Goal: Register for event/course

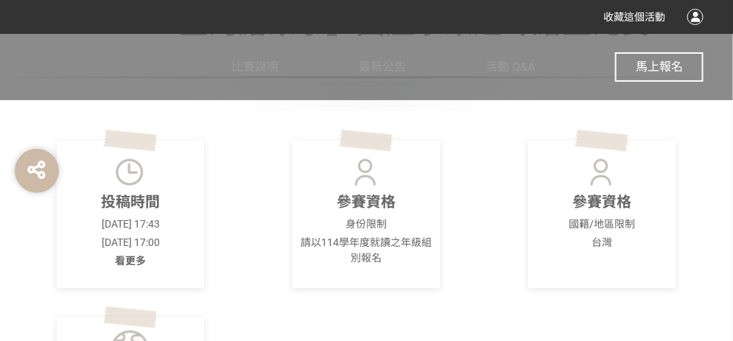
scroll to position [295, 0]
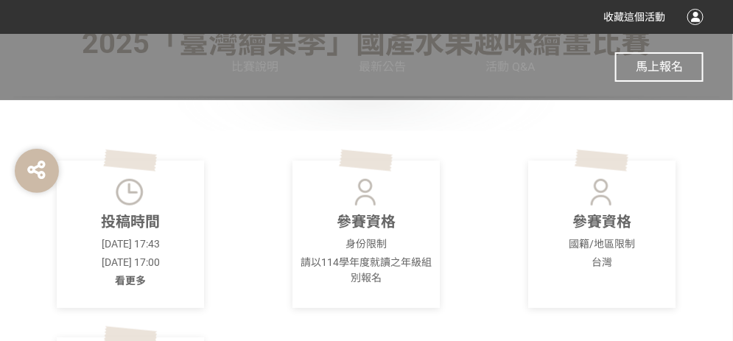
click at [643, 60] on span "馬上報名" at bounding box center [659, 67] width 47 height 14
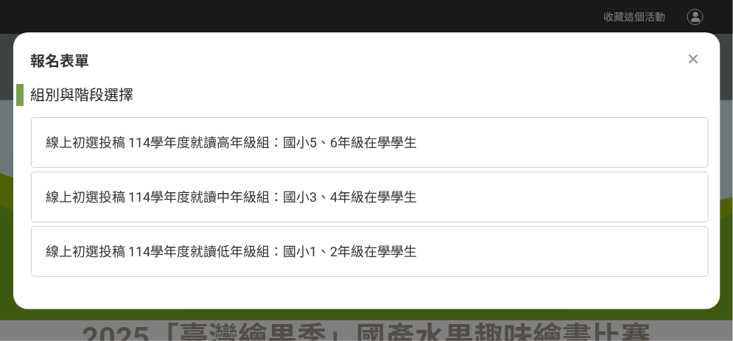
scroll to position [0, 0]
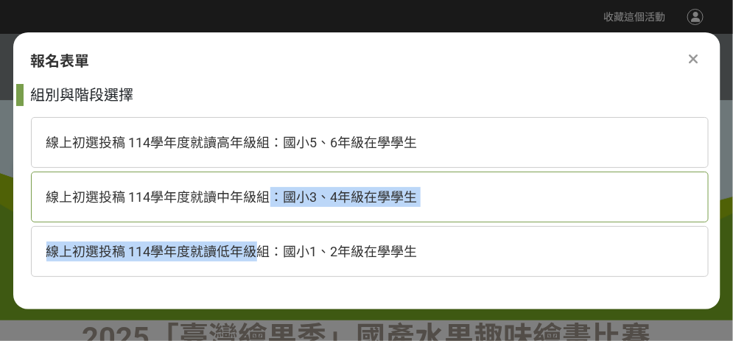
drag, startPoint x: 259, startPoint y: 251, endPoint x: 275, endPoint y: 221, distance: 33.3
click at [275, 221] on div "組別與階段選擇 線上初選投稿 114學年度就讀高年級組：國小5、6年級在學學生 線上初選投稿 114學年度就讀中年級組：國小3、4年級在學學生 線上初選投稿 …" at bounding box center [370, 184] width 678 height 200
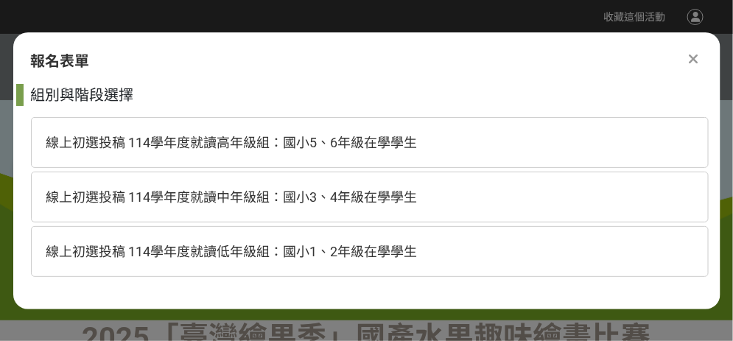
drag, startPoint x: 275, startPoint y: 221, endPoint x: 259, endPoint y: 205, distance: 22.4
click at [259, 205] on div "線上初選投稿 114學年度就讀中年級組：國小3、4年級在學學生" at bounding box center [370, 197] width 678 height 51
select select "185293:185538"
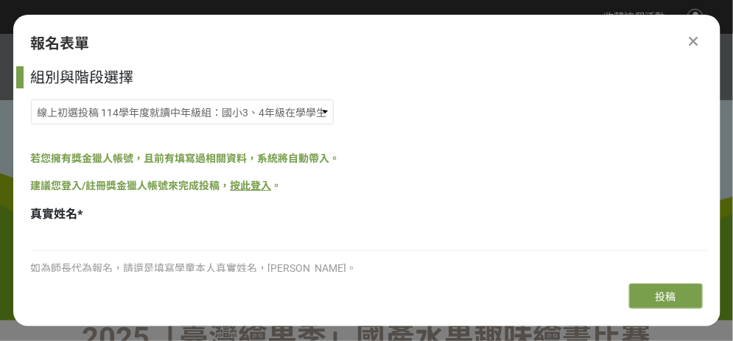
click at [257, 189] on link "按此登入" at bounding box center [251, 186] width 41 height 12
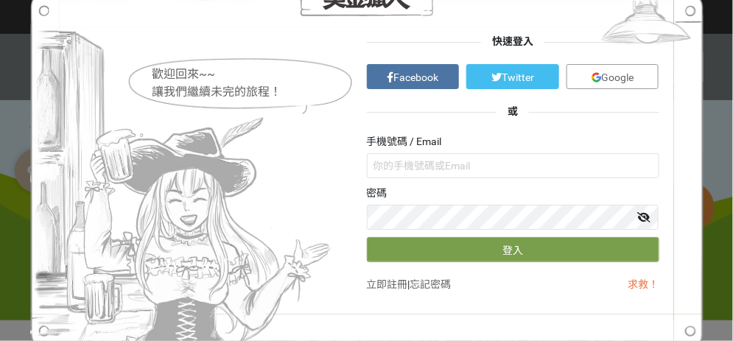
click at [414, 81] on span "Facebook" at bounding box center [416, 77] width 45 height 12
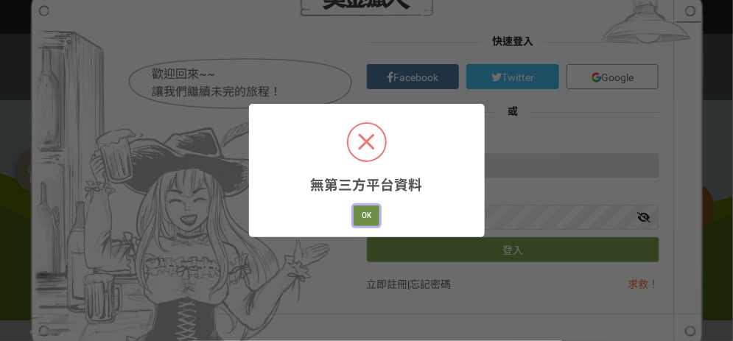
click at [379, 220] on button "OK" at bounding box center [367, 216] width 26 height 21
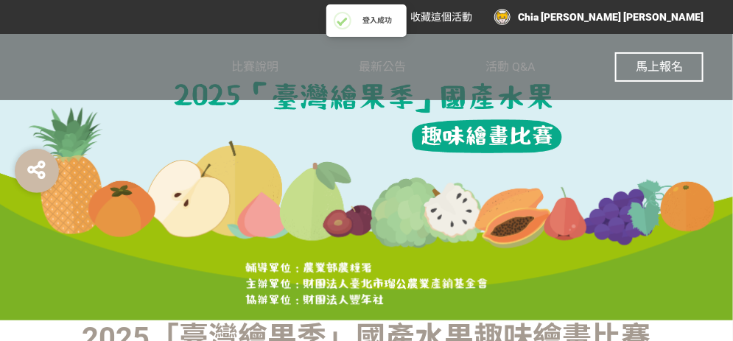
scroll to position [220, 0]
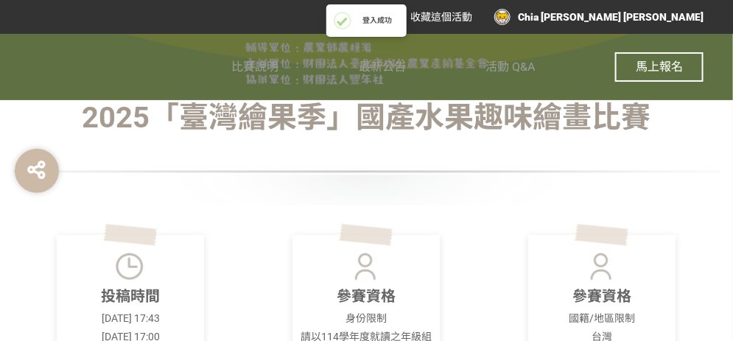
click at [633, 63] on button "馬上報名" at bounding box center [659, 66] width 88 height 29
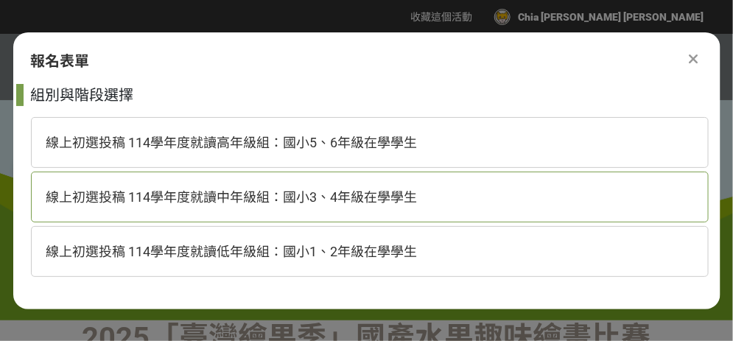
click at [284, 197] on span "線上初選投稿 114學年度就讀中年級組：國小3、4年級在學學生" at bounding box center [231, 196] width 371 height 15
select select "185293:185538"
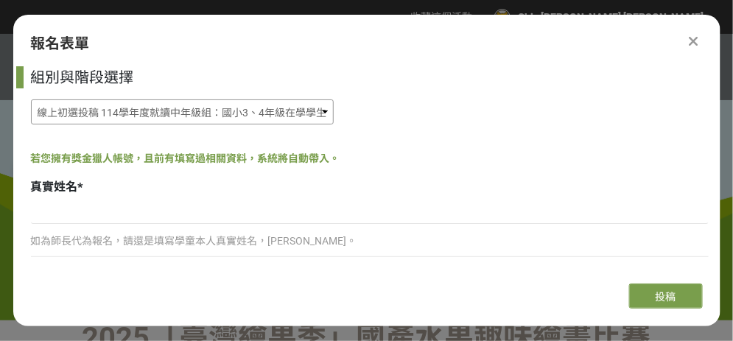
click at [220, 100] on select "線上初選投稿 114學年度就讀高年級組：國小5、6年級在學學生 線上初選投稿 114學年度就讀中年級組：國小3、4年級在學學生 線上初選投稿 114學年度就讀…" at bounding box center [182, 112] width 303 height 25
click at [93, 215] on input at bounding box center [370, 211] width 678 height 25
type input "林芊綺"
type input "臺南市麻豆區安業里247之5號"
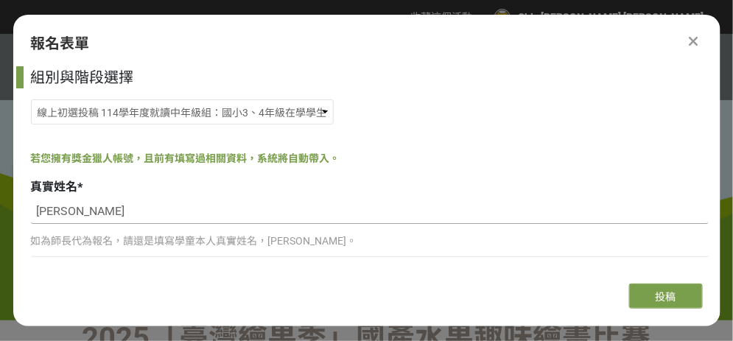
scroll to position [147, 0]
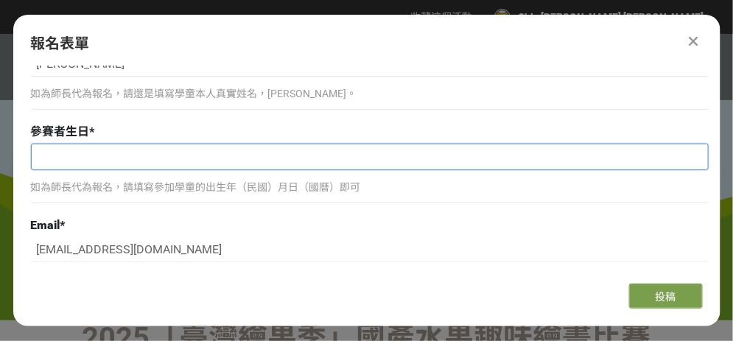
click at [113, 152] on input "text" at bounding box center [370, 156] width 677 height 25
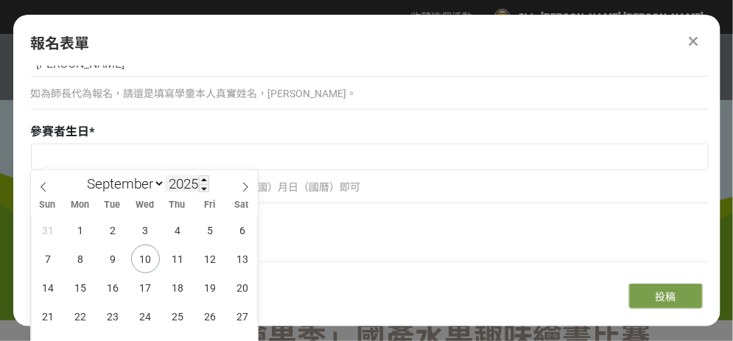
click at [199, 183] on input "2025" at bounding box center [187, 183] width 44 height 17
click at [204, 195] on div "Sun Mon Tue Wed Thu Fri Sat" at bounding box center [144, 205] width 227 height 21
click at [197, 189] on input "2025" at bounding box center [187, 183] width 44 height 17
drag, startPoint x: 197, startPoint y: 189, endPoint x: 216, endPoint y: 186, distance: 19.3
click at [216, 186] on div "January February March April May June July August September October November De…" at bounding box center [145, 182] width 170 height 25
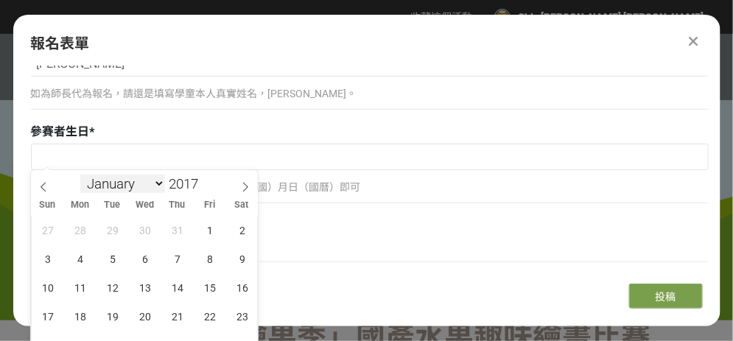
type input "2017"
click at [129, 188] on select "January February March April May June July August September October November De…" at bounding box center [122, 184] width 85 height 18
select select "2"
click at [80, 175] on select "January February March April May June July August September October November De…" at bounding box center [122, 184] width 85 height 18
click at [203, 279] on span "17" at bounding box center [210, 287] width 29 height 29
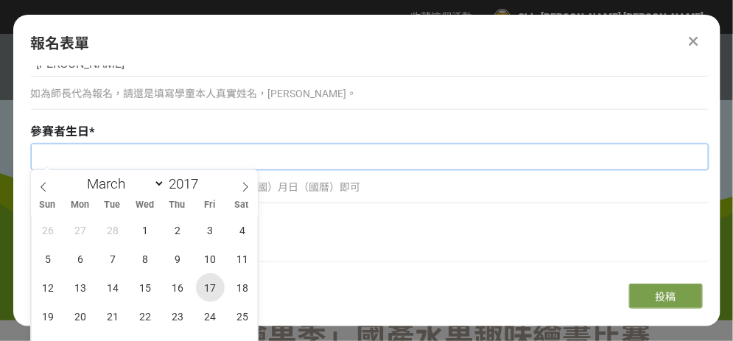
type input "2017-03-17"
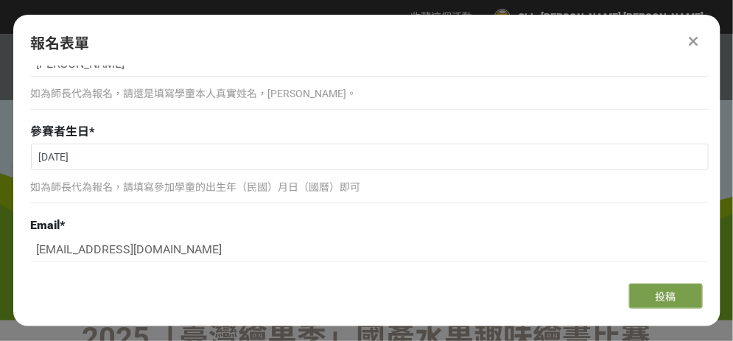
click at [158, 190] on p "如為師長代為報名，請填寫參加學童的出生年（民國）月日（國曆）即可" at bounding box center [370, 187] width 678 height 15
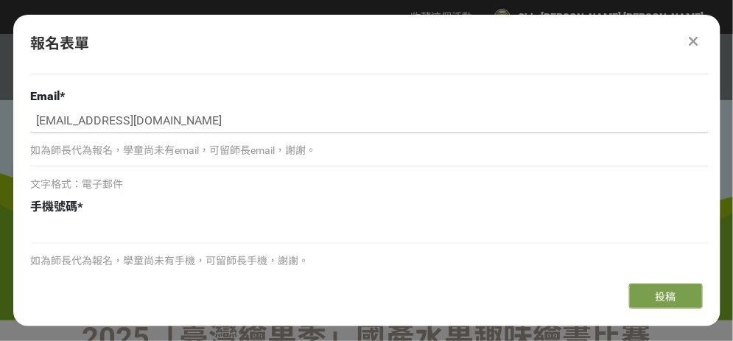
scroll to position [295, 0]
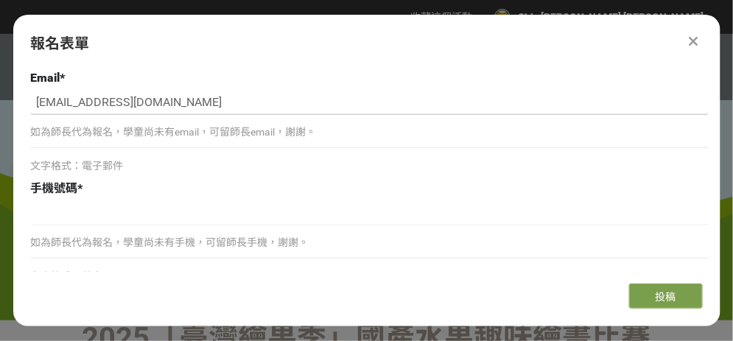
drag, startPoint x: 129, startPoint y: 103, endPoint x: 212, endPoint y: 98, distance: 83.4
click at [212, 98] on input "tarepanda0129@hotmail.com" at bounding box center [370, 102] width 678 height 25
click at [243, 96] on input "tarepanda0129@hotmail.com" at bounding box center [370, 102] width 678 height 25
drag, startPoint x: 130, startPoint y: 101, endPoint x: 230, endPoint y: 91, distance: 100.0
click at [230, 91] on input "tarepanda0129@hotmail.com" at bounding box center [370, 102] width 678 height 25
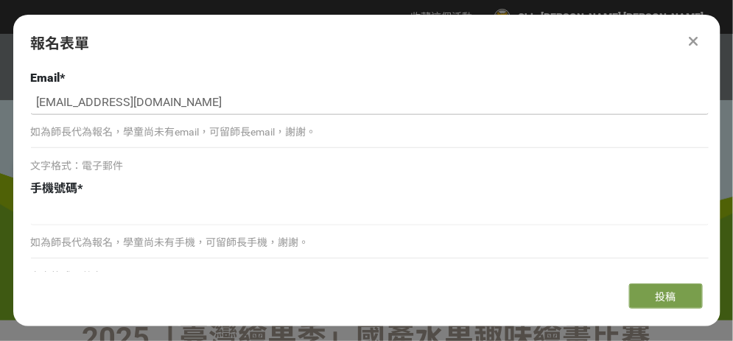
click at [230, 91] on input "tarepanda0129@hotmail.com" at bounding box center [370, 102] width 678 height 25
click at [136, 209] on input at bounding box center [370, 212] width 678 height 25
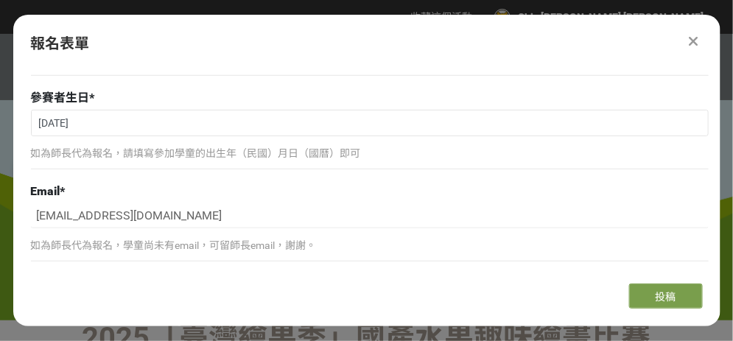
scroll to position [147, 0]
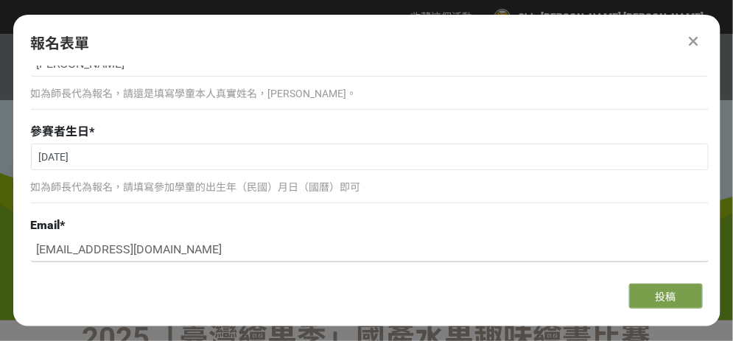
drag, startPoint x: 127, startPoint y: 244, endPoint x: 230, endPoint y: 241, distance: 103.2
click at [230, 241] on input "tarepanda0129@hotmail.com" at bounding box center [370, 249] width 678 height 25
click at [239, 233] on div "Email * tarepanda0129@hotmail.com 如為師長代為報名，學童尚未有email，可留師長email，謝謝。 文字格式：電子郵件" at bounding box center [370, 269] width 678 height 105
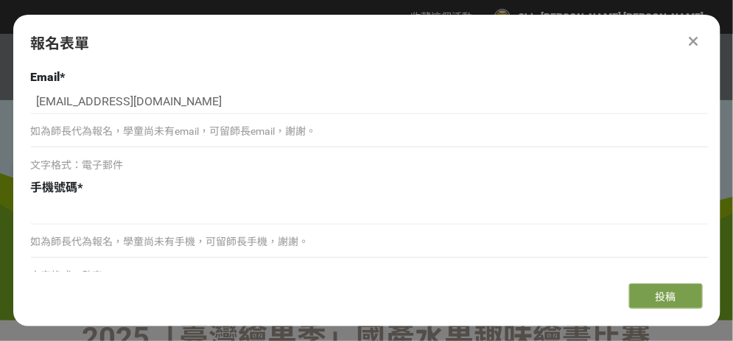
scroll to position [369, 0]
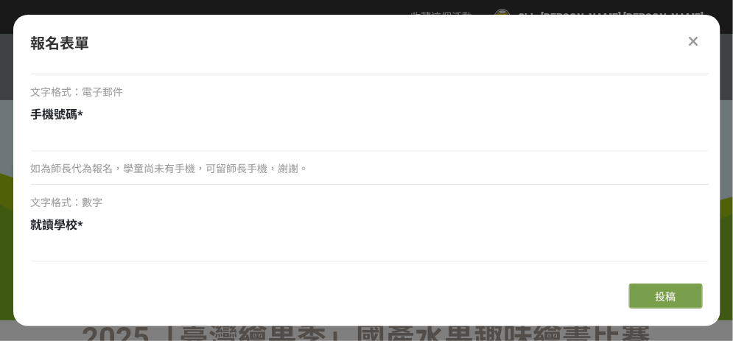
click at [122, 170] on p "如為師長代為報名，學童尚未有手機，可留師長手機，謝謝。" at bounding box center [370, 168] width 678 height 15
click at [97, 133] on input at bounding box center [370, 139] width 678 height 25
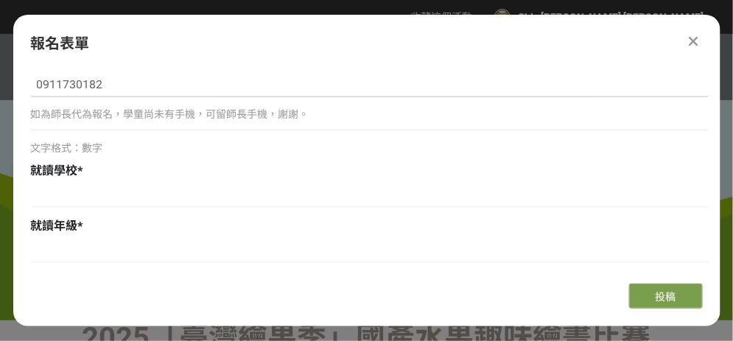
scroll to position [442, 0]
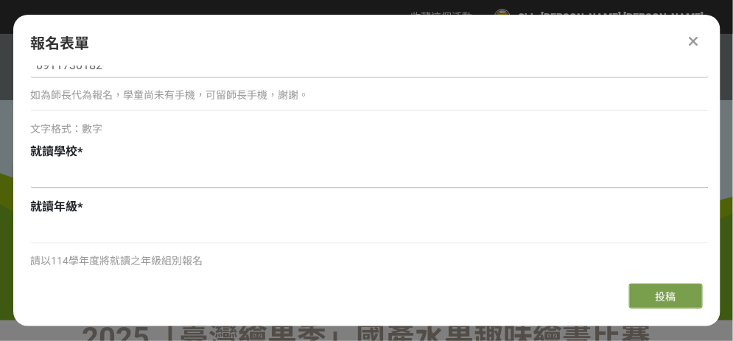
type input "0911730182"
click at [72, 182] on input at bounding box center [370, 176] width 678 height 25
type input "q"
type input "诶"
type input "培文國小"
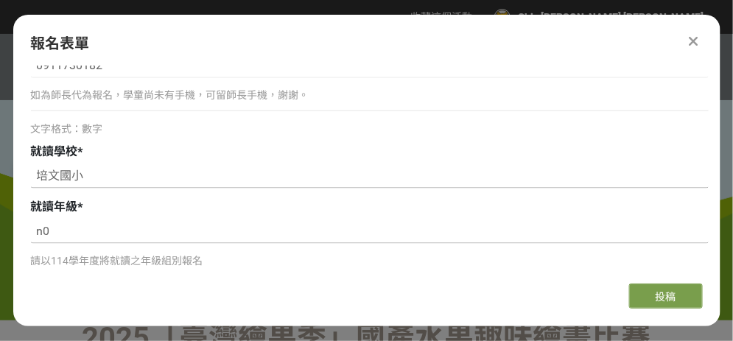
type input "n"
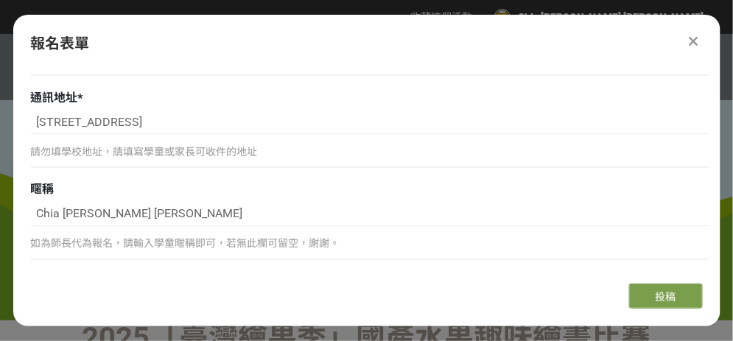
scroll to position [663, 0]
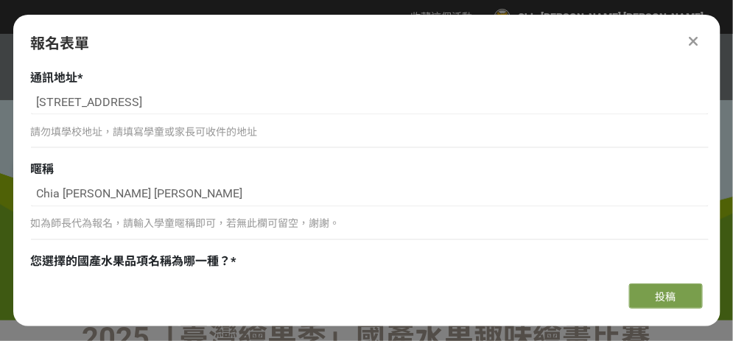
type input "三年級"
drag, startPoint x: 126, startPoint y: 215, endPoint x: 231, endPoint y: 217, distance: 104.7
click at [231, 217] on p "如為師長代為報名，請輸入學童暱稱即可，若無此欄可留空，謝謝。" at bounding box center [370, 224] width 678 height 15
drag, startPoint x: 231, startPoint y: 217, endPoint x: 172, endPoint y: 186, distance: 66.6
click at [172, 186] on input "Chia [PERSON_NAME] [PERSON_NAME]" at bounding box center [370, 194] width 678 height 25
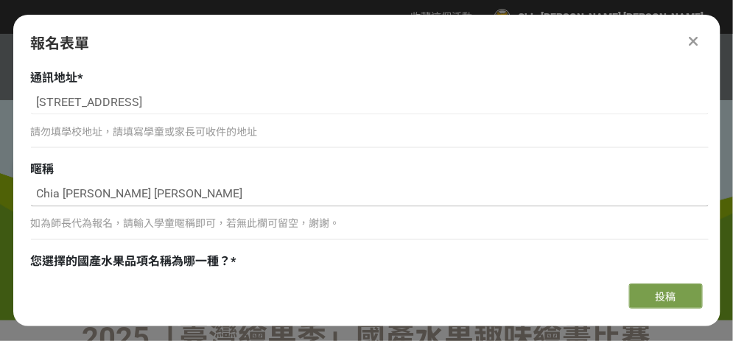
drag, startPoint x: 172, startPoint y: 186, endPoint x: -3, endPoint y: 195, distance: 174.9
click at [0, 0] on html "收藏這個活動 Chia Yu Lee 此網站由獎金獵人建置，若有網站建置需求 可洽 LINE: @irv0112w 分享 報名表單 組別與階段選擇 線上初選投…" at bounding box center [366, 0] width 733 height 0
type input "ㄨ"
type input "啟"
type input "K"
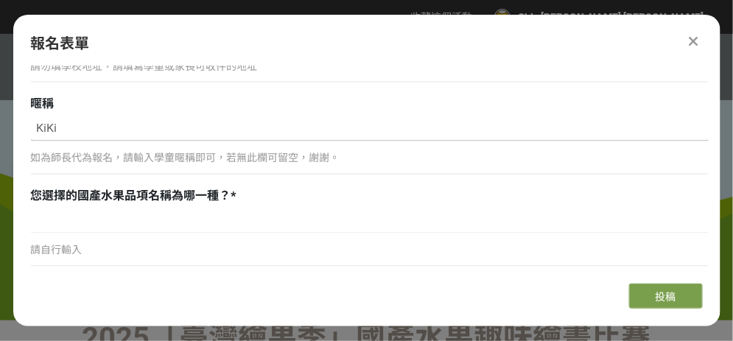
scroll to position [810, 0]
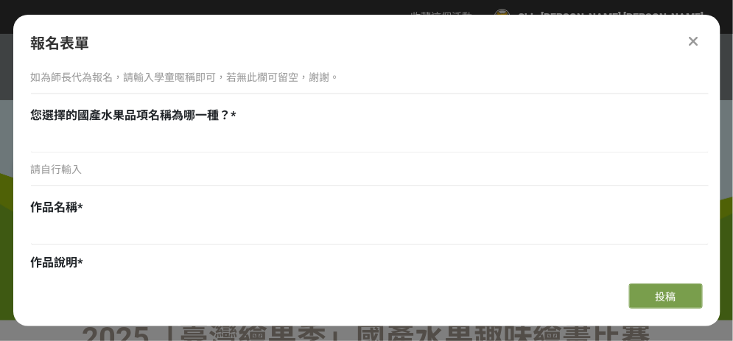
type input "KiKi"
click at [74, 171] on p "請自行輸入" at bounding box center [370, 169] width 678 height 15
click at [105, 168] on p "請自行輸入" at bounding box center [370, 169] width 678 height 15
click at [109, 168] on p "請自行輸入" at bounding box center [370, 169] width 678 height 15
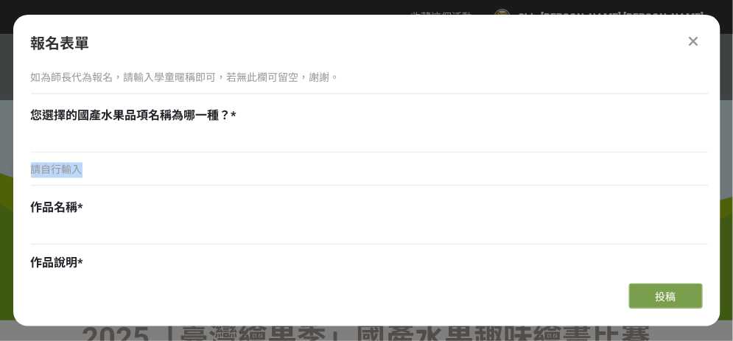
drag, startPoint x: 119, startPoint y: 165, endPoint x: 312, endPoint y: 156, distance: 193.4
click at [149, 162] on p "請自行輸入" at bounding box center [370, 169] width 678 height 15
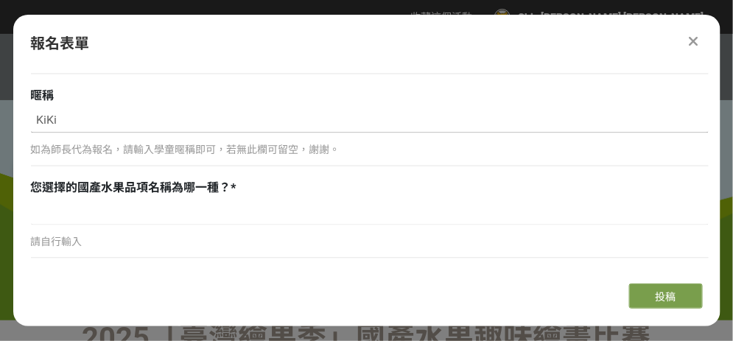
click at [143, 129] on input "KiKi" at bounding box center [370, 120] width 678 height 25
click at [136, 147] on p "如為師長代為報名，請輸入學童暱稱即可，若無此欄可留空，謝謝。" at bounding box center [370, 150] width 678 height 15
click at [98, 200] on input at bounding box center [370, 212] width 678 height 25
type input "j"
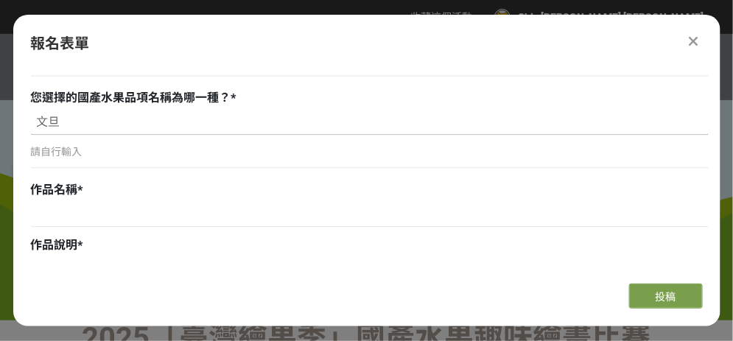
scroll to position [884, 0]
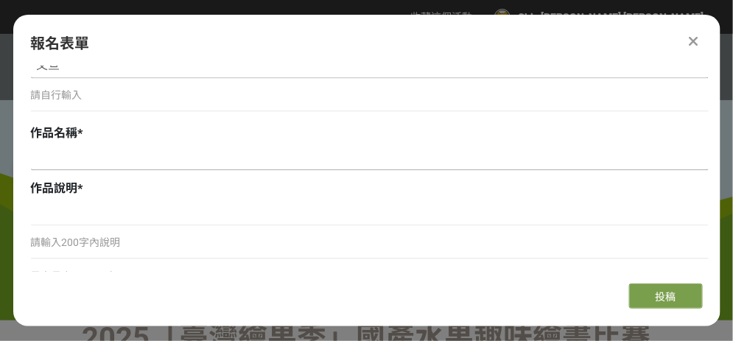
type input "文旦"
click at [58, 149] on input at bounding box center [370, 157] width 678 height 25
type input "文旦園的歡樂時光"
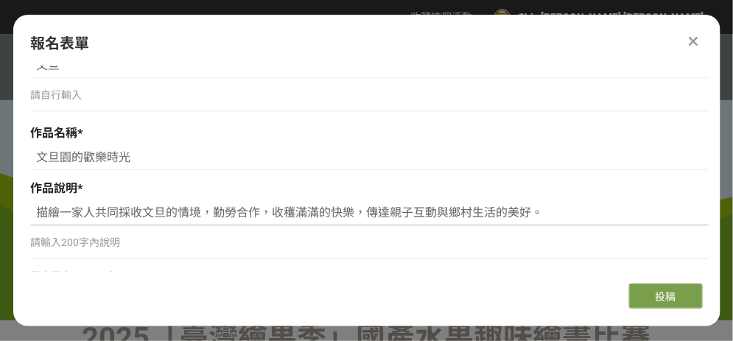
type input "描繪一家人共同採收文旦的情境，勤勞合作，收穫滿滿的快樂，傳達親子互動與鄉村生活的美好。"
click at [197, 252] on div "請輸入200字內說明" at bounding box center [370, 249] width 678 height 34
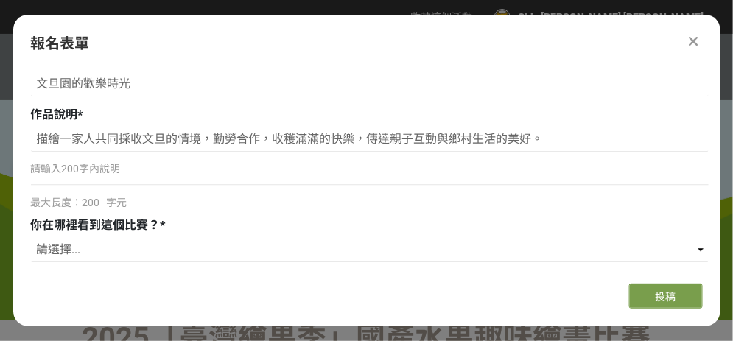
click at [168, 204] on div "最大長度：200 字元" at bounding box center [370, 202] width 678 height 15
click at [175, 161] on p "請輸入200字內說明" at bounding box center [370, 168] width 678 height 15
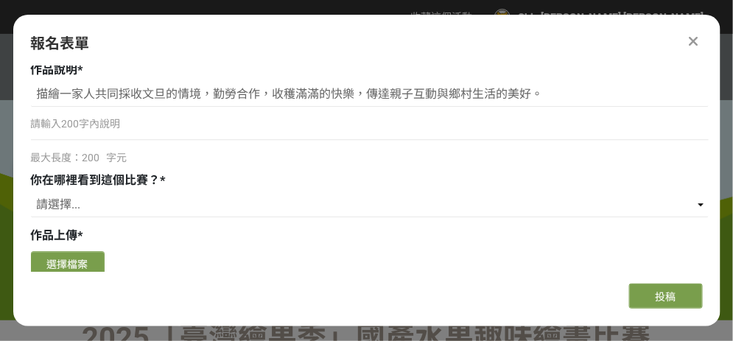
scroll to position [1032, 0]
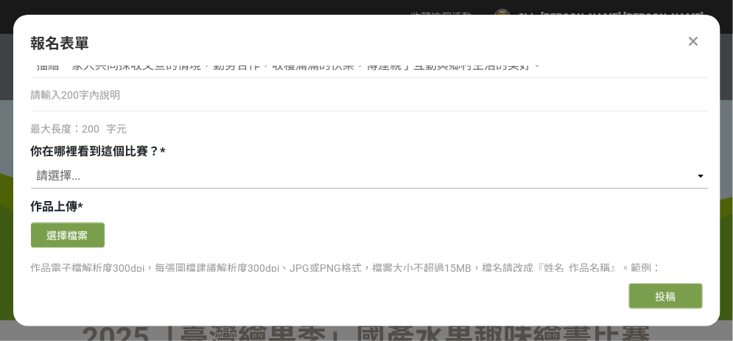
click at [164, 173] on select "請選擇... 獎金獵人網站 Facebook / Instagram 校園講座 / 老師系上推薦 電子郵件 海報 其他" at bounding box center [370, 176] width 678 height 25
select select "Facebook / Instagram"
click at [31, 164] on select "請選擇... 獎金獵人網站 Facebook / Instagram 校園講座 / 老師系上推薦 電子郵件 海報 其他" at bounding box center [370, 176] width 678 height 25
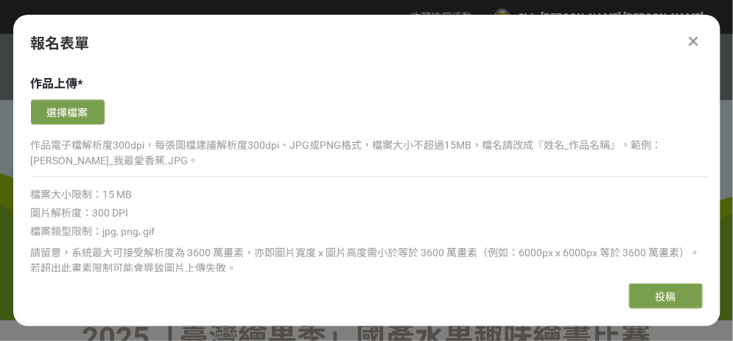
scroll to position [1081, 0]
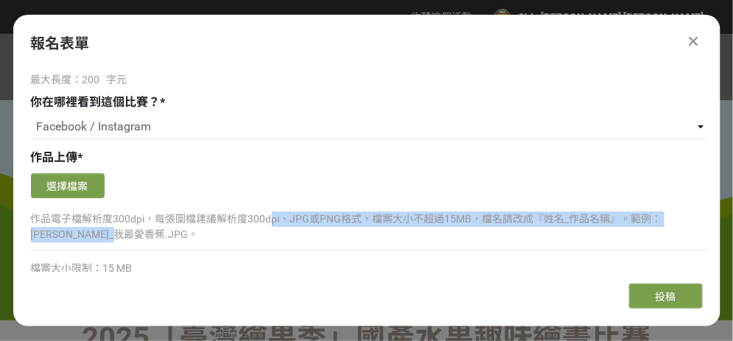
drag, startPoint x: 282, startPoint y: 210, endPoint x: 492, endPoint y: 226, distance: 210.6
click at [492, 225] on p "作品電子檔解析度300dpi，每張圖檔建議解析度300dpi、JPG或PNG格式，檔案大小不超過15MB，檔名請改成『姓名_作品名稱』。範例：[PERSON_…" at bounding box center [370, 227] width 678 height 31
click at [471, 223] on p "作品電子檔解析度300dpi，每張圖檔建議解析度300dpi、JPG或PNG格式，檔案大小不超過15MB，檔名請改成『姓名_作品名稱』。範例：[PERSON_…" at bounding box center [370, 227] width 678 height 31
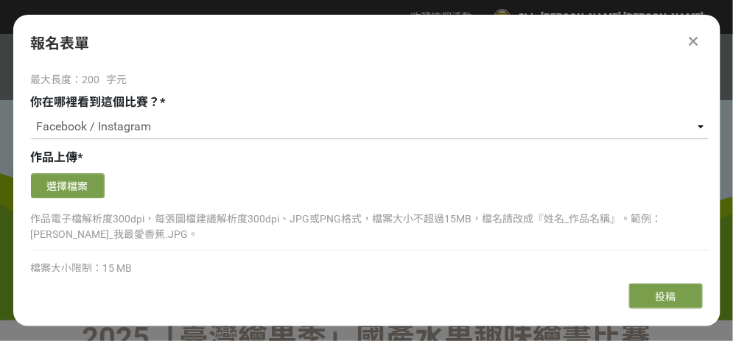
click at [612, 114] on select "請選擇... 獎金獵人網站 Facebook / Instagram 校園講座 / 老師系上推薦 電子郵件 海報 其他" at bounding box center [370, 126] width 678 height 25
click at [181, 114] on select "請選擇... 獎金獵人網站 Facebook / Instagram 校園講座 / 老師系上推薦 電子郵件 海報 其他" at bounding box center [370, 126] width 678 height 25
click at [94, 186] on button "選擇檔案" at bounding box center [68, 185] width 74 height 25
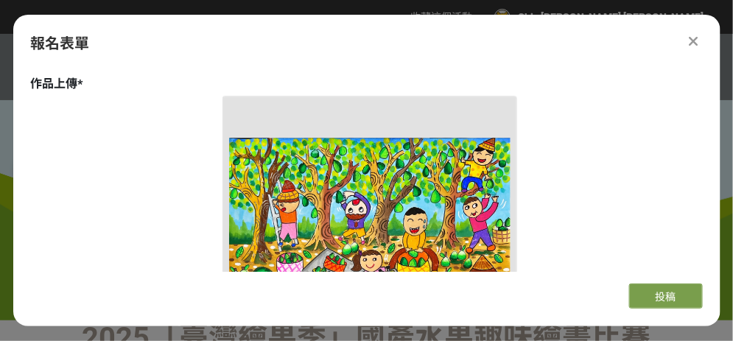
scroll to position [1229, 0]
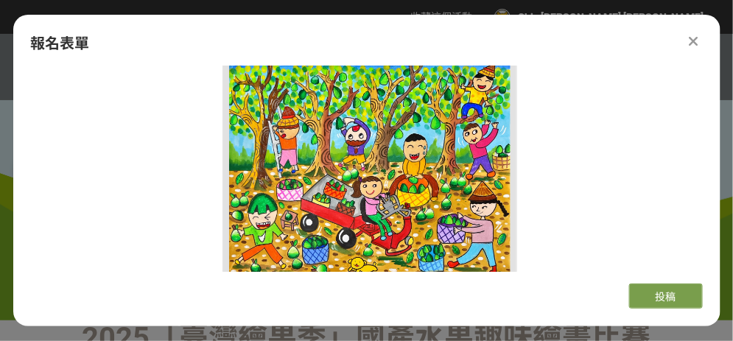
click at [308, 171] on img at bounding box center [370, 170] width 282 height 282
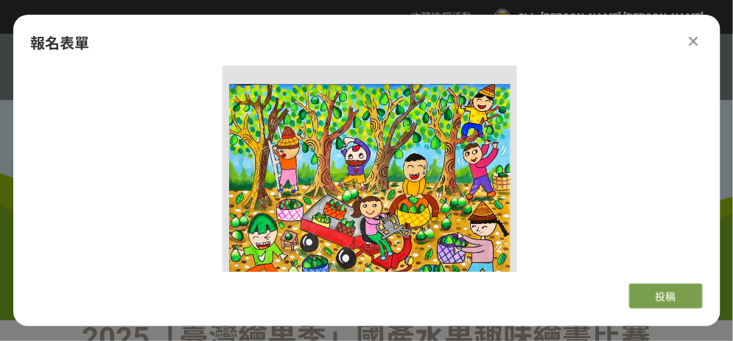
scroll to position [1155, 0]
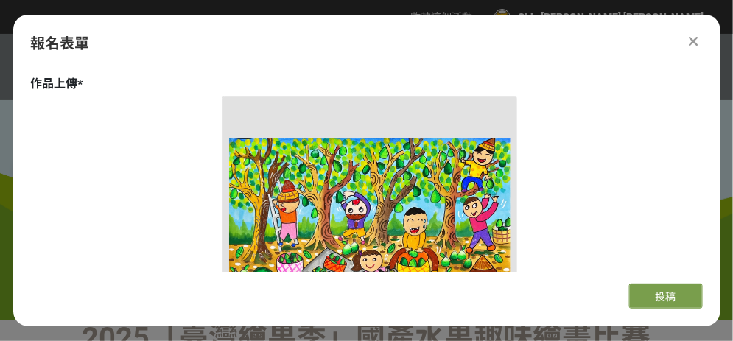
click at [694, 41] on icon at bounding box center [694, 41] width 10 height 15
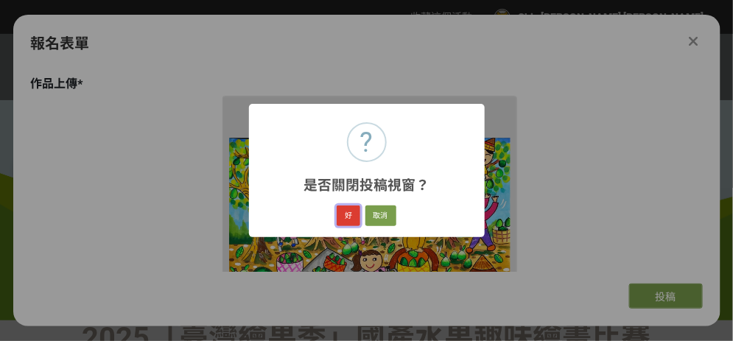
click at [349, 216] on button "好" at bounding box center [349, 216] width 24 height 21
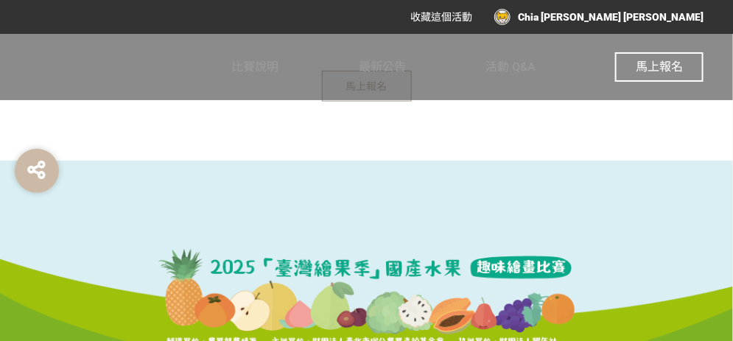
scroll to position [3202, 0]
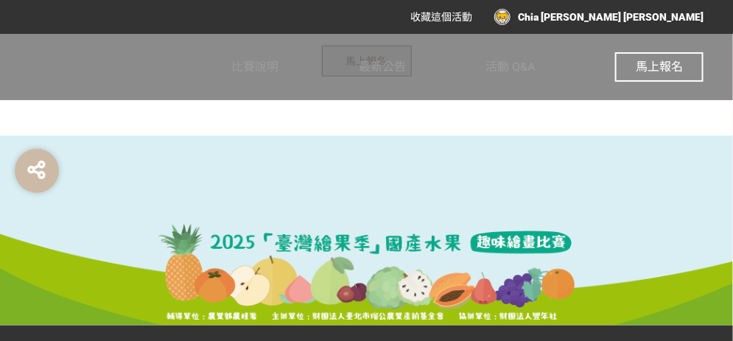
click at [643, 74] on span "馬上報名" at bounding box center [659, 67] width 47 height 14
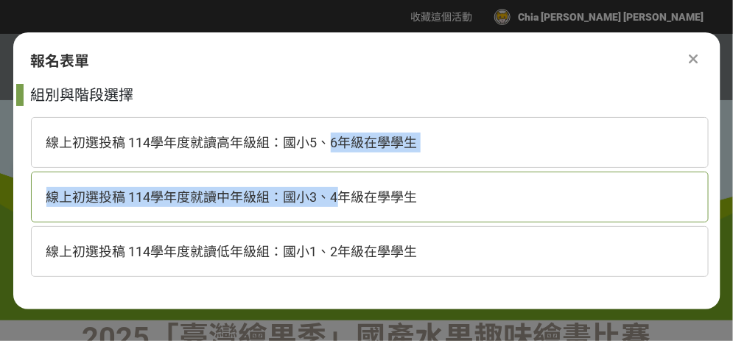
drag, startPoint x: 329, startPoint y: 156, endPoint x: 340, endPoint y: 205, distance: 50.5
click at [340, 205] on div "組別與階段選擇 線上初選投稿 114學年度就讀高年級組：國小5、6年級在學學生 線上初選投稿 114學年度就讀中年級組：國小3、4年級在學學生 線上初選投稿 …" at bounding box center [370, 184] width 678 height 200
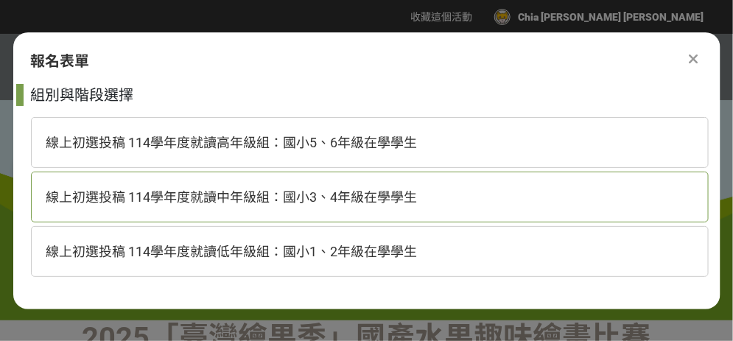
drag, startPoint x: 340, startPoint y: 205, endPoint x: 349, endPoint y: 195, distance: 14.1
click at [349, 195] on span "線上初選投稿 114學年度就讀中年級組：國小3、4年級在學學生" at bounding box center [231, 196] width 371 height 15
select select "185293:185538"
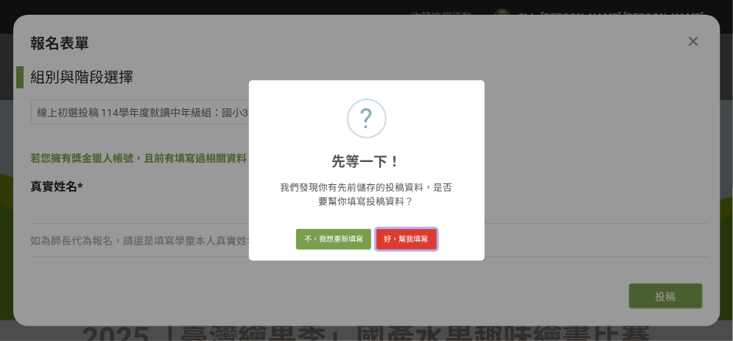
click at [388, 237] on button "好，幫我填寫" at bounding box center [407, 239] width 60 height 21
type input "林芊綺"
type input "2017-03-17"
type input "0911730182"
type input "培文國小"
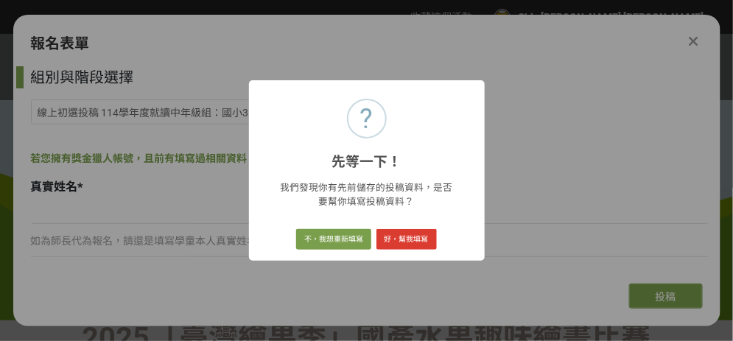
type input "三年級"
type input "臺南市麻豆區安業里247之5號"
type input "KiKi"
type input "文旦"
type input "文旦園的歡樂時光"
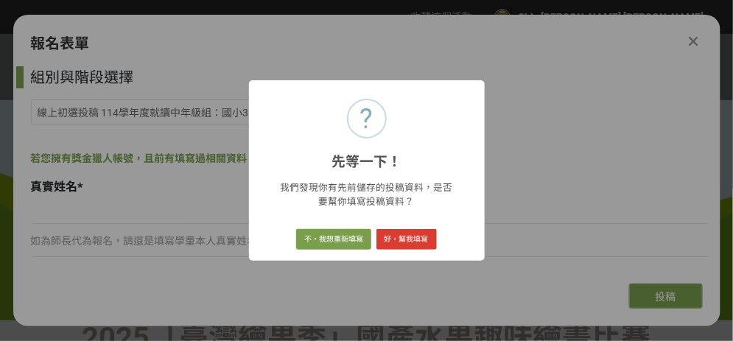
type input "描繪一家人共同採收文旦的情境，勤勞合作，收穫滿滿的快樂，傳達親子互動與鄉村生活的美好。"
select select "Facebook / Instagram"
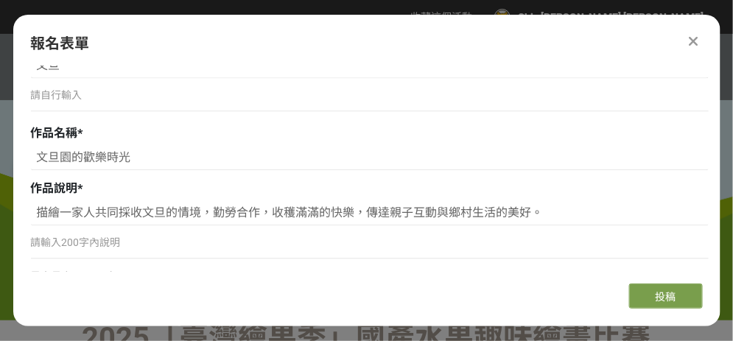
scroll to position [1105, 0]
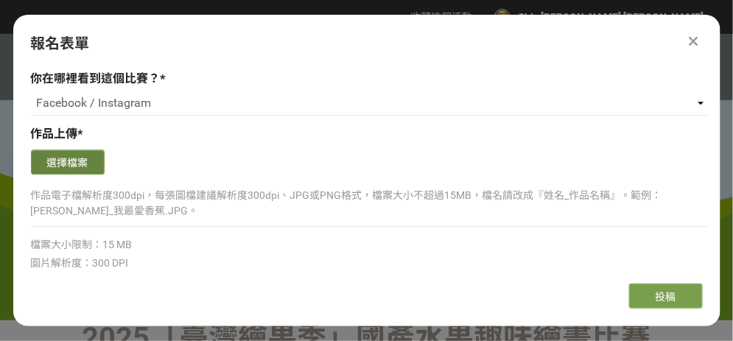
click at [77, 150] on button "選擇檔案" at bounding box center [68, 162] width 74 height 25
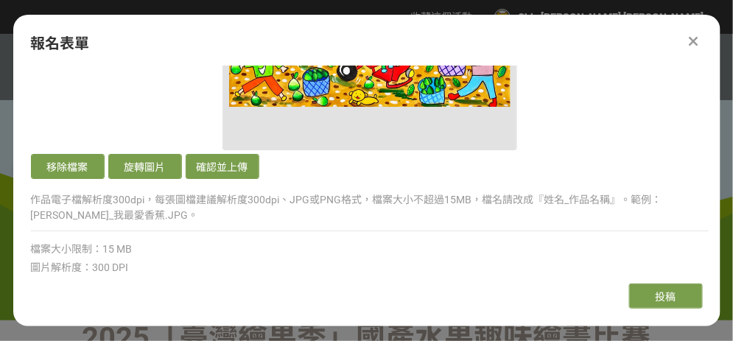
scroll to position [1400, 0]
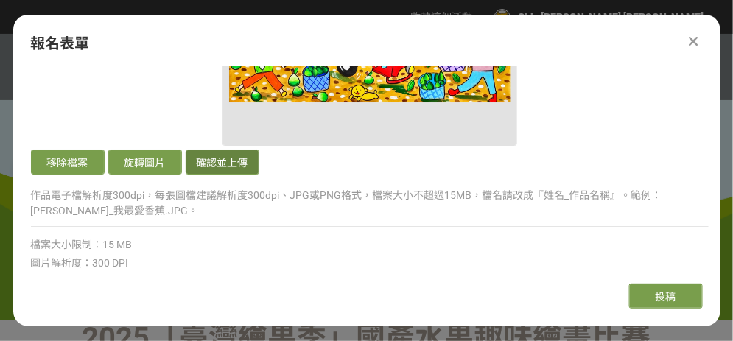
click at [209, 158] on button "確認並上傳" at bounding box center [223, 162] width 74 height 25
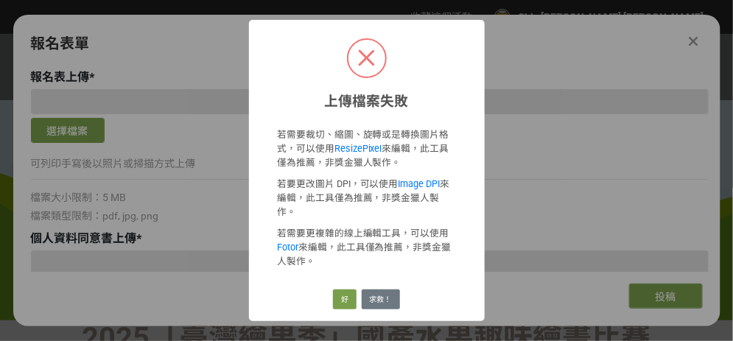
scroll to position [1105, 0]
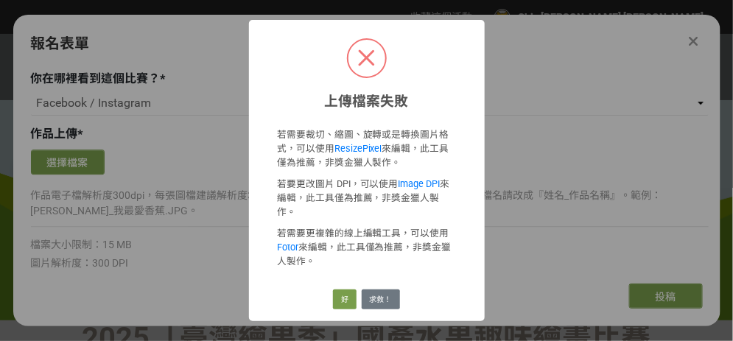
click at [611, 97] on div "上傳檔案失敗 × 若需要裁切、縮圖、旋轉或是轉換圖片格式，可以使用 ResizePixel 來編輯，此工具僅為推薦，非獎金獵人製作。 若要更改圖片 DPI，可…" at bounding box center [366, 170] width 733 height 341
click at [349, 291] on button "好" at bounding box center [345, 300] width 24 height 21
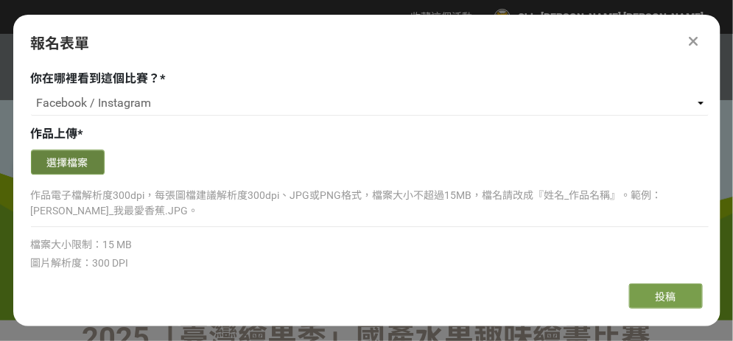
click at [52, 152] on button "選擇檔案" at bounding box center [68, 162] width 74 height 25
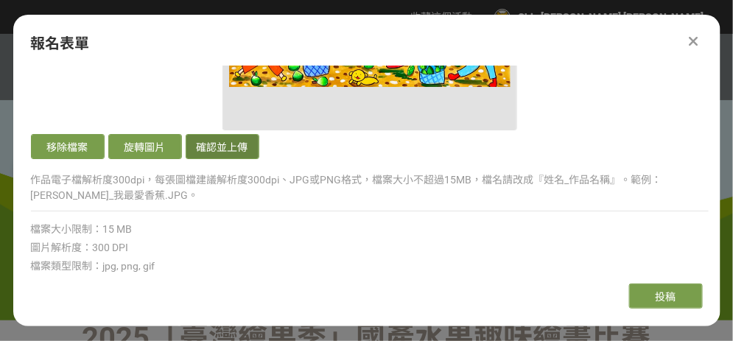
scroll to position [1400, 0]
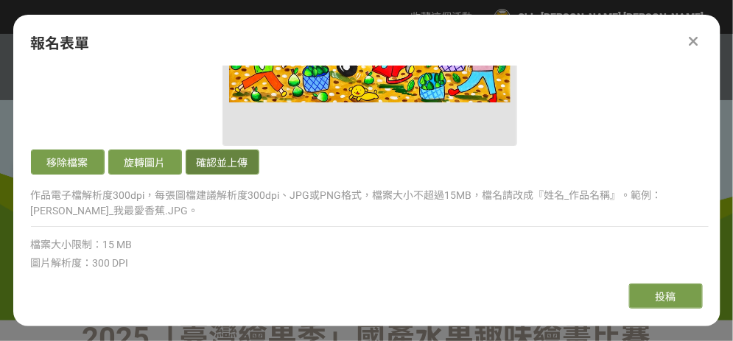
click at [253, 153] on button "確認並上傳" at bounding box center [223, 162] width 74 height 25
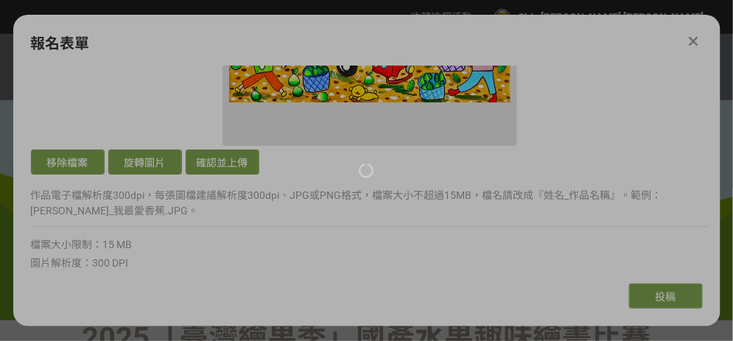
click at [455, 215] on div at bounding box center [366, 170] width 733 height 341
click at [329, 265] on div at bounding box center [366, 170] width 733 height 341
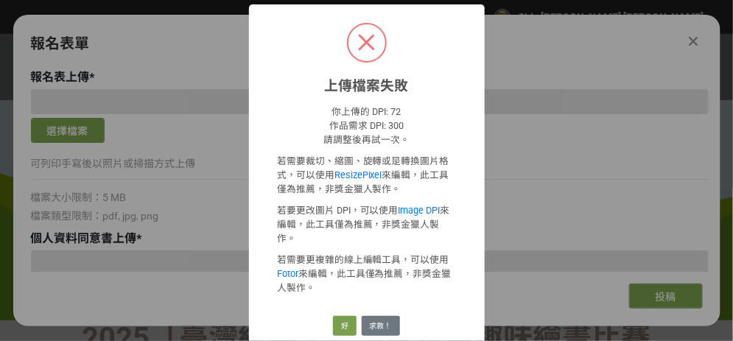
scroll to position [1105, 0]
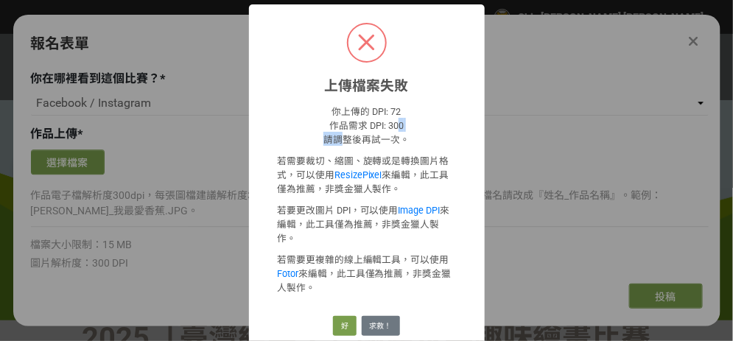
drag, startPoint x: 345, startPoint y: 138, endPoint x: 399, endPoint y: 130, distance: 54.4
click at [399, 130] on p "你上傳的 DPI: 72 作品需求 DPI: 300 請調整後再試一次。" at bounding box center [367, 125] width 180 height 42
drag, startPoint x: 399, startPoint y: 130, endPoint x: 313, endPoint y: 77, distance: 100.6
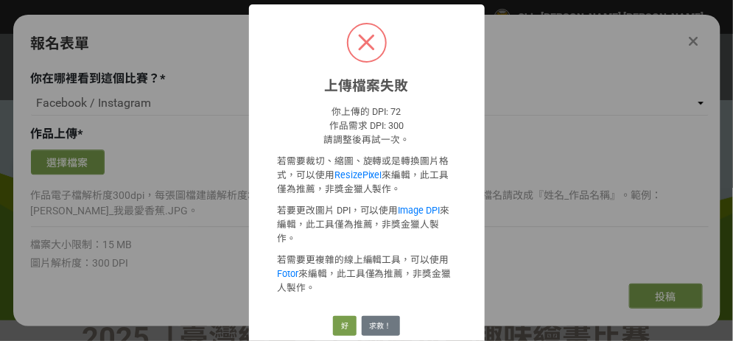
click at [313, 77] on h2 "上傳檔案失敗" at bounding box center [367, 81] width 112 height 28
drag, startPoint x: 321, startPoint y: 131, endPoint x: 406, endPoint y: 192, distance: 104.5
click at [406, 192] on div "你上傳的 DPI: 72 作品需求 DPI: 300 請調整後再試一次。 若需要裁切、縮圖、旋轉或是轉換圖片格式，可以使用 ResizePixel 來編輯，此…" at bounding box center [367, 203] width 180 height 198
click at [406, 193] on p "若需要裁切、縮圖、旋轉或是轉換圖片格式，可以使用 ResizePixel 來編輯，此工具僅為推薦，非獎金獵人製作。" at bounding box center [367, 174] width 180 height 42
click at [394, 193] on p "若需要裁切、縮圖、旋轉或是轉換圖片格式，可以使用 ResizePixel 來編輯，此工具僅為推薦，非獎金獵人製作。" at bounding box center [367, 174] width 180 height 42
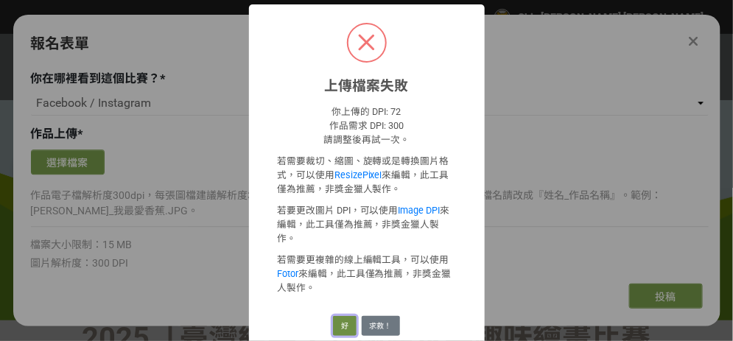
click at [346, 316] on button "好" at bounding box center [345, 326] width 24 height 21
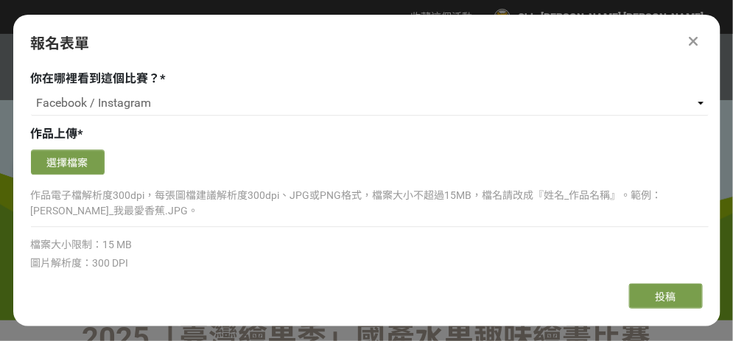
click at [690, 167] on div "選擇檔案" at bounding box center [370, 164] width 678 height 29
click at [52, 146] on div "確認上傳 取消 旋轉圖片 選擇檔案" at bounding box center [370, 162] width 678 height 32
click at [52, 150] on button "選擇檔案" at bounding box center [68, 162] width 74 height 25
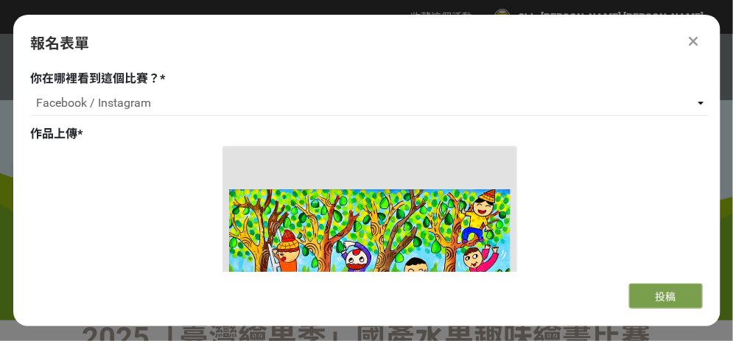
scroll to position [1327, 0]
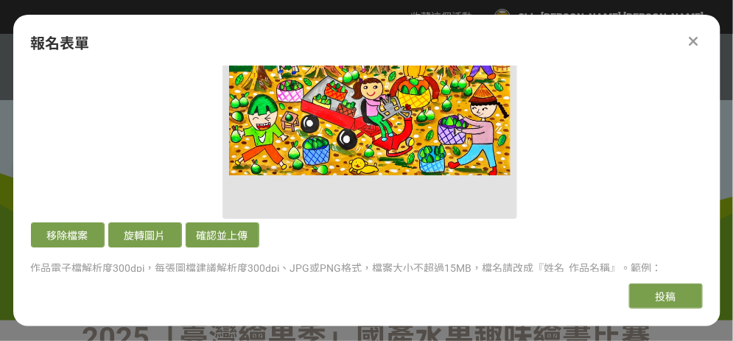
click at [394, 132] on img at bounding box center [370, 72] width 282 height 282
click at [217, 240] on button "確認並上傳" at bounding box center [223, 235] width 74 height 25
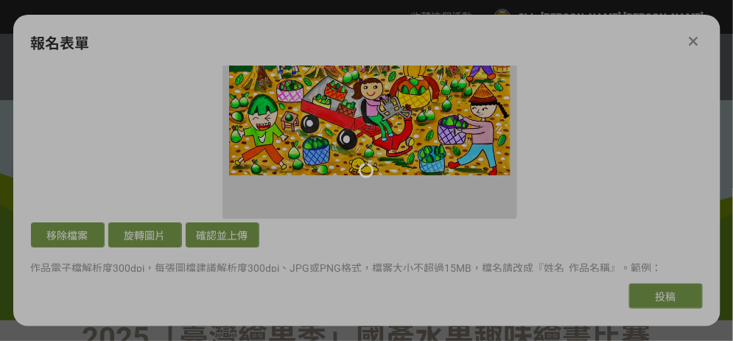
scroll to position [1032, 0]
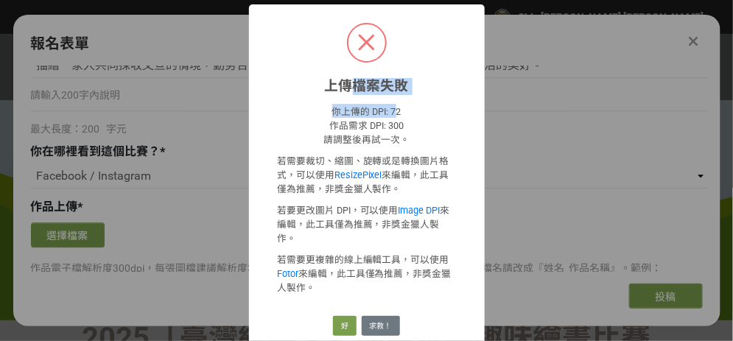
drag, startPoint x: 359, startPoint y: 77, endPoint x: 396, endPoint y: 120, distance: 56.4
click at [394, 120] on div "上傳檔案失敗 × 你上傳的 DPI: 72 作品需求 DPI: 300 請調整後再試一次。 若需要裁切、縮圖、旋轉或是轉換圖片格式，可以使用 ResizePi…" at bounding box center [367, 175] width 236 height 343
click at [401, 120] on p "你上傳的 DPI: 72 作品需求 DPI: 300 請調整後再試一次。" at bounding box center [367, 125] width 180 height 42
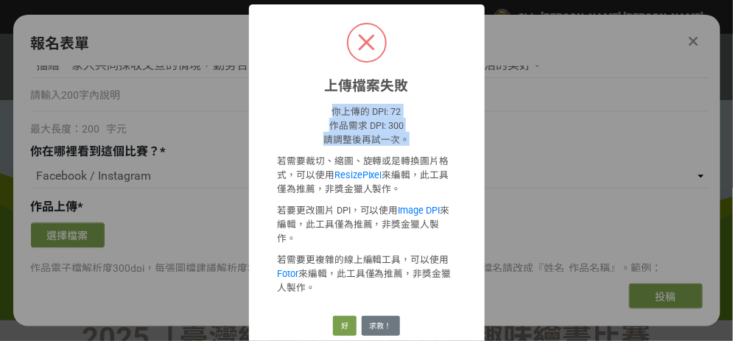
drag, startPoint x: 401, startPoint y: 120, endPoint x: 406, endPoint y: 139, distance: 19.8
click at [406, 139] on p "你上傳的 DPI: 72 作品需求 DPI: 300 請調整後再試一次。" at bounding box center [367, 125] width 180 height 42
click at [402, 128] on p "你上傳的 DPI: 72 作品需求 DPI: 300 請調整後再試一次。" at bounding box center [367, 125] width 180 height 42
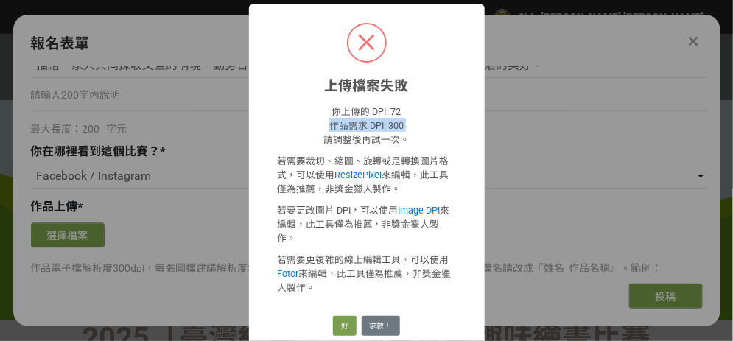
click at [402, 128] on p "你上傳的 DPI: 72 作品需求 DPI: 300 請調整後再試一次。" at bounding box center [367, 125] width 180 height 42
click at [354, 316] on button "好" at bounding box center [345, 326] width 24 height 21
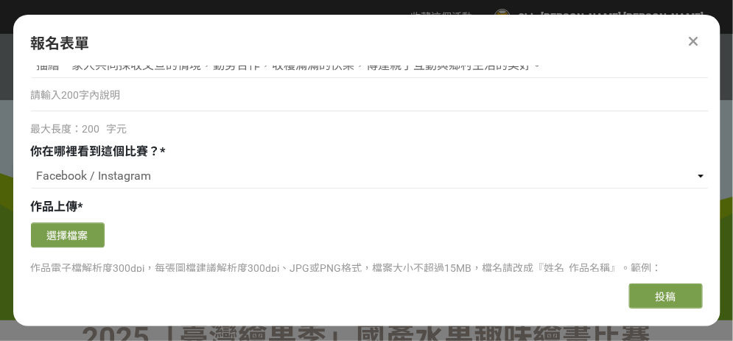
click at [603, 249] on div "確認上傳 取消 旋轉圖片 選擇檔案 作品電子檔解析度300dpi，每張圖檔建議解析度300dpi、JPG或PNG格式，檔案大小不超過15MB，檔名請改成『姓名…" at bounding box center [370, 325] width 678 height 212
click at [67, 228] on button "選擇檔案" at bounding box center [68, 235] width 74 height 25
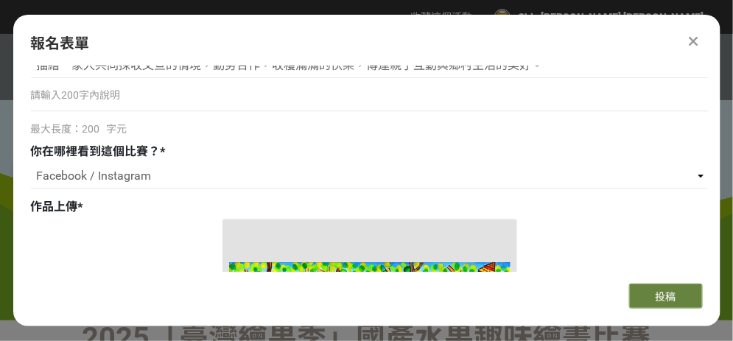
click at [669, 293] on span "投稿" at bounding box center [666, 297] width 21 height 12
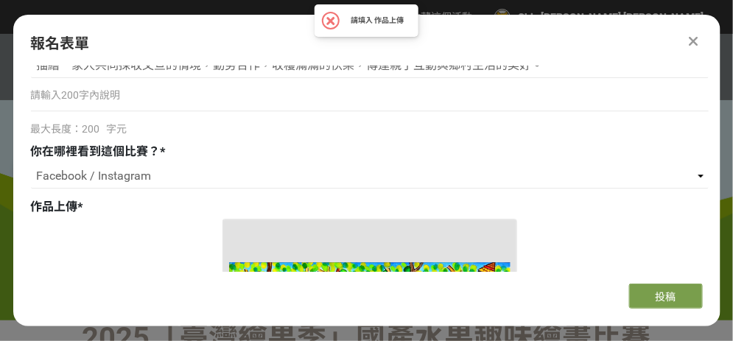
click at [399, 77] on div "描繪一家人共同採收文旦的情境，勤勞合作，收穫滿滿的快樂，傳達親子互動與鄉村生活的美好。 請輸入200字內說明 最大長度：200 字元" at bounding box center [370, 95] width 678 height 84
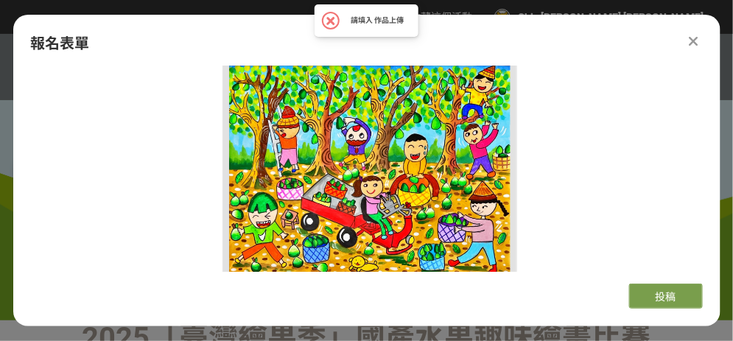
scroll to position [1327, 0]
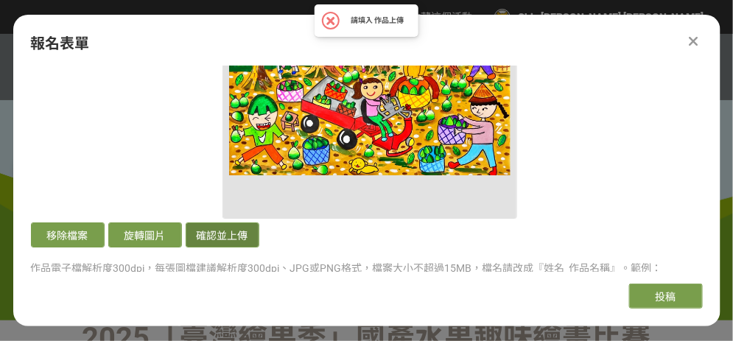
click at [220, 231] on button "確認並上傳" at bounding box center [223, 235] width 74 height 25
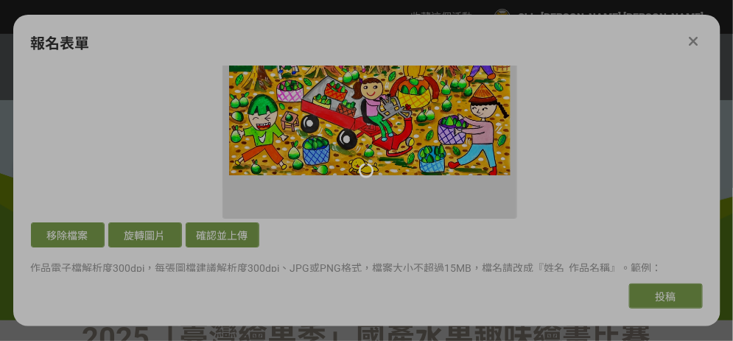
click at [679, 206] on div at bounding box center [366, 170] width 733 height 341
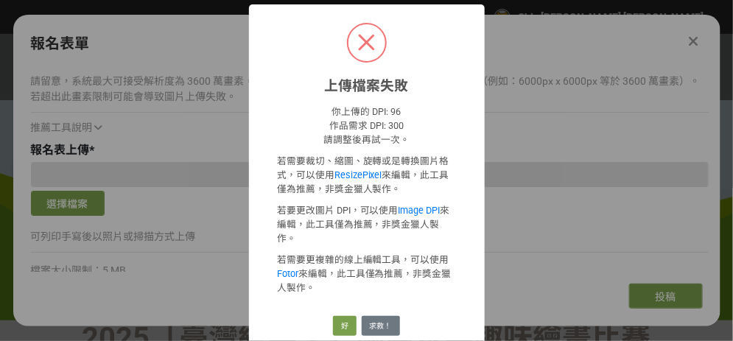
scroll to position [1032, 0]
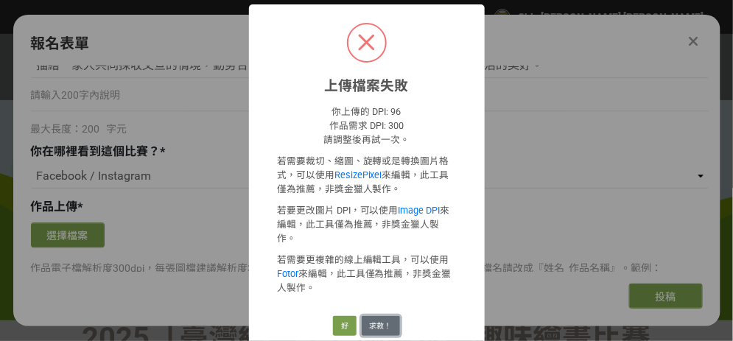
click at [381, 316] on button "求救！" at bounding box center [381, 326] width 38 height 21
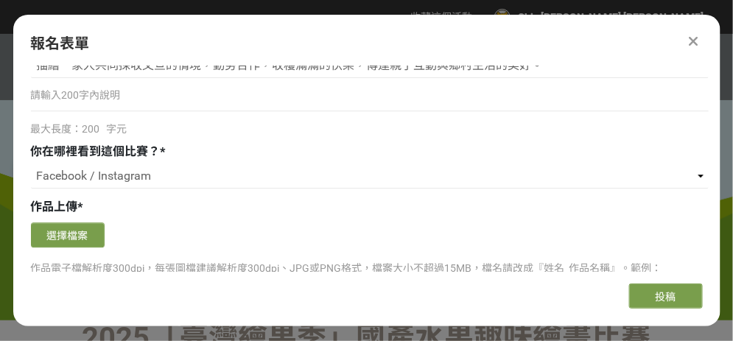
click at [620, 198] on div "作品上傳 *" at bounding box center [370, 207] width 678 height 18
click at [65, 231] on button "選擇檔案" at bounding box center [68, 235] width 74 height 25
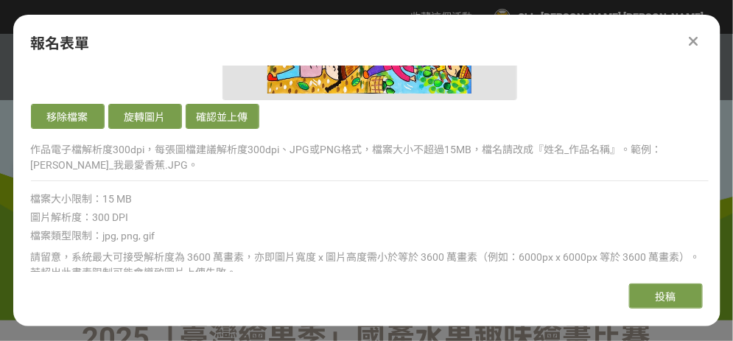
scroll to position [1474, 0]
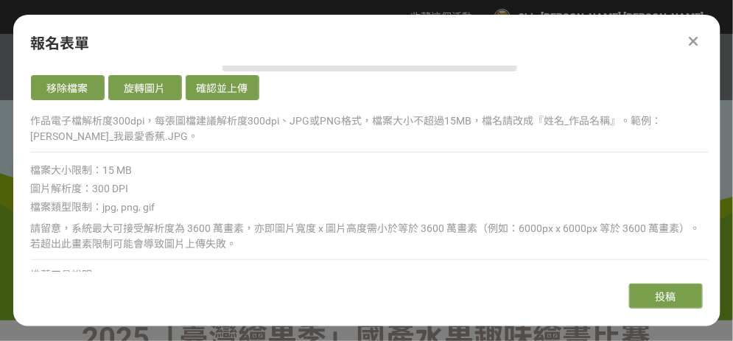
click at [152, 97] on div "移除檔案 旋轉圖片 確認並上傳" at bounding box center [370, 89] width 678 height 29
click at [150, 91] on button "旋轉圖片" at bounding box center [145, 87] width 74 height 25
click at [139, 91] on button "旋轉圖片" at bounding box center [145, 87] width 74 height 25
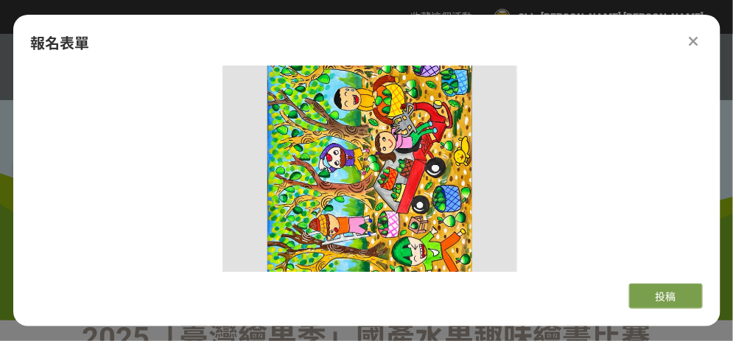
scroll to position [1400, 0]
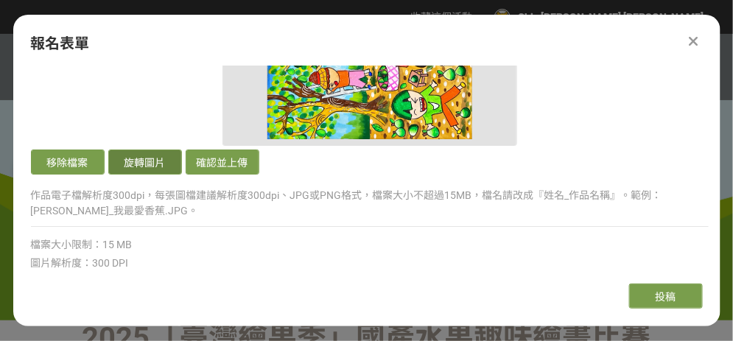
click at [167, 157] on button "旋轉圖片" at bounding box center [145, 162] width 74 height 25
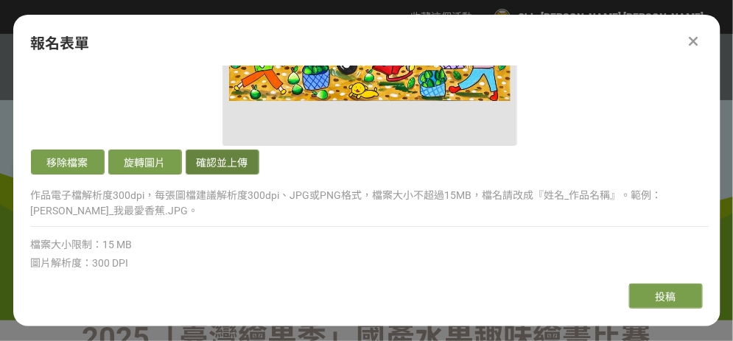
click at [231, 159] on button "確認並上傳" at bounding box center [223, 162] width 74 height 25
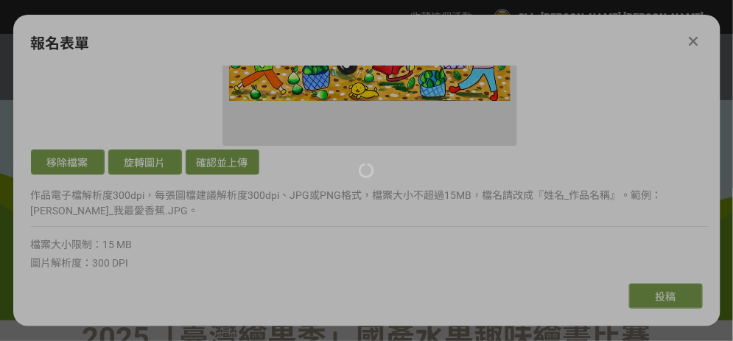
click at [447, 234] on div at bounding box center [366, 170] width 733 height 341
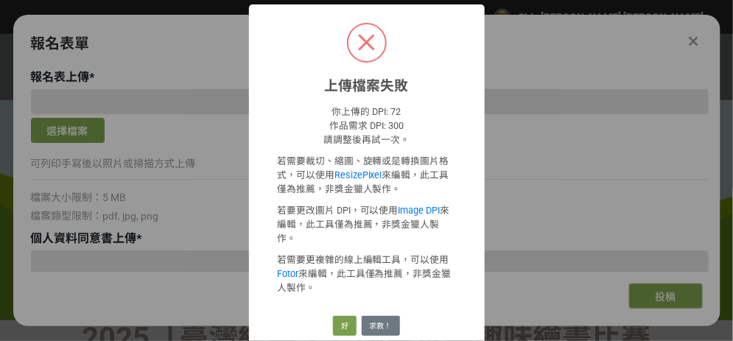
scroll to position [1105, 0]
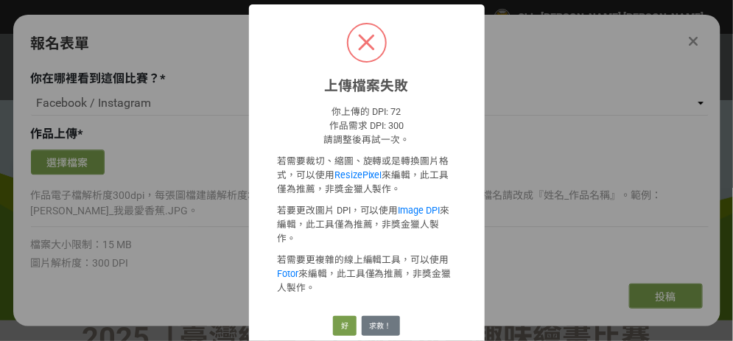
click at [632, 242] on div "上傳檔案失敗 × 你上傳的 DPI: 72 作品需求 DPI: 300 請調整後再試一次。 若需要裁切、縮圖、旋轉或是轉換圖片格式，可以使用 ResizePi…" at bounding box center [366, 170] width 733 height 341
click at [349, 316] on button "好" at bounding box center [345, 326] width 24 height 21
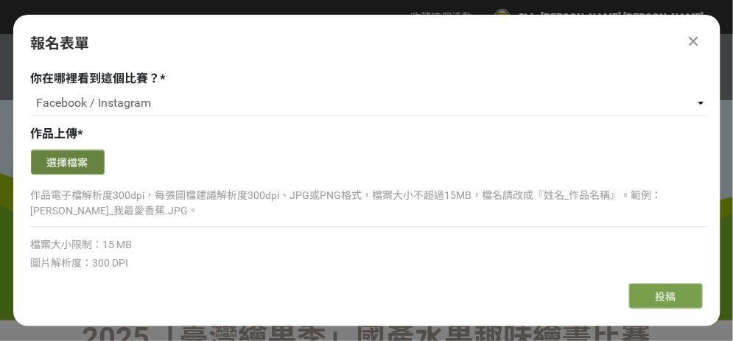
click at [59, 153] on button "選擇檔案" at bounding box center [68, 162] width 74 height 25
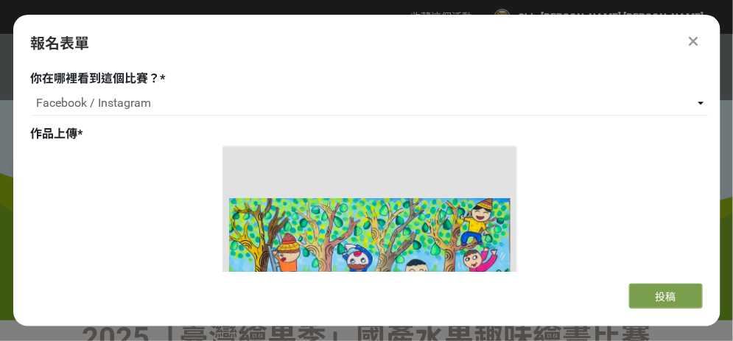
scroll to position [1327, 0]
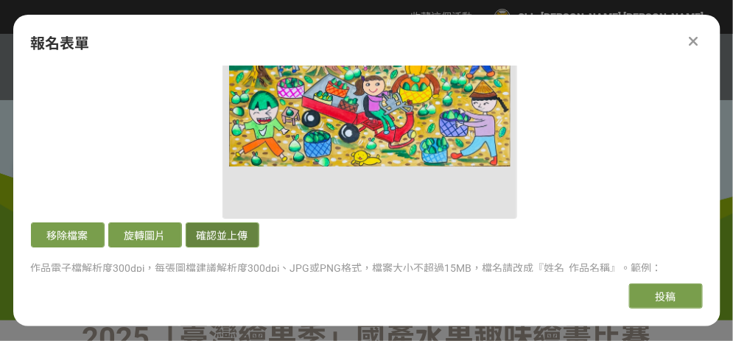
click at [214, 236] on button "確認並上傳" at bounding box center [223, 235] width 74 height 25
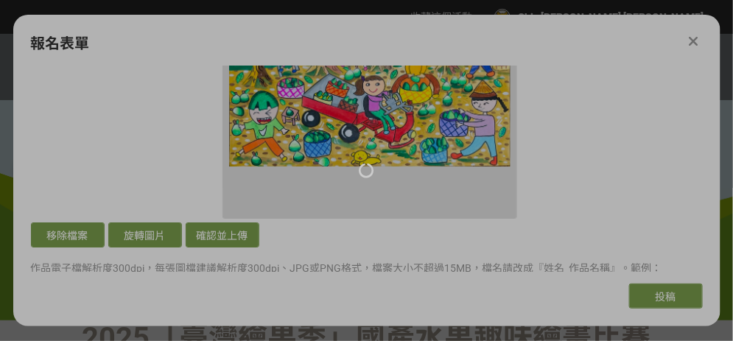
scroll to position [1032, 0]
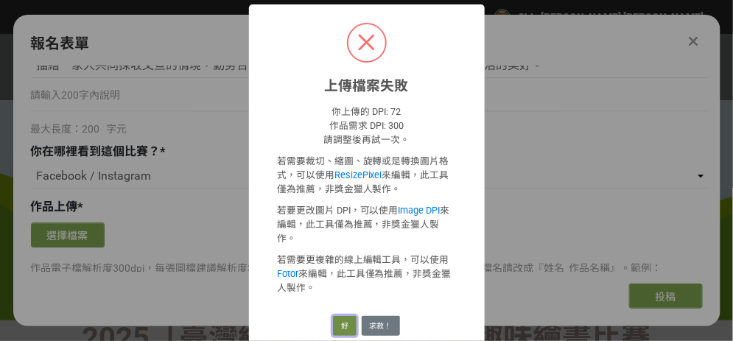
click at [345, 316] on button "好" at bounding box center [345, 326] width 24 height 21
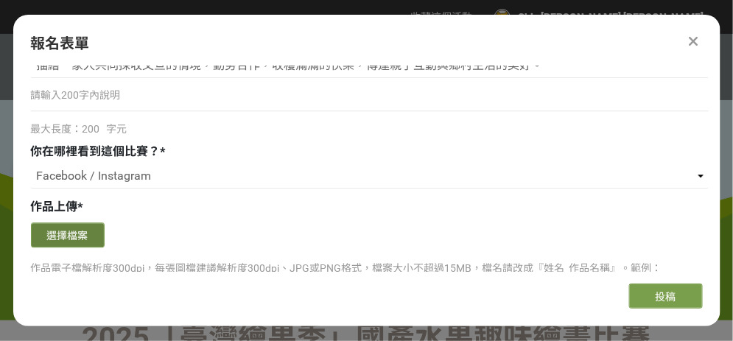
click at [84, 234] on button "選擇檔案" at bounding box center [68, 235] width 74 height 25
click at [330, 143] on div "你在哪裡看到這個比賽？ *" at bounding box center [370, 152] width 678 height 18
click at [86, 234] on button "選擇檔案" at bounding box center [68, 235] width 74 height 25
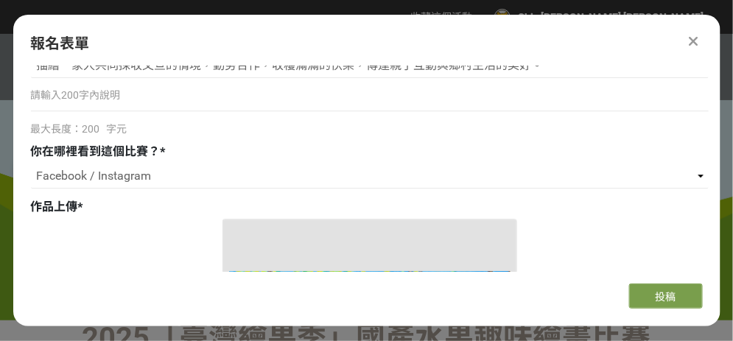
scroll to position [1253, 0]
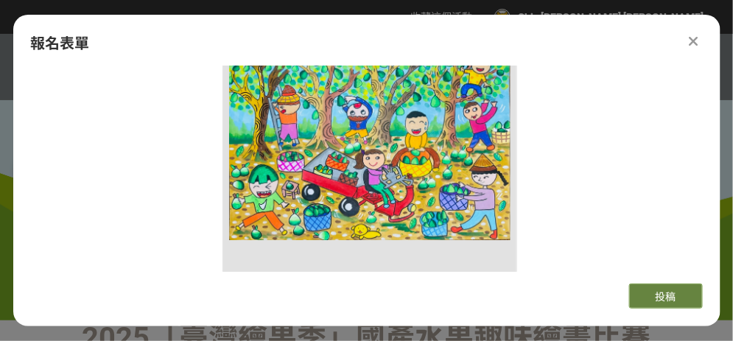
click at [641, 288] on button "投稿" at bounding box center [666, 296] width 74 height 25
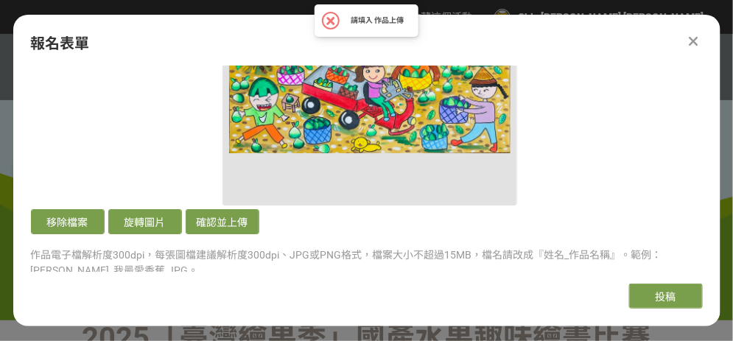
scroll to position [1400, 0]
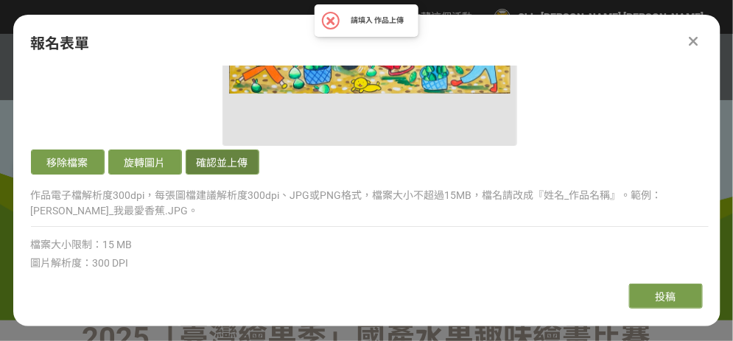
click at [225, 162] on button "確認並上傳" at bounding box center [223, 162] width 74 height 25
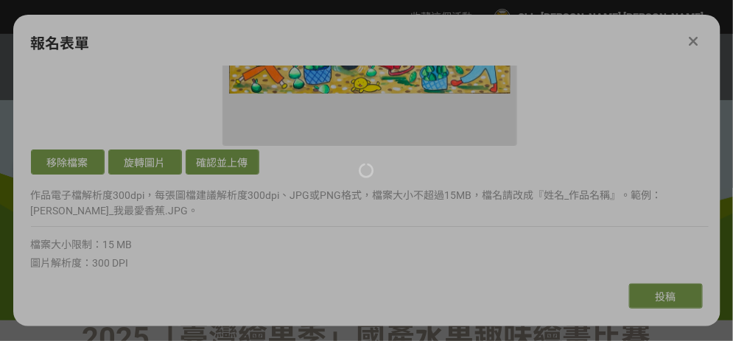
scroll to position [1105, 0]
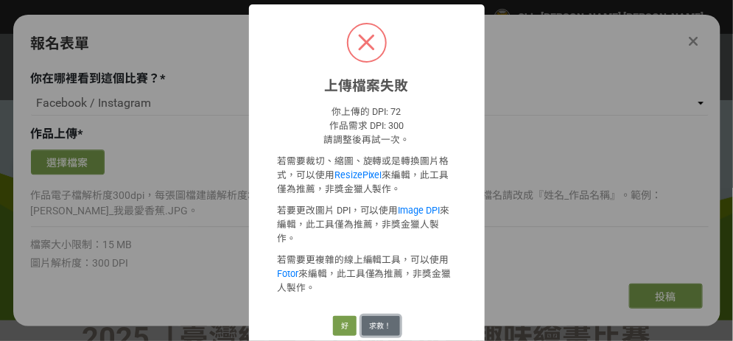
click at [371, 316] on button "求救！" at bounding box center [381, 326] width 38 height 21
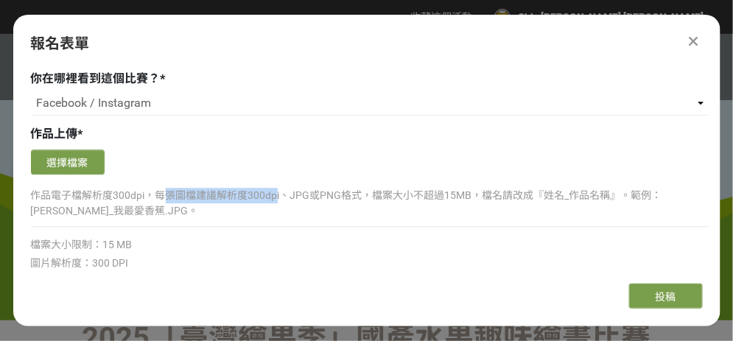
drag, startPoint x: 244, startPoint y: 192, endPoint x: 276, endPoint y: 195, distance: 31.8
click at [276, 195] on p "作品電子檔解析度300dpi，每張圖檔建議解析度300dpi、JPG或PNG格式，檔案大小不超過15MB，檔名請改成『姓名_作品名稱』。範例：[PERSON_…" at bounding box center [370, 203] width 678 height 31
click at [279, 192] on p "作品電子檔解析度300dpi，每張圖檔建議解析度300dpi、JPG或PNG格式，檔案大小不超過15MB，檔名請改成『姓名_作品名稱』。範例：[PERSON_…" at bounding box center [370, 203] width 678 height 31
drag, startPoint x: 280, startPoint y: 192, endPoint x: 34, endPoint y: 195, distance: 246.2
click at [34, 195] on p "作品電子檔解析度300dpi，每張圖檔建議解析度300dpi、JPG或PNG格式，檔案大小不超過15MB，檔名請改成『姓名_作品名稱』。範例：[PERSON_…" at bounding box center [370, 203] width 678 height 31
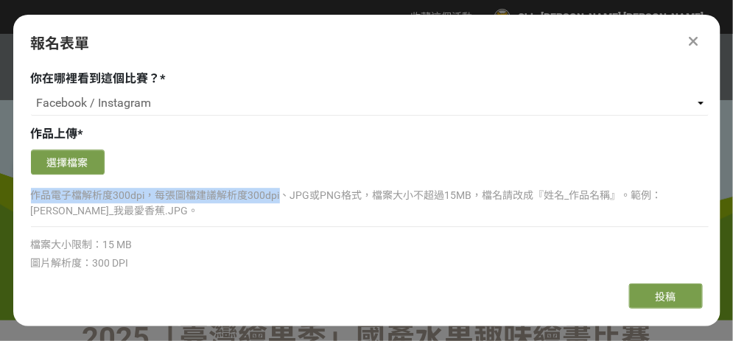
drag, startPoint x: 34, startPoint y: 195, endPoint x: 52, endPoint y: 194, distance: 17.8
copy p "作品電子檔解析度300dpi，每張圖檔建議解析度300dpi"
click at [77, 153] on button "選擇檔案" at bounding box center [68, 162] width 74 height 25
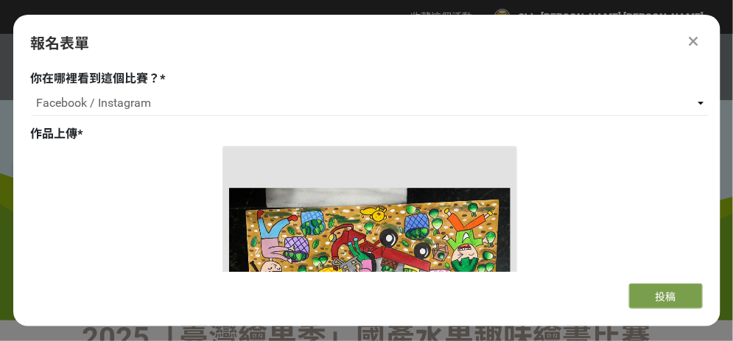
scroll to position [1400, 0]
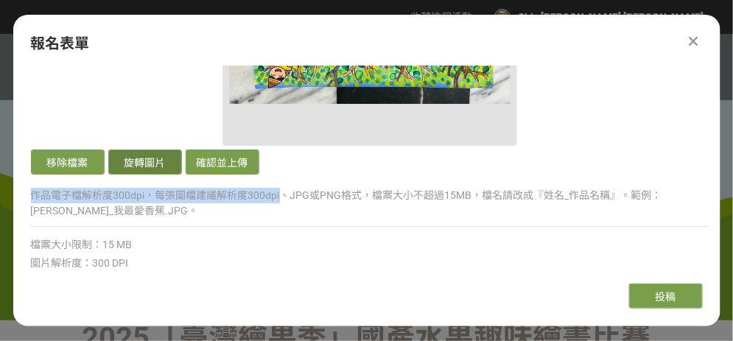
click at [170, 160] on button "旋轉圖片" at bounding box center [145, 162] width 74 height 25
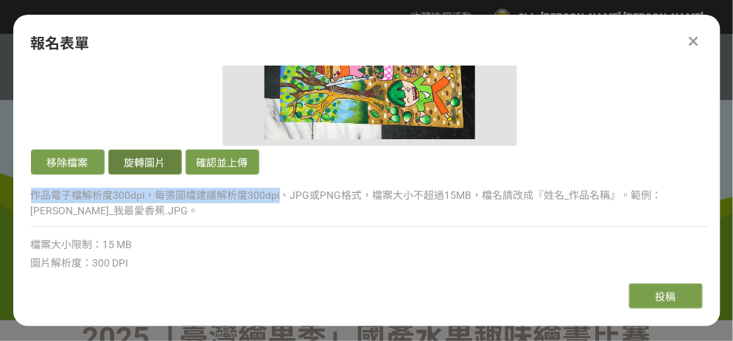
click at [170, 160] on button "旋轉圖片" at bounding box center [145, 162] width 74 height 25
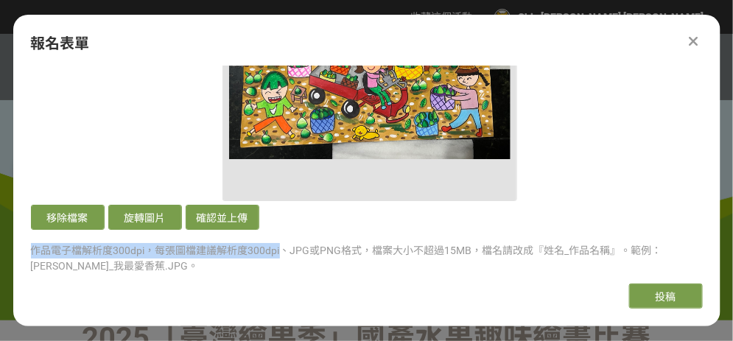
scroll to position [1327, 0]
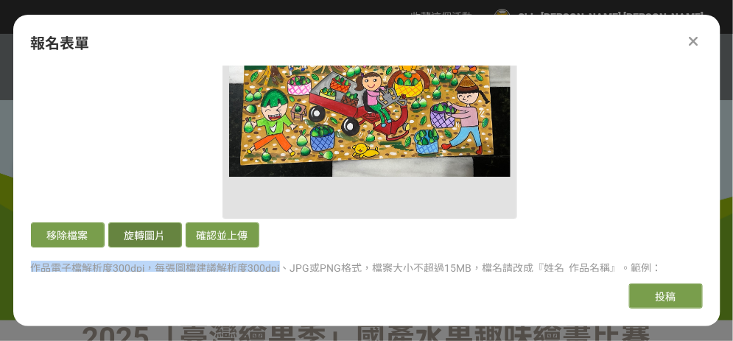
click at [173, 223] on button "旋轉圖片" at bounding box center [145, 235] width 74 height 25
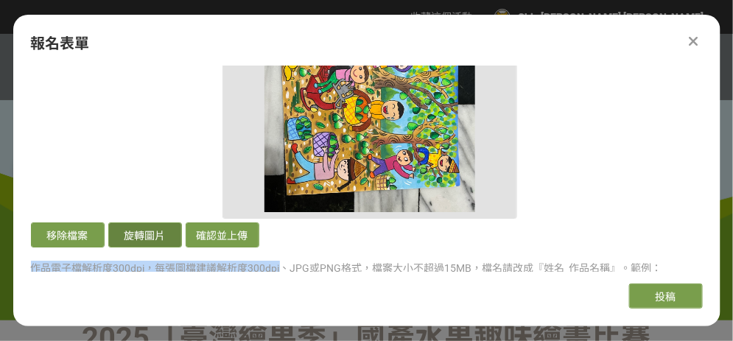
click at [173, 223] on button "旋轉圖片" at bounding box center [145, 235] width 74 height 25
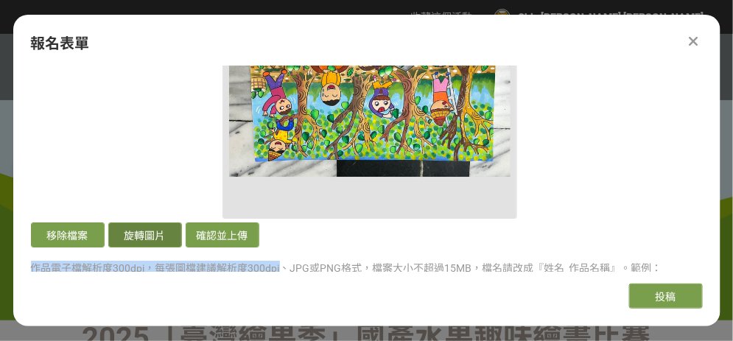
click at [173, 223] on button "旋轉圖片" at bounding box center [145, 235] width 74 height 25
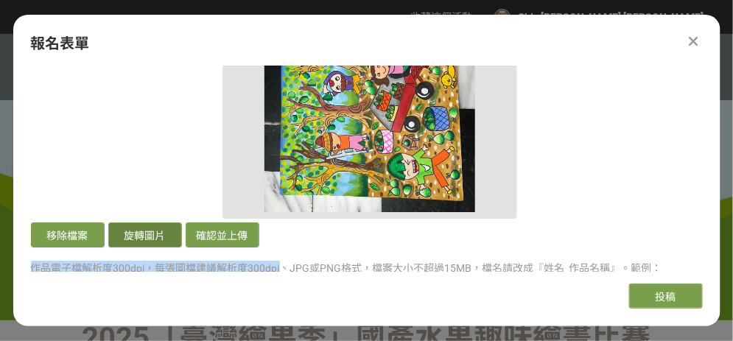
click at [173, 223] on button "旋轉圖片" at bounding box center [145, 235] width 74 height 25
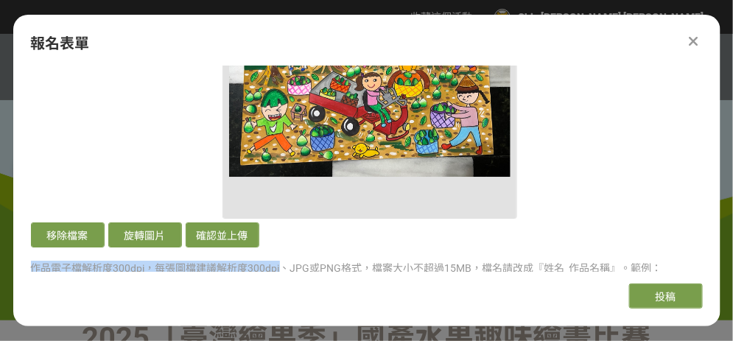
drag, startPoint x: 163, startPoint y: 226, endPoint x: 224, endPoint y: 178, distance: 77.3
click at [224, 178] on div "移除檔案 旋轉圖片 確認並上傳" at bounding box center [370, 87] width 678 height 327
click at [251, 153] on img at bounding box center [370, 72] width 282 height 282
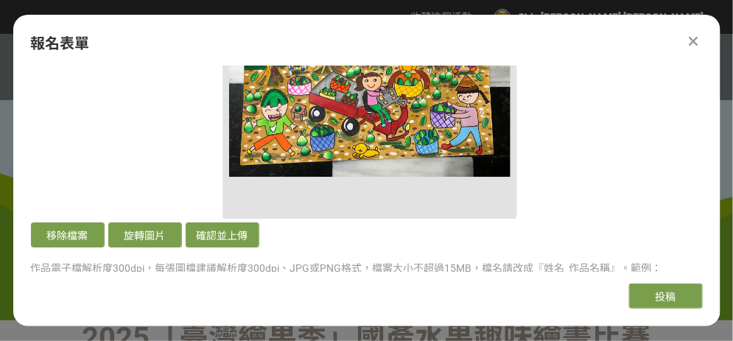
click at [156, 217] on div "移除檔案 旋轉圖片 確認並上傳" at bounding box center [370, 87] width 678 height 327
click at [158, 223] on button "旋轉圖片" at bounding box center [145, 235] width 74 height 25
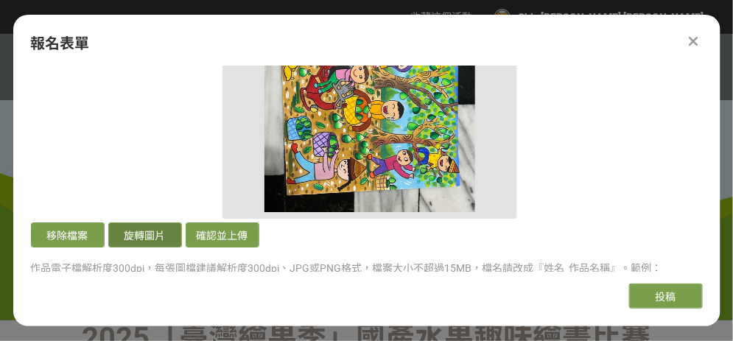
click at [158, 223] on button "旋轉圖片" at bounding box center [145, 235] width 74 height 25
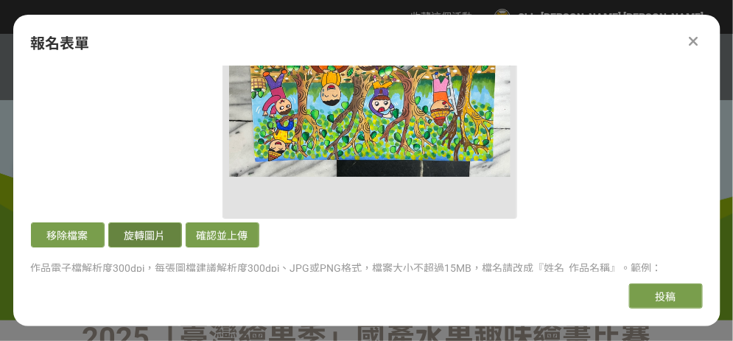
click at [158, 223] on button "旋轉圖片" at bounding box center [145, 235] width 74 height 25
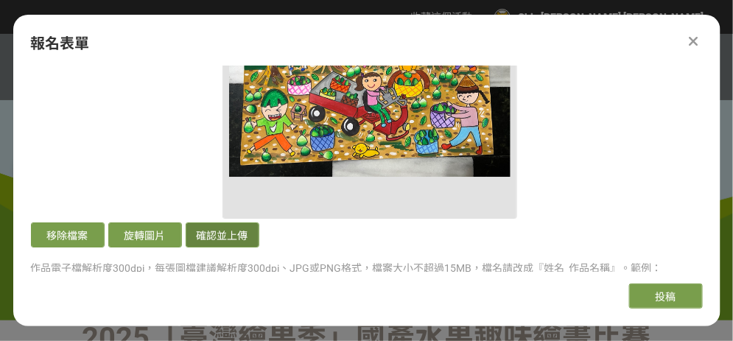
click at [200, 231] on button "確認並上傳" at bounding box center [223, 235] width 74 height 25
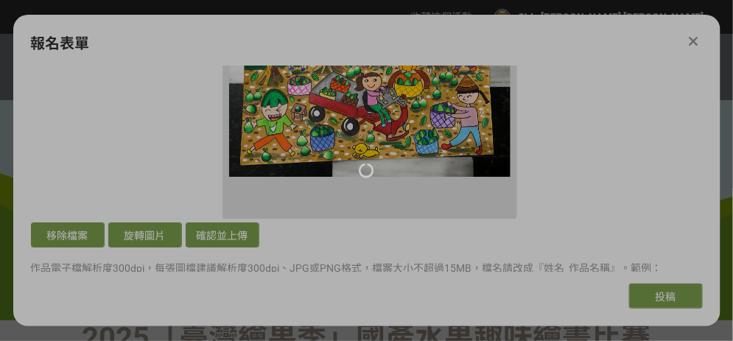
click at [60, 92] on div at bounding box center [366, 170] width 733 height 341
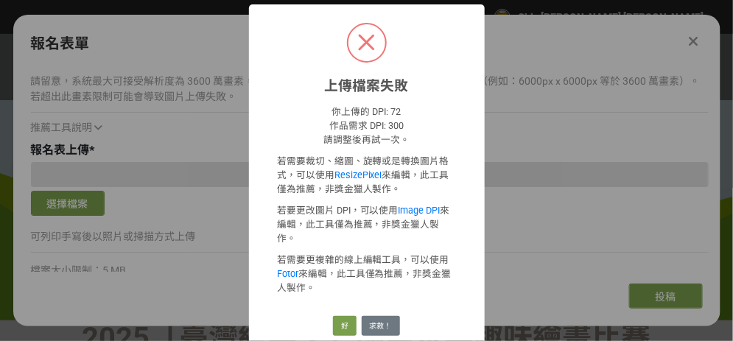
scroll to position [1032, 0]
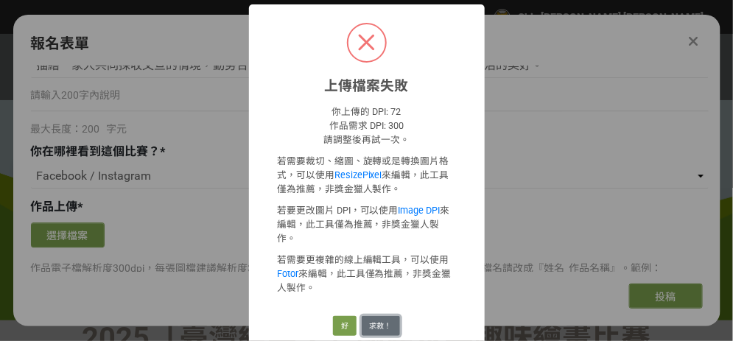
click at [381, 316] on button "求救！" at bounding box center [381, 326] width 38 height 21
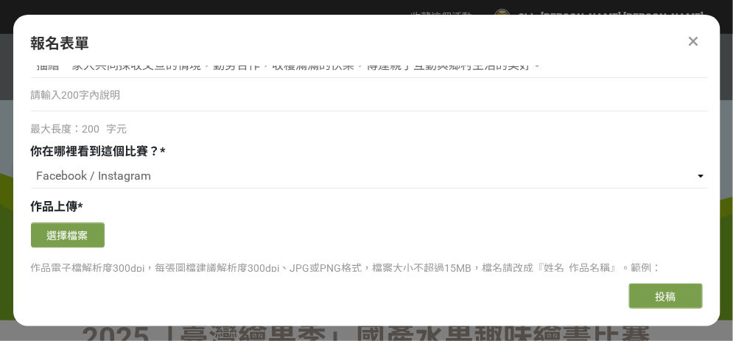
scroll to position [810, 0]
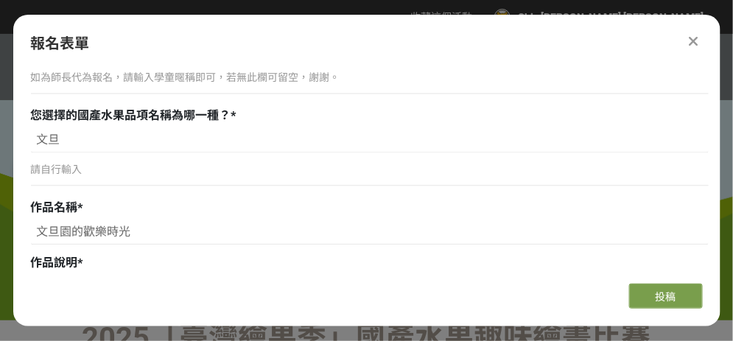
click at [575, 107] on div "您選擇的國產水果品項名稱為哪一種？ *" at bounding box center [370, 116] width 678 height 18
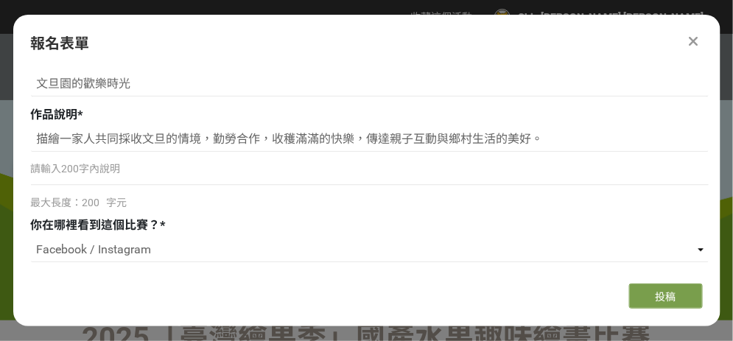
scroll to position [1105, 0]
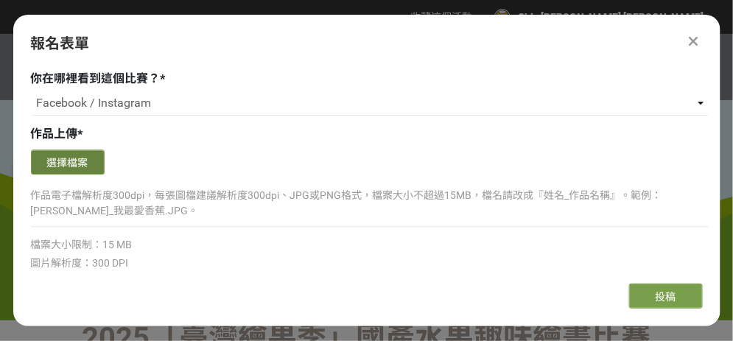
click at [88, 153] on button "選擇檔案" at bounding box center [68, 162] width 74 height 25
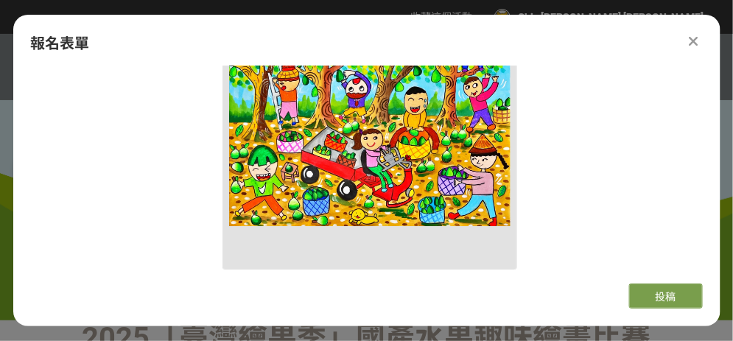
scroll to position [1327, 0]
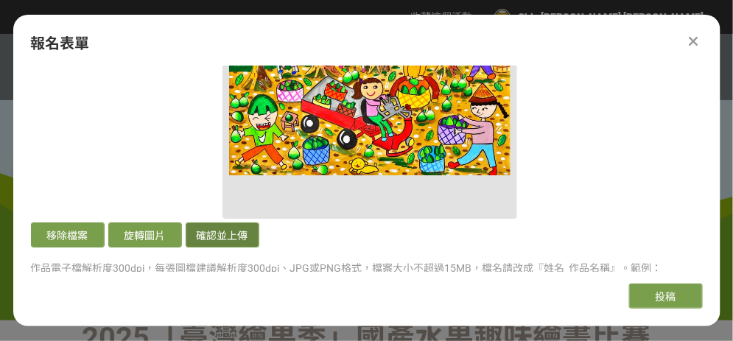
click at [241, 231] on button "確認並上傳" at bounding box center [223, 235] width 74 height 25
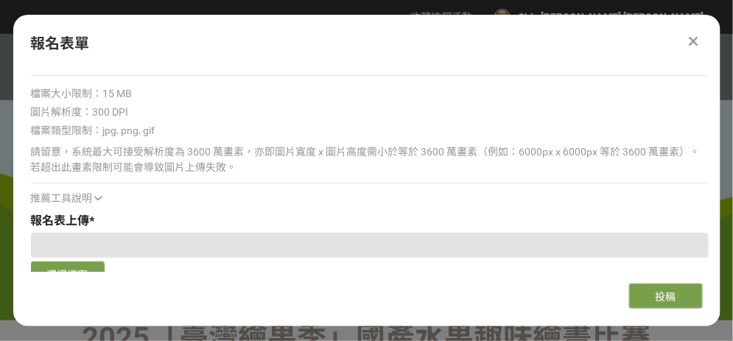
scroll to position [1622, 0]
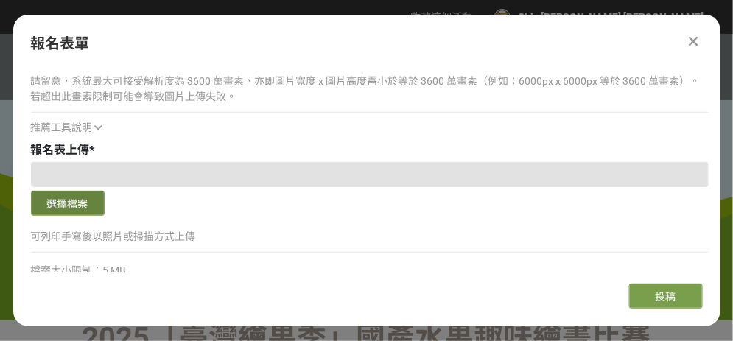
click at [97, 197] on button "選擇檔案" at bounding box center [68, 203] width 74 height 25
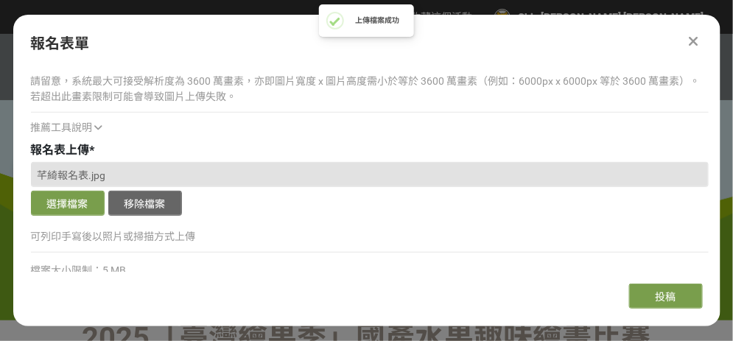
scroll to position [1843, 0]
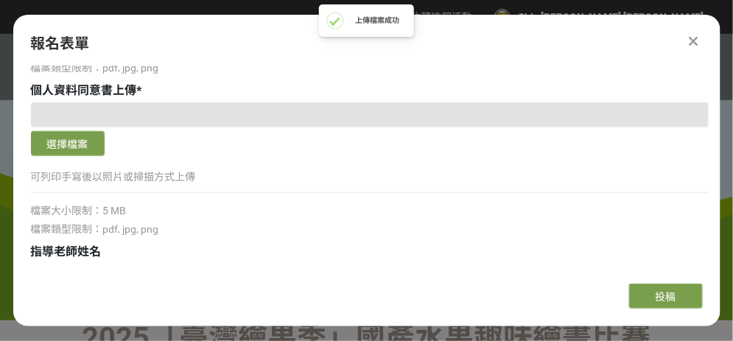
click at [77, 153] on div "選擇檔案" at bounding box center [370, 145] width 678 height 29
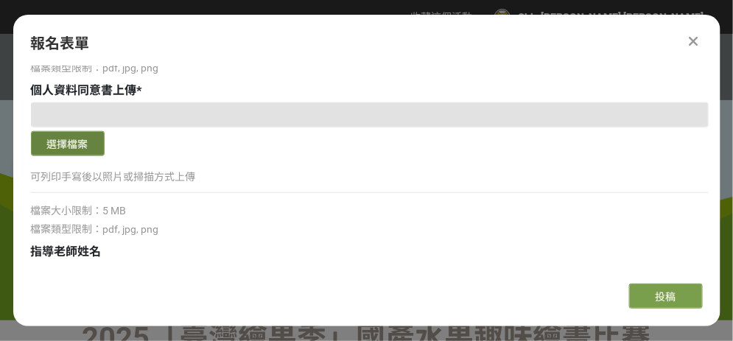
click at [86, 143] on button "選擇檔案" at bounding box center [68, 143] width 74 height 25
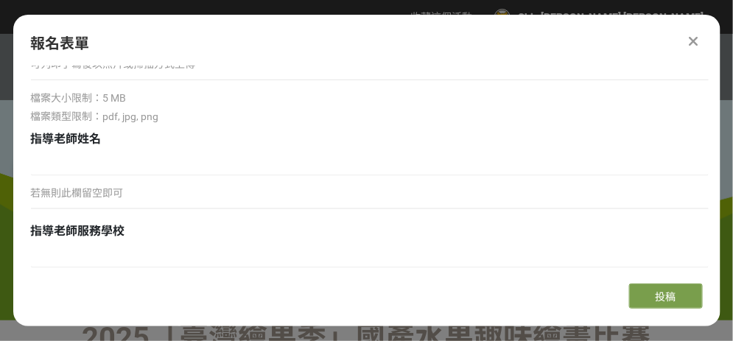
scroll to position [1989, 0]
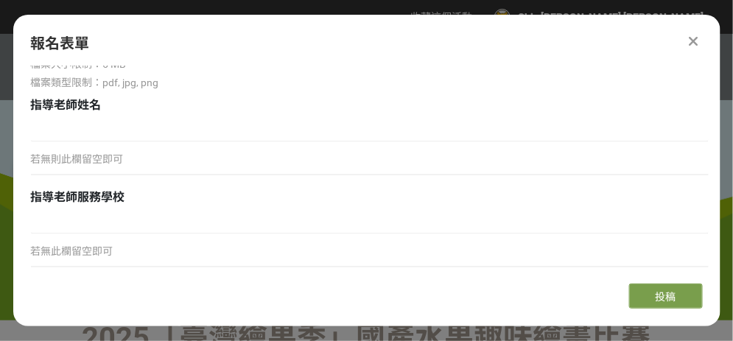
click at [104, 155] on p "若無則此欄留空即可" at bounding box center [370, 159] width 678 height 15
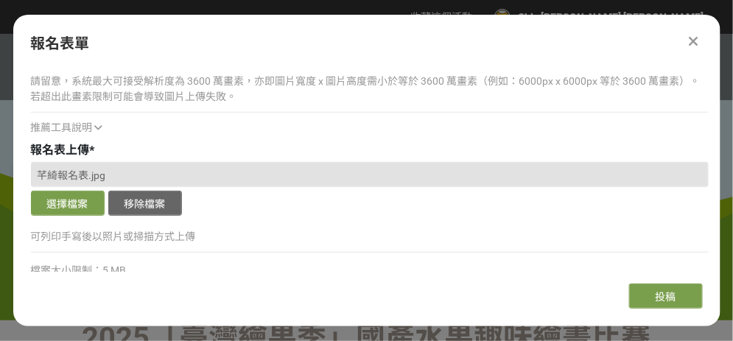
scroll to position [1843, 0]
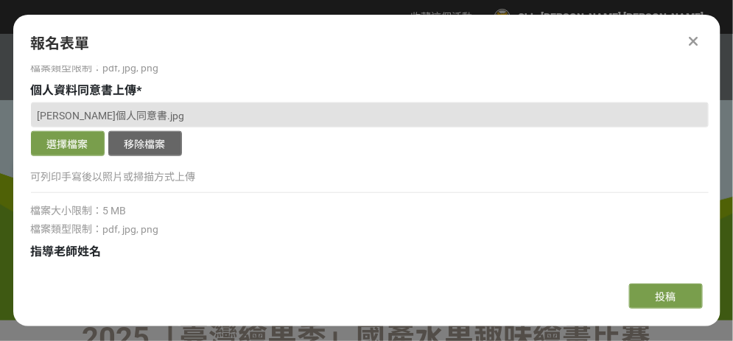
click at [71, 228] on span "檔案類型限制：pdf, jpg, png" at bounding box center [95, 229] width 128 height 12
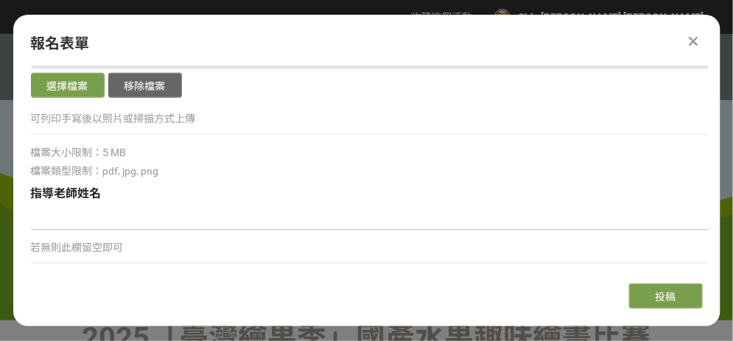
scroll to position [1916, 0]
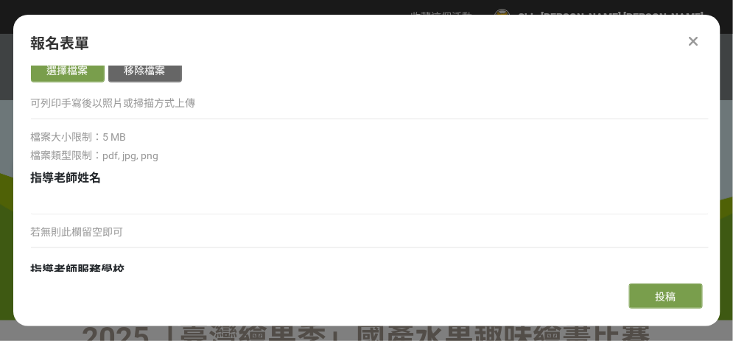
click at [90, 228] on p "若無則此欄留空即可" at bounding box center [370, 232] width 678 height 15
click at [118, 195] on input at bounding box center [370, 202] width 678 height 25
type input "陳婷純"
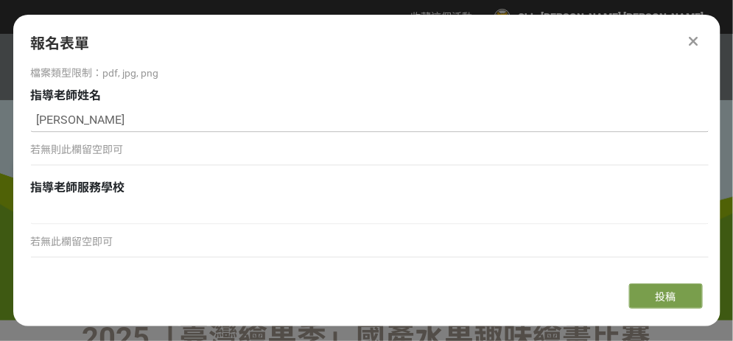
scroll to position [2039, 0]
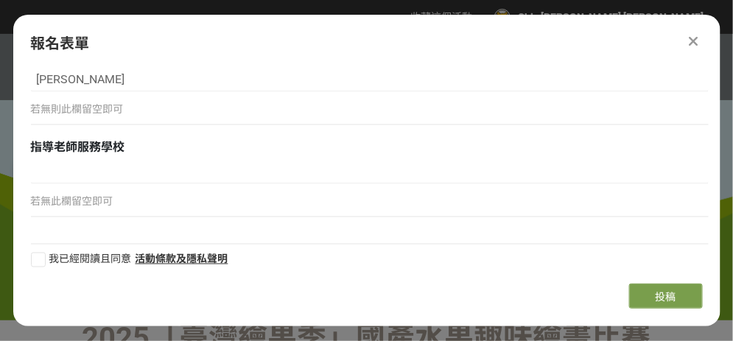
click at [80, 200] on p "若無此欄留空即可" at bounding box center [370, 201] width 678 height 15
drag, startPoint x: 80, startPoint y: 200, endPoint x: 91, endPoint y: 217, distance: 20.2
click at [91, 217] on div "若無此欄留空即可" at bounding box center [370, 208] width 678 height 34
click at [115, 205] on div "若無此欄留空即可" at bounding box center [370, 208] width 678 height 34
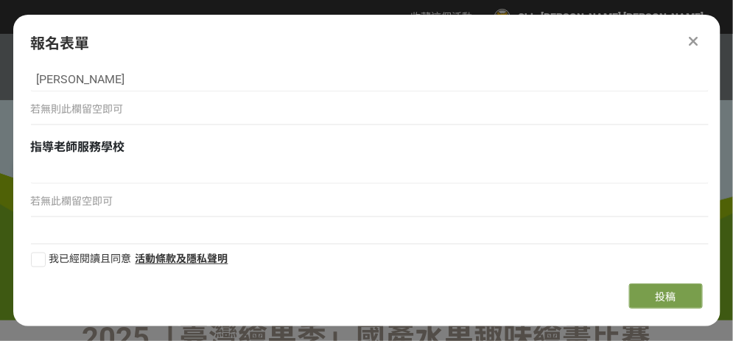
click at [119, 202] on p "若無此欄留空即可" at bounding box center [370, 201] width 678 height 15
click at [124, 200] on p "若無此欄留空即可" at bounding box center [370, 201] width 678 height 15
click at [74, 167] on input at bounding box center [370, 171] width 678 height 25
type input "快樂兒童屋"
click at [621, 175] on input "快樂兒童屋" at bounding box center [370, 171] width 678 height 25
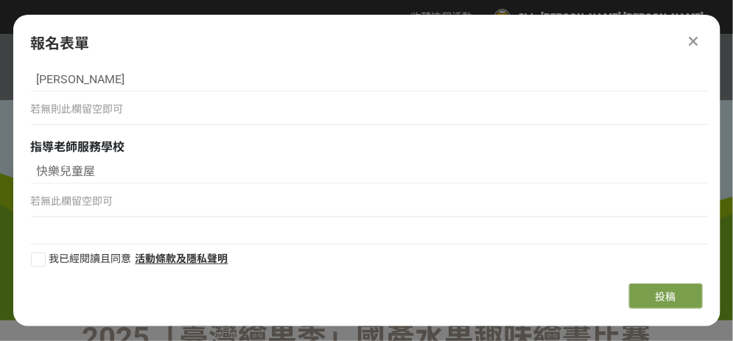
click at [46, 254] on label "我已經閱讀且同意" at bounding box center [81, 259] width 101 height 15
click at [41, 255] on input "我已經閱讀且同意" at bounding box center [37, 260] width 10 height 10
checkbox input "false"
click at [649, 293] on button "投稿" at bounding box center [666, 296] width 74 height 25
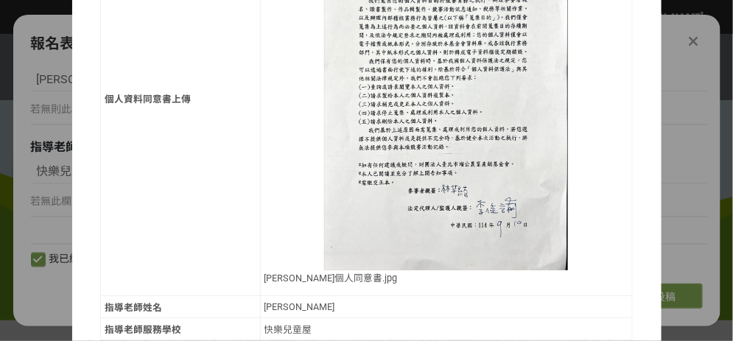
scroll to position [1386, 0]
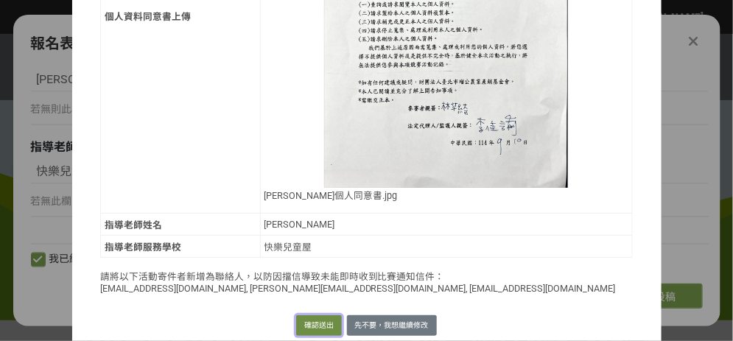
click at [313, 315] on button "確認送出" at bounding box center [319, 325] width 46 height 21
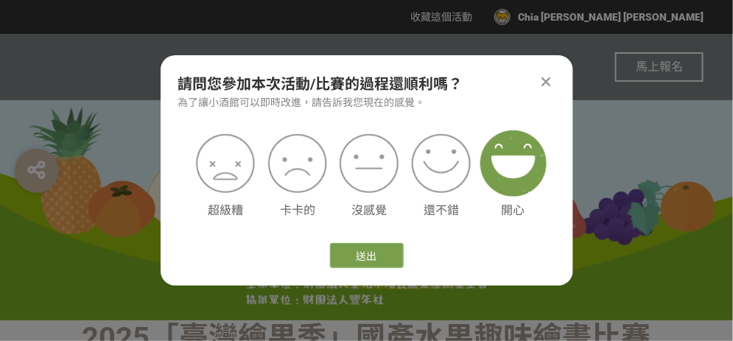
click at [509, 182] on img at bounding box center [514, 163] width 66 height 66
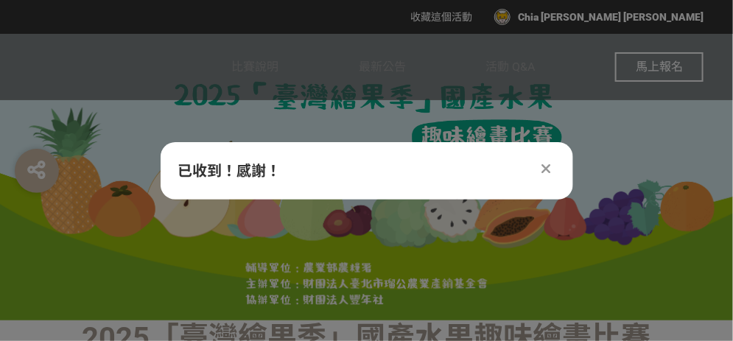
click at [374, 247] on img at bounding box center [367, 176] width 442 height 221
click at [548, 161] on icon at bounding box center [547, 168] width 10 height 15
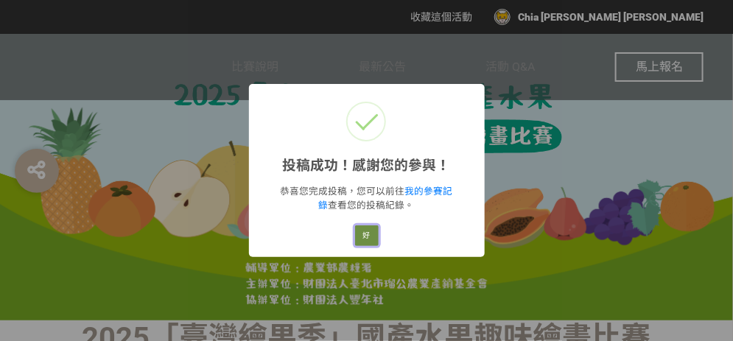
click at [370, 240] on button "好" at bounding box center [367, 236] width 24 height 21
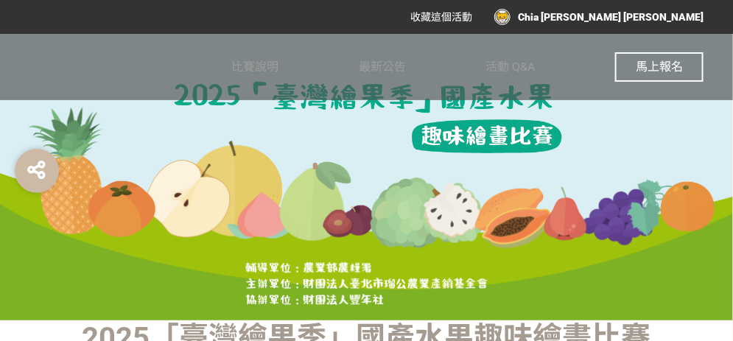
click at [649, 73] on span "馬上報名" at bounding box center [659, 67] width 47 height 14
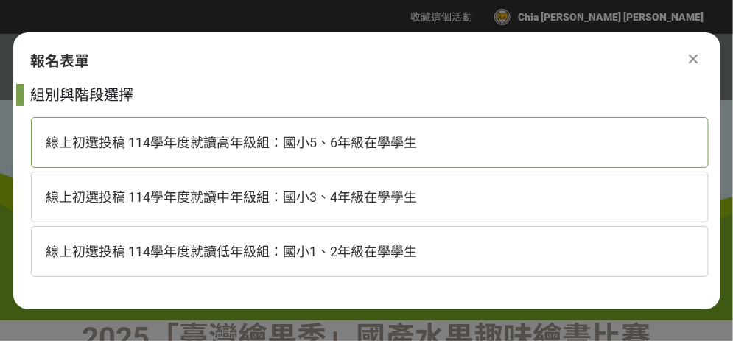
click at [271, 150] on span "線上初選投稿 114學年度就讀高年級組：國小5、6年級在學學生" at bounding box center [231, 142] width 371 height 15
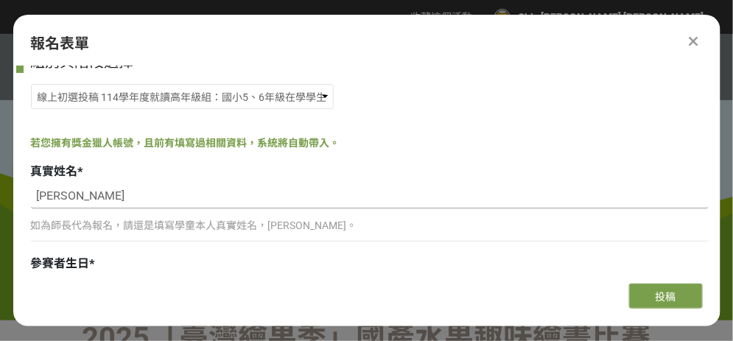
scroll to position [0, 0]
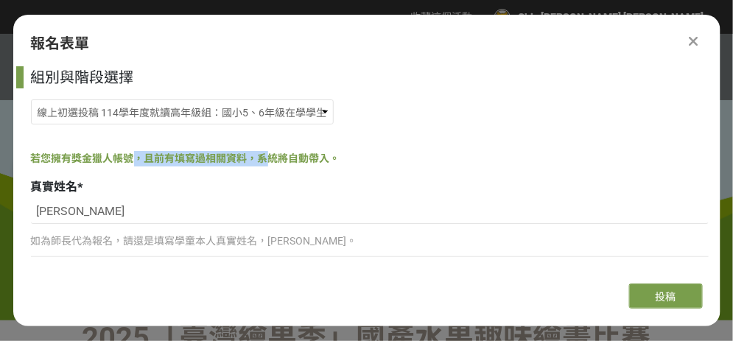
drag, startPoint x: 214, startPoint y: 152, endPoint x: 270, endPoint y: 159, distance: 56.5
click at [270, 159] on div "組別與階段選擇 線上初選投稿 114學年度就讀高年級組：國小5、6年級在學學生 線上初選投稿 114學年度就讀中年級組：國小3、4年級在學學生 線上初選投稿 …" at bounding box center [367, 169] width 708 height 206
click at [276, 160] on span "若您擁有獎金獵人帳號，且前有填寫過相關資料，系統將自動帶入。" at bounding box center [186, 159] width 310 height 12
click at [92, 214] on input "林芊綺" at bounding box center [370, 211] width 678 height 25
type input "林"
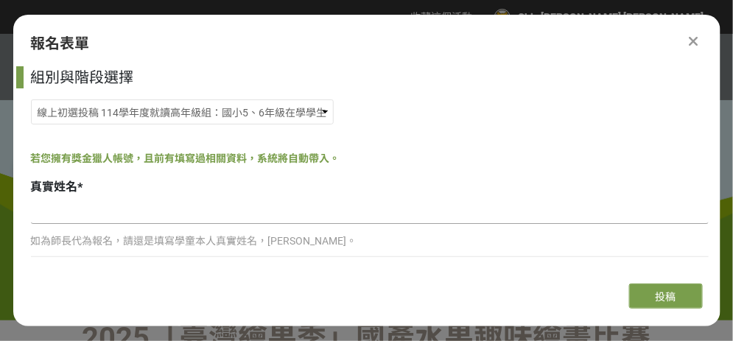
click at [92, 214] on input at bounding box center [370, 211] width 678 height 25
click at [100, 216] on input at bounding box center [370, 211] width 678 height 25
click at [692, 44] on icon at bounding box center [694, 41] width 10 height 15
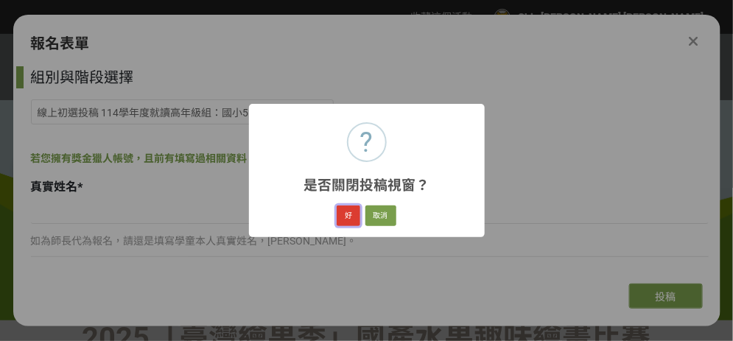
click at [344, 213] on button "好" at bounding box center [349, 216] width 24 height 21
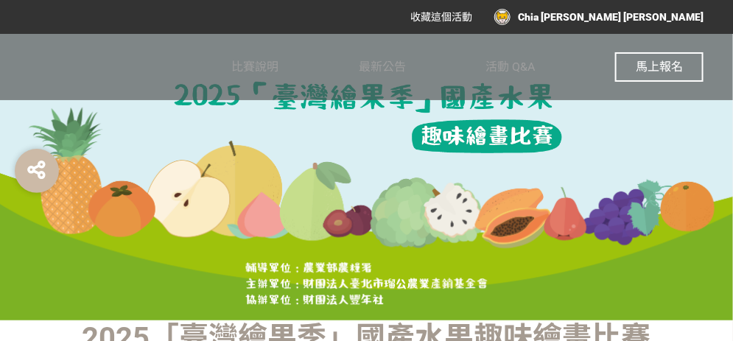
click at [683, 15] on div "Chia [PERSON_NAME] [PERSON_NAME]" at bounding box center [599, 17] width 209 height 16
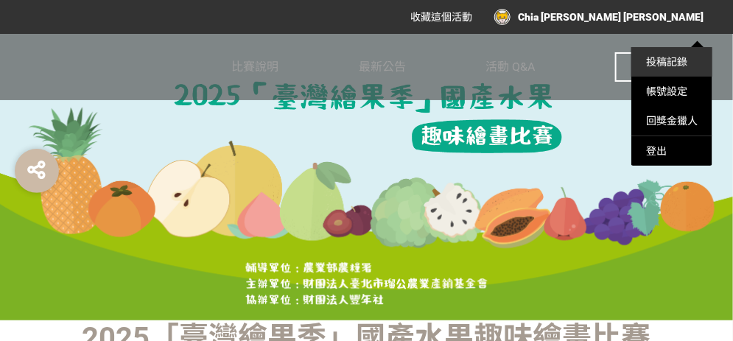
click at [676, 56] on link "投稿記錄" at bounding box center [666, 62] width 41 height 12
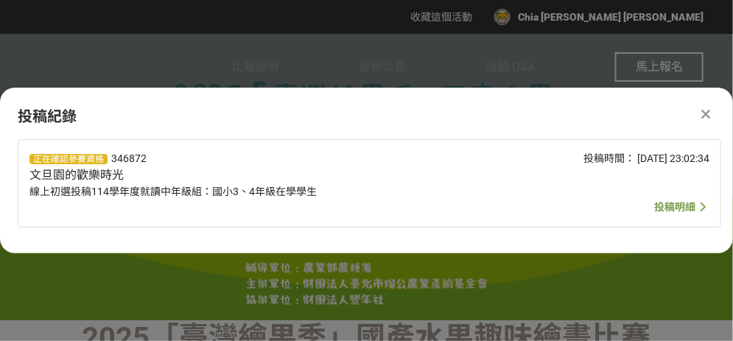
click at [686, 212] on span "投稿明細" at bounding box center [675, 207] width 41 height 12
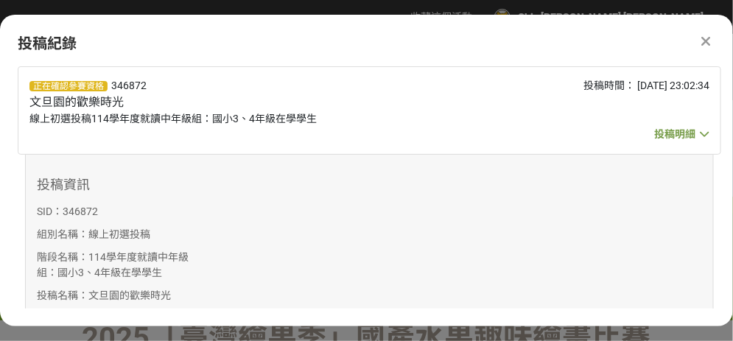
click at [677, 130] on span "投稿明細" at bounding box center [675, 134] width 41 height 12
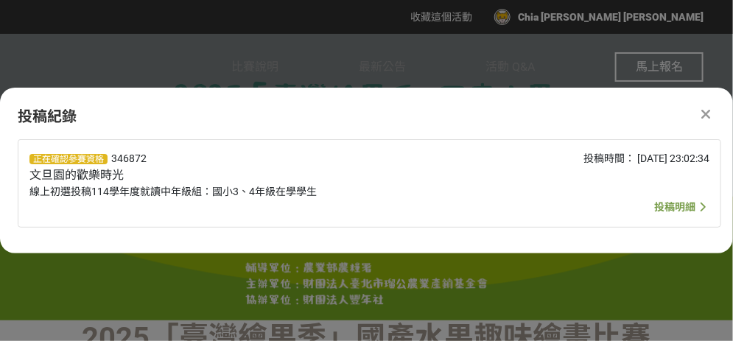
click at [706, 110] on icon at bounding box center [707, 114] width 10 height 15
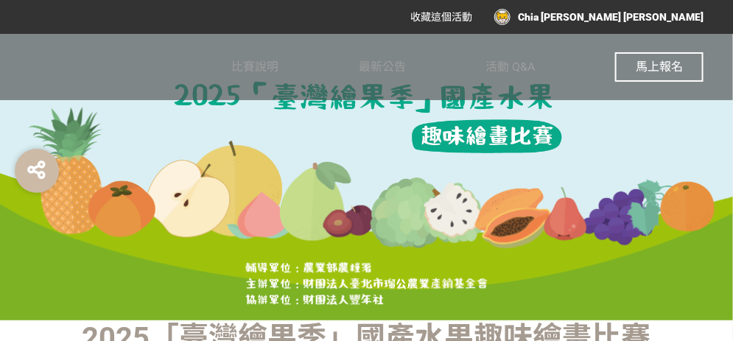
click at [678, 74] on button "馬上報名" at bounding box center [659, 66] width 88 height 29
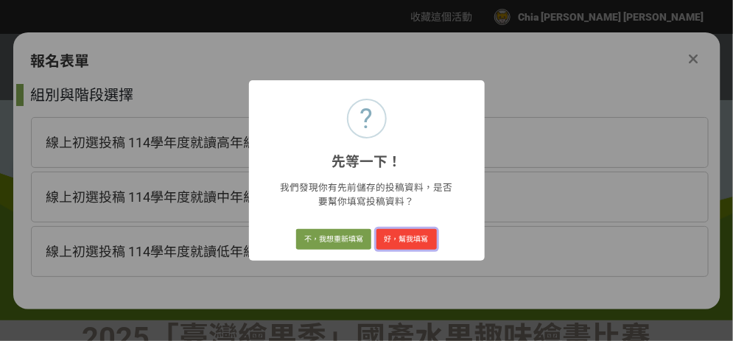
drag, startPoint x: 394, startPoint y: 240, endPoint x: 345, endPoint y: 257, distance: 51.8
click at [345, 258] on div "? 先等一下！ × 我們發現你有先前儲存的投稿資料，是否要幫你填寫投稿資料？ 不，我想重新填寫 好，幫我填寫" at bounding box center [367, 170] width 236 height 181
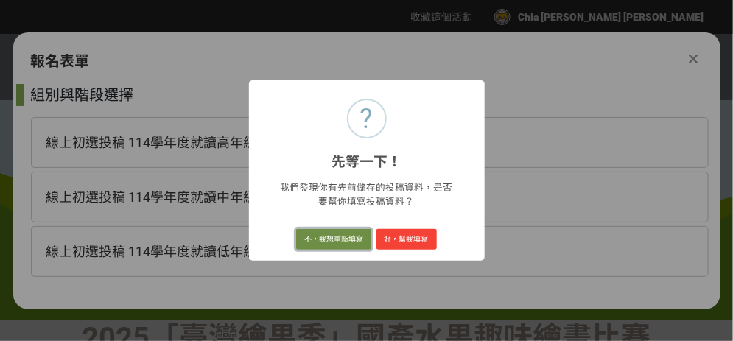
click at [341, 245] on button "不，我想重新填寫" at bounding box center [333, 239] width 75 height 21
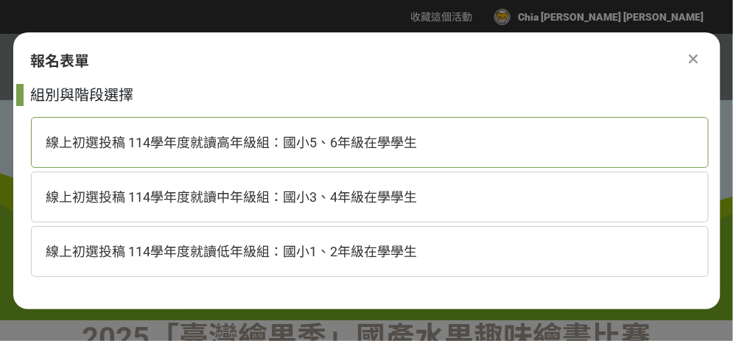
click at [326, 152] on div "線上初選投稿 114學年度就讀高年級組：國小5、6年級在學學生" at bounding box center [370, 142] width 678 height 51
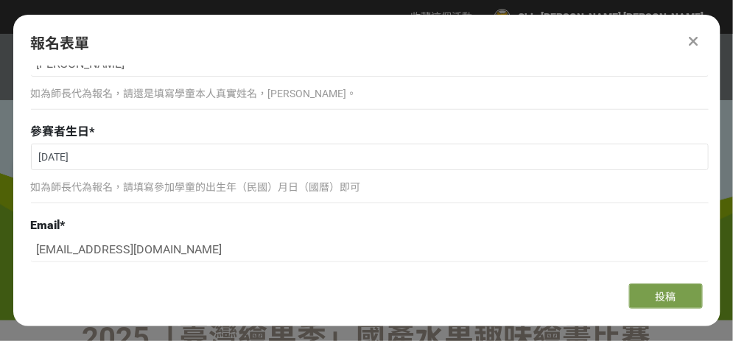
scroll to position [74, 0]
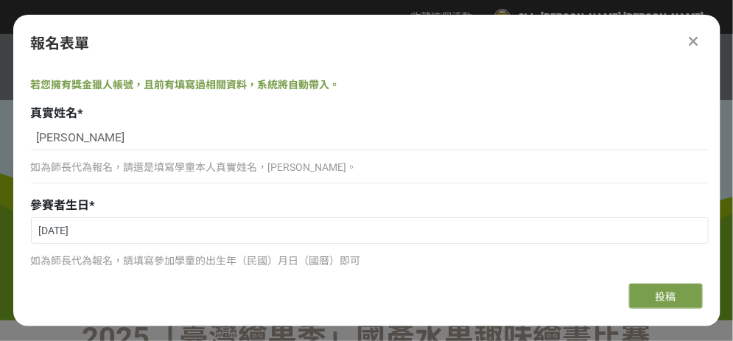
click at [116, 150] on div "林芊綺 如為師長代為報名，請還是填寫學童本人真實姓名，謝謝。" at bounding box center [370, 158] width 678 height 66
click at [125, 142] on input "林芊綺" at bounding box center [370, 137] width 678 height 25
type input "林芊紫"
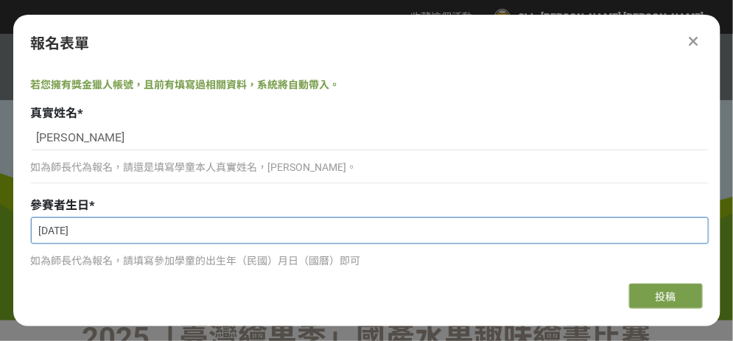
click at [107, 239] on input "2017-03-17" at bounding box center [370, 230] width 677 height 25
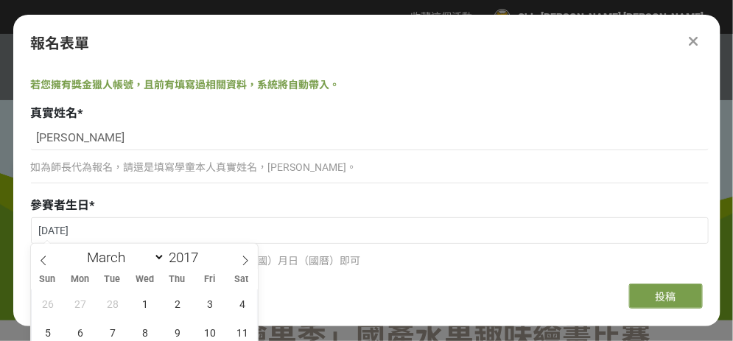
click at [168, 267] on div "January February March April May June July August September October November De…" at bounding box center [145, 256] width 170 height 25
click at [174, 258] on input "2017" at bounding box center [187, 257] width 44 height 17
type input "2013"
click at [133, 256] on select "January February March April May June July August September October November De…" at bounding box center [122, 257] width 85 height 18
select select "9"
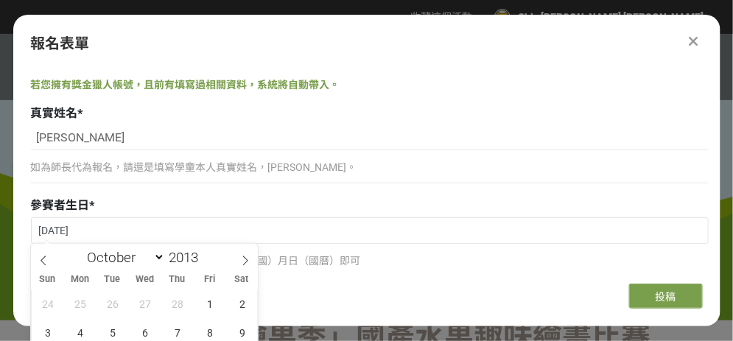
click at [80, 248] on select "January February March April May June July August September October November De…" at bounding box center [122, 257] width 85 height 18
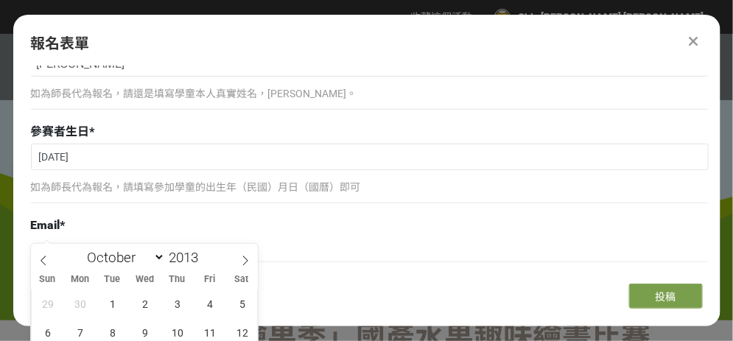
scroll to position [220, 0]
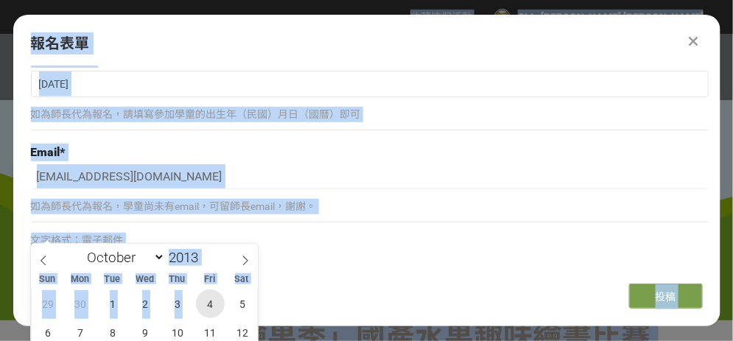
drag, startPoint x: 209, startPoint y: 290, endPoint x: 228, endPoint y: 321, distance: 36.4
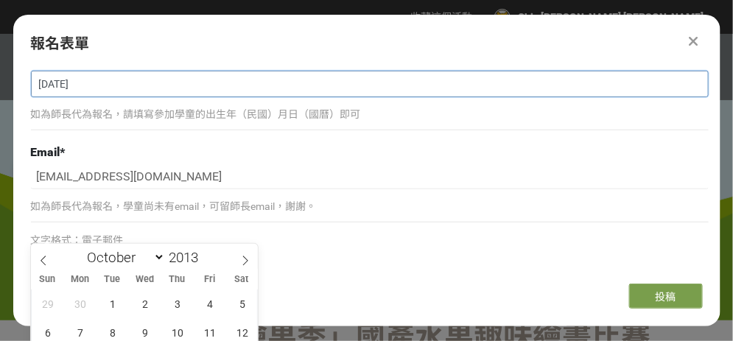
click at [106, 92] on input "2017-03-17" at bounding box center [370, 83] width 677 height 25
drag, startPoint x: 101, startPoint y: 88, endPoint x: 24, endPoint y: 85, distance: 76.7
click at [24, 85] on div "組別與階段選擇 線上初選投稿 114學年度就讀高年級組：國小5、6年級在學學生 線上初選投稿 114學年度就讀中年級組：國小3、4年級在學學生 線上初選投稿 …" at bounding box center [367, 169] width 708 height 206
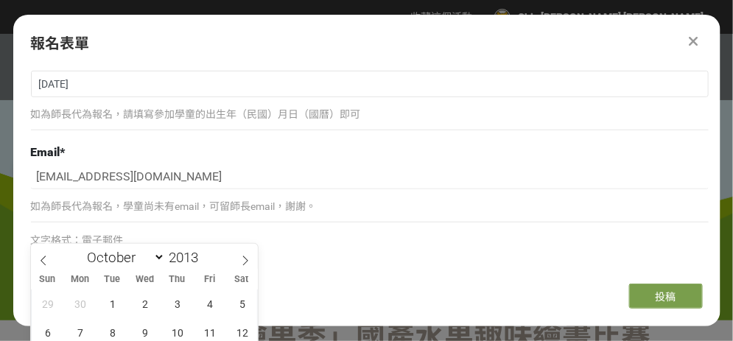
drag, startPoint x: 24, startPoint y: 85, endPoint x: 140, endPoint y: 137, distance: 127.0
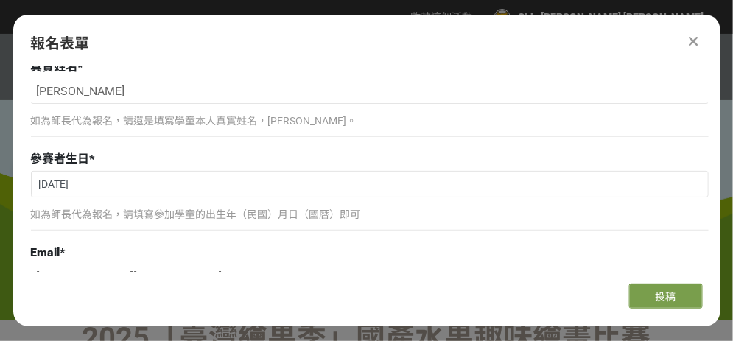
scroll to position [74, 0]
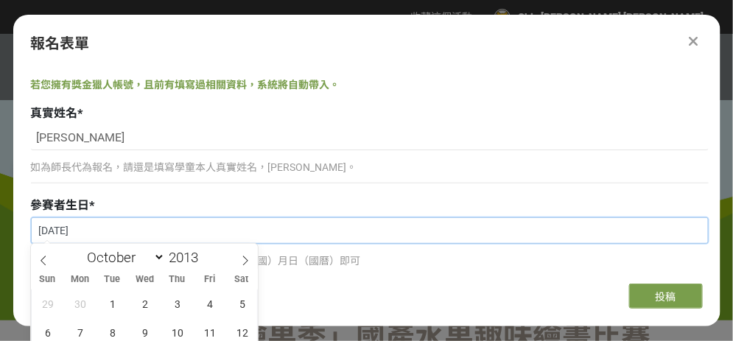
drag, startPoint x: 108, startPoint y: 222, endPoint x: 24, endPoint y: 212, distance: 83.9
click at [24, 212] on div "組別與階段選擇 線上初選投稿 114學年度就讀高年級組：國小5、6年級在學學生 線上初選投稿 114學年度就讀中年級組：國小3、4年級在學學生 線上初選投稿 …" at bounding box center [367, 169] width 708 height 206
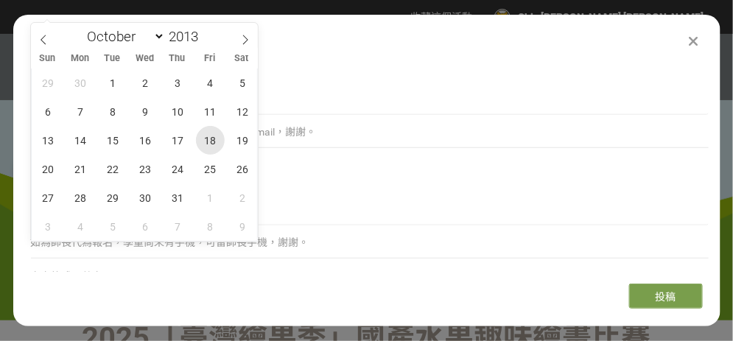
click at [204, 144] on span "18" at bounding box center [210, 140] width 29 height 29
type input "2013-10-18"
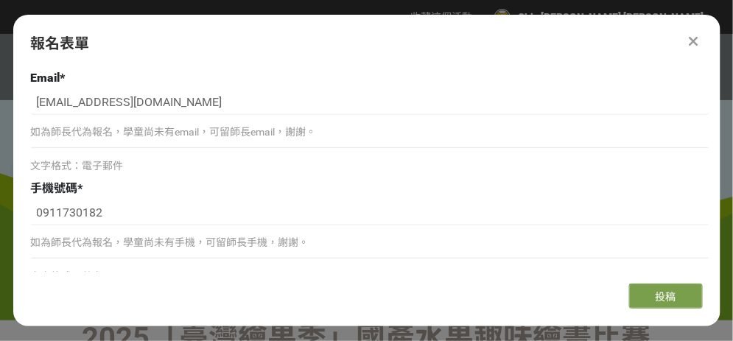
scroll to position [134, 0]
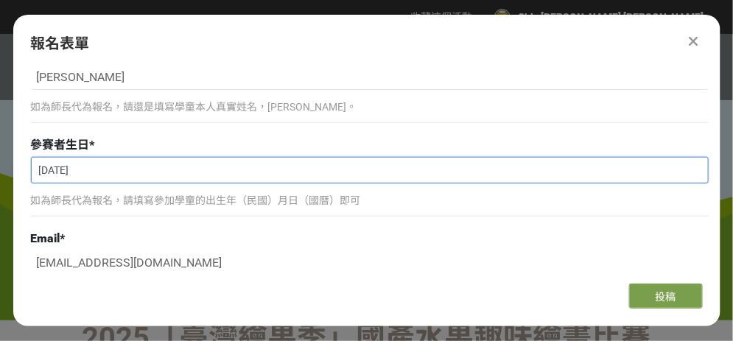
click at [157, 171] on input "2013-10-18" at bounding box center [370, 170] width 677 height 25
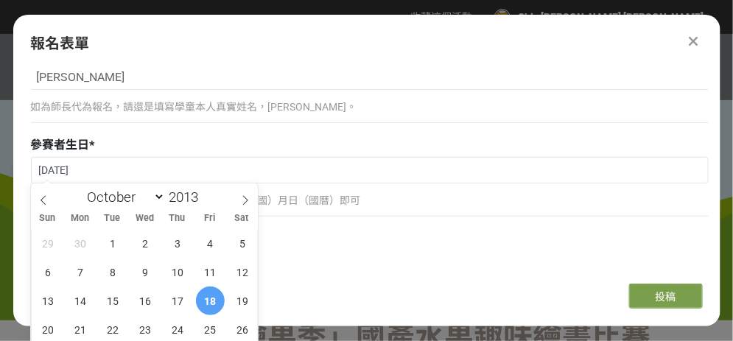
click at [365, 261] on input "tarepanda0129@hotmail.com" at bounding box center [370, 263] width 678 height 25
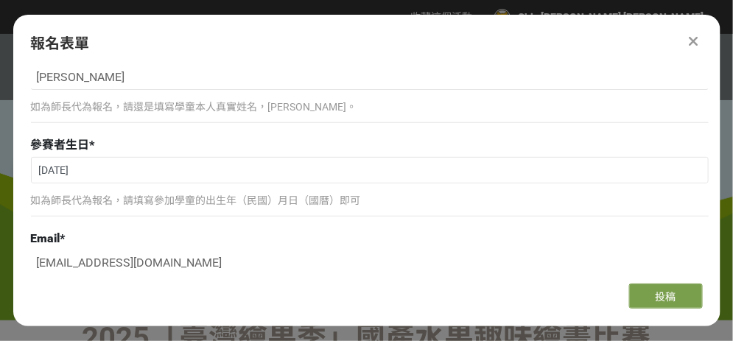
scroll to position [208, 0]
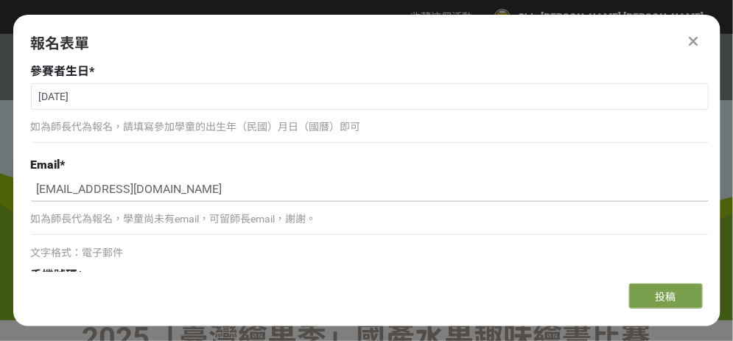
click at [130, 181] on input "tarepanda0129@hotmail.com" at bounding box center [370, 189] width 678 height 25
drag, startPoint x: 131, startPoint y: 186, endPoint x: 274, endPoint y: 184, distance: 143.0
click at [274, 184] on input "tarepanda0129@hotmail.com" at bounding box center [370, 189] width 678 height 25
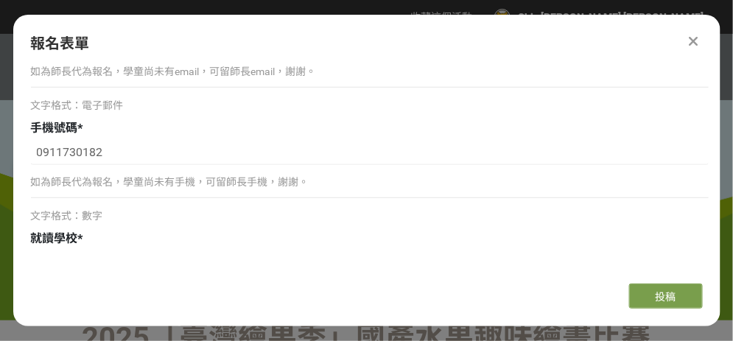
scroll to position [429, 0]
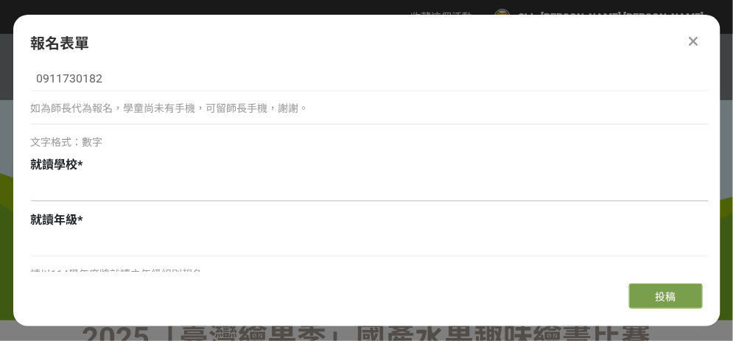
type input "tarepanda0129@gmail.com"
click at [111, 191] on input at bounding box center [370, 189] width 678 height 25
type input "q"
type input "="
type input "培文國小"
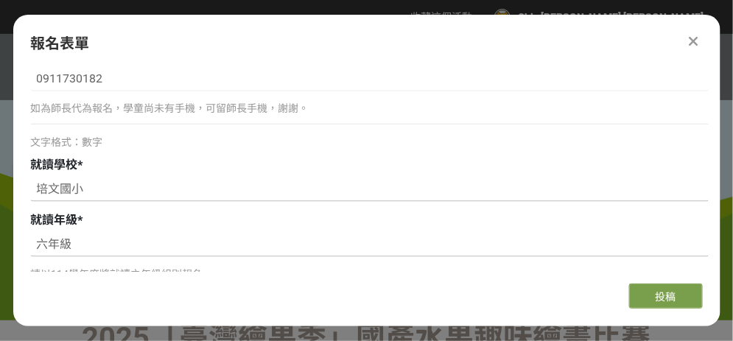
scroll to position [576, 0]
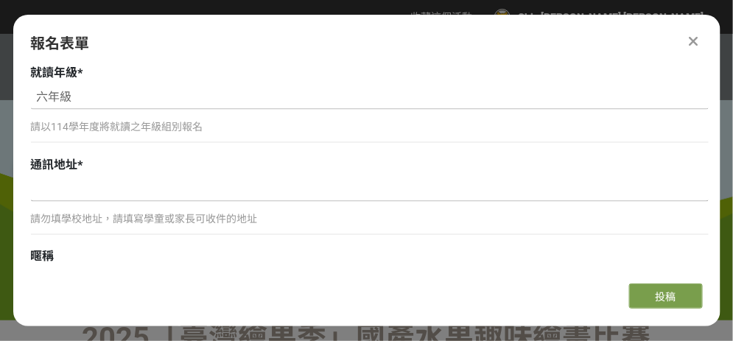
type input "六年級"
click at [128, 190] on input at bounding box center [370, 189] width 678 height 25
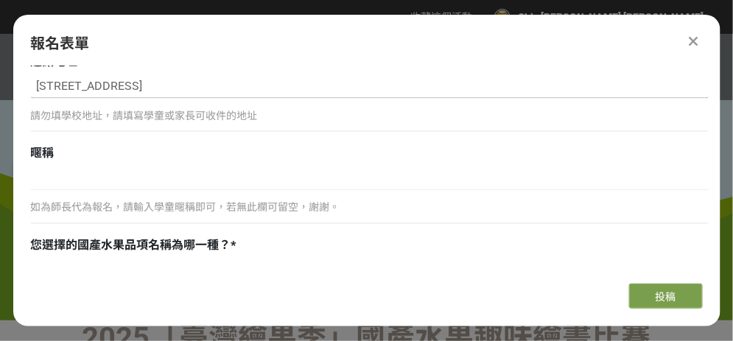
scroll to position [724, 0]
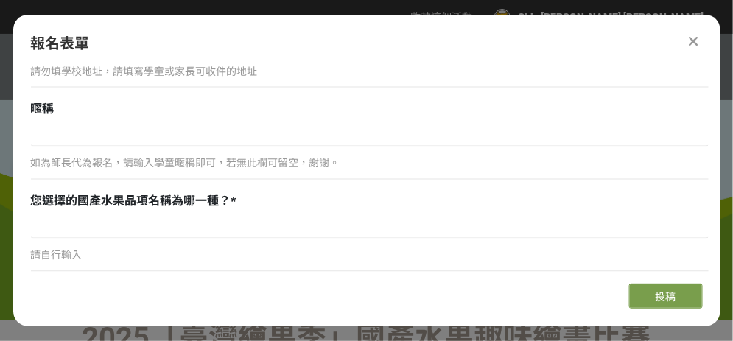
type input "台南市麻豆區安業里247之5號"
click at [104, 145] on div "如為師長代為報名，請輸入學童暱稱即可，若無此欄可留空，謝謝。" at bounding box center [370, 155] width 678 height 66
click at [119, 137] on input at bounding box center [370, 134] width 678 height 25
type input "Bonnie"
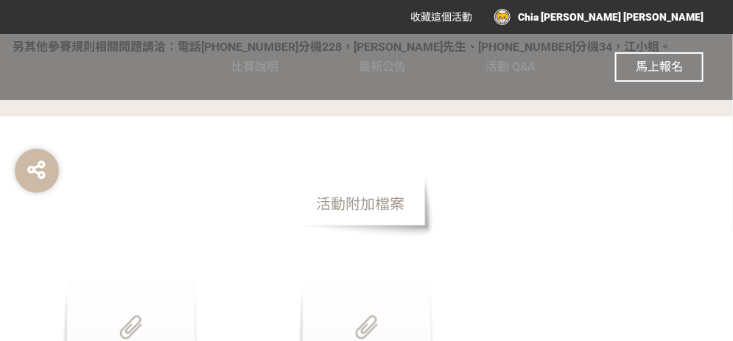
scroll to position [2874, 0]
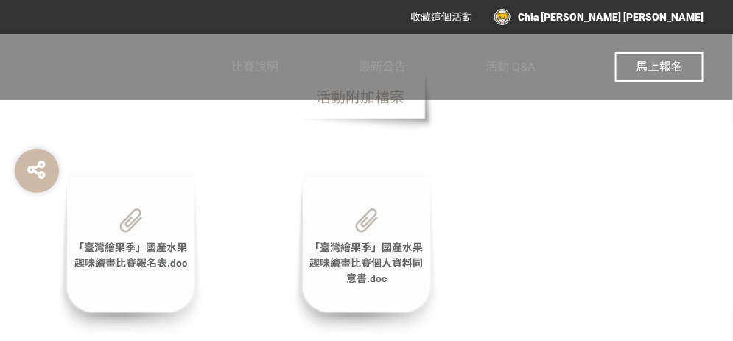
click at [128, 242] on span "「臺灣繪果季」國產水果趣味繪畫比賽報名表.doc" at bounding box center [131, 255] width 114 height 27
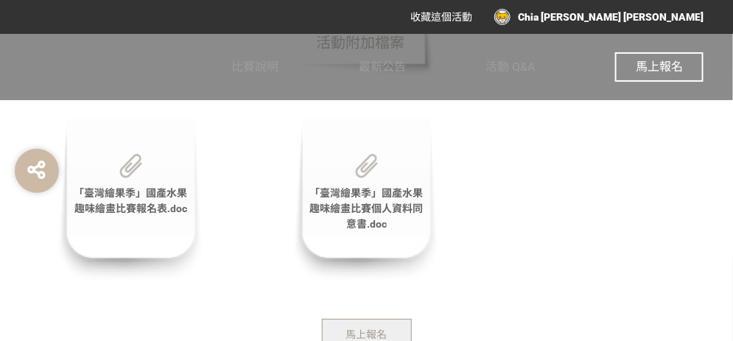
scroll to position [3022, 0]
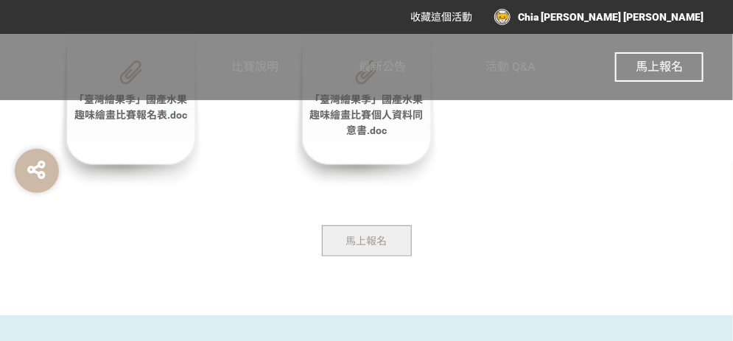
click at [519, 171] on div "「臺灣繪果季」國產水果趣味繪畫比賽報名表.doc 「臺灣繪果季」國產水果趣味繪畫比賽個人資料同意書.doc" at bounding box center [367, 106] width 708 height 165
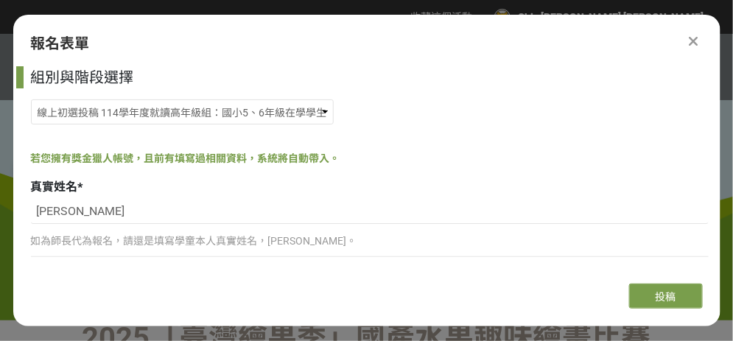
type input "Bonnie"
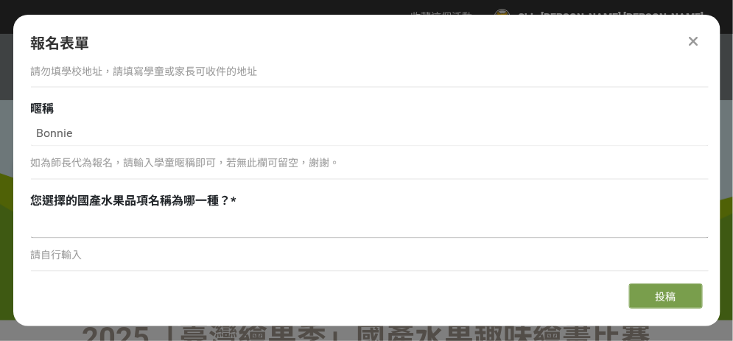
click at [123, 228] on input at bounding box center [370, 226] width 678 height 25
type input "v"
type input "消"
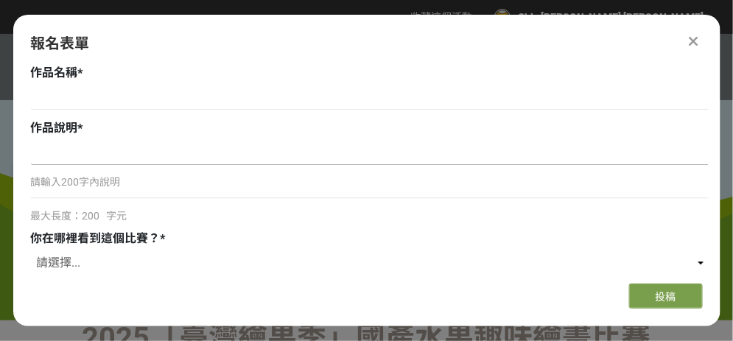
type input "香蕉"
click at [112, 144] on input at bounding box center [370, 152] width 678 height 25
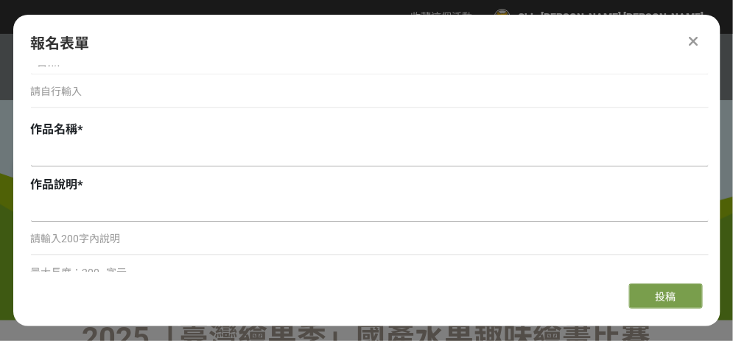
scroll to position [871, 0]
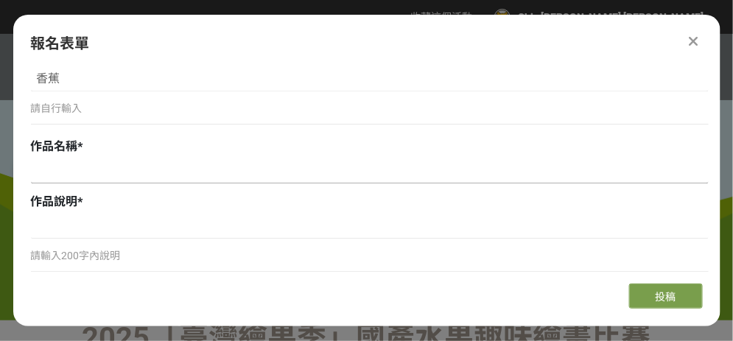
click at [97, 166] on input at bounding box center [370, 170] width 678 height 25
type input "ㄧ"
type input "姓"
click at [52, 142] on span "作品名稱" at bounding box center [54, 146] width 47 height 14
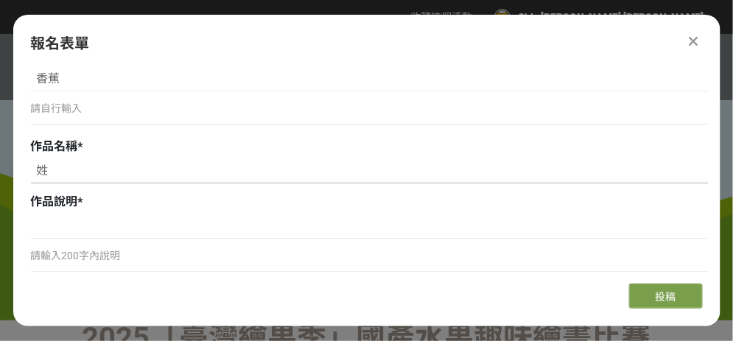
click at [67, 167] on input "姓" at bounding box center [370, 170] width 678 height 25
type input "幸福滿滿的香蕉園"
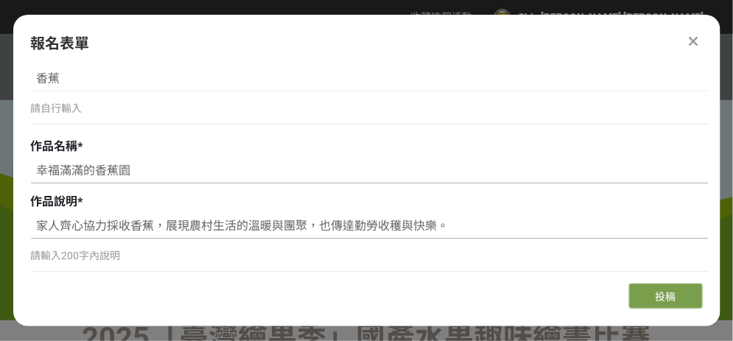
scroll to position [945, 0]
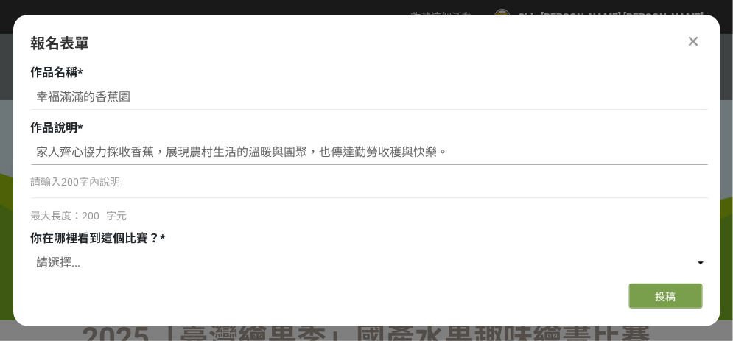
type input "家人齊心協力採收香蕉，展現農村生活的溫暖與團聚，也傳達勤勞收穫與快樂。"
click at [58, 184] on p "請輸入200字內說明" at bounding box center [370, 182] width 678 height 15
drag, startPoint x: 60, startPoint y: 141, endPoint x: 172, endPoint y: 147, distance: 113.0
click at [172, 147] on input "家人齊心協力採收香蕉，展現農村生活的溫暖與團聚，也傳達勤勞收穫與快樂。" at bounding box center [370, 152] width 678 height 25
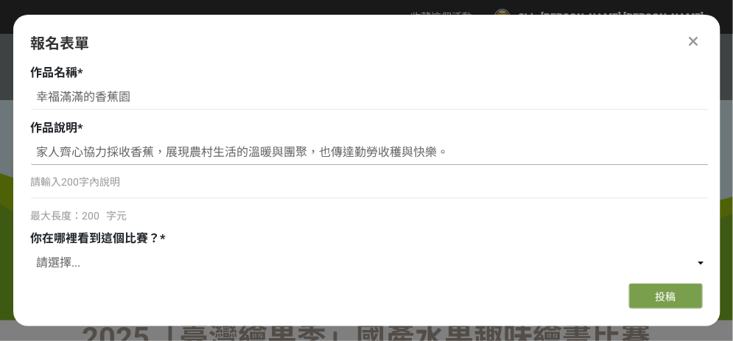
click at [172, 147] on input "家人齊心協力採收香蕉，展現農村生活的溫暖與團聚，也傳達勤勞收穫與快樂。" at bounding box center [370, 152] width 678 height 25
click at [156, 184] on p "請輸入200字內說明" at bounding box center [370, 182] width 678 height 15
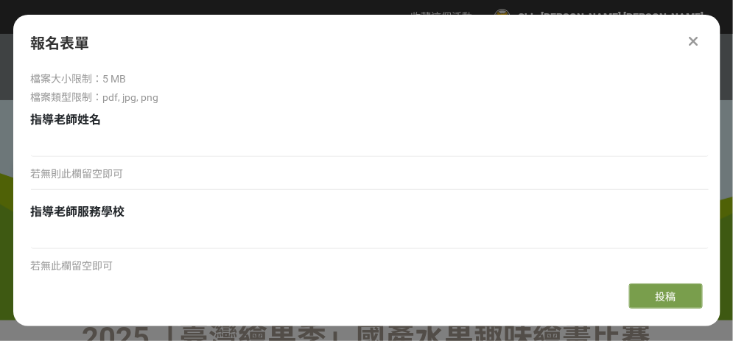
scroll to position [1745, 0]
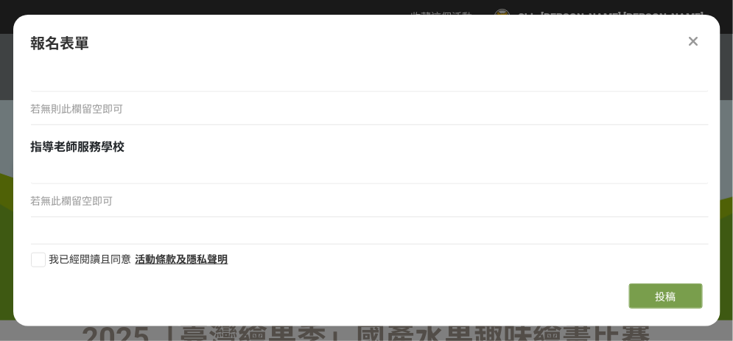
click at [85, 144] on span "指導老師服務學校" at bounding box center [78, 147] width 94 height 14
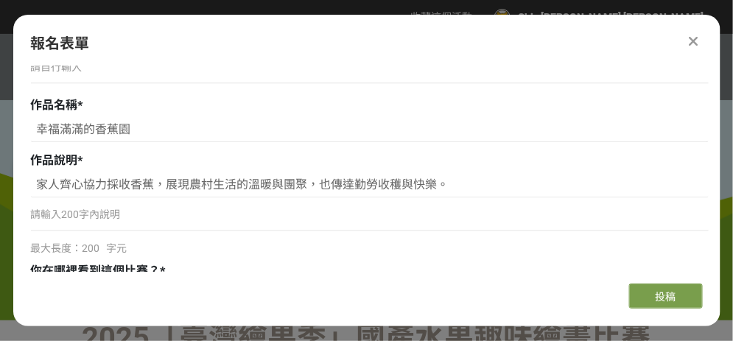
scroll to position [860, 0]
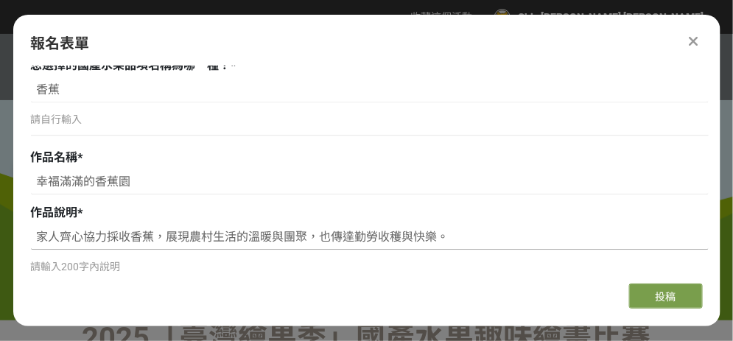
drag, startPoint x: 71, startPoint y: 232, endPoint x: 507, endPoint y: 254, distance: 436.9
click at [507, 254] on div "家人齊心協力採收香蕉，展現農村生活的溫暖與團聚，也傳達勤勞收穫與快樂。 請輸入200字內說明 最大長度：200 字元" at bounding box center [370, 267] width 678 height 84
click at [507, 257] on div "請輸入200字內說明" at bounding box center [370, 274] width 678 height 34
click at [439, 234] on input "家人齊心協力採收香蕉，展現農村生活的溫暖與團聚，也傳達勤勞收穫與快樂。" at bounding box center [370, 237] width 678 height 25
click at [453, 231] on input "家人齊心協力採收香蕉，展現農村生活的溫暖與團聚，也傳達勤勞收穫與快樂。" at bounding box center [370, 237] width 678 height 25
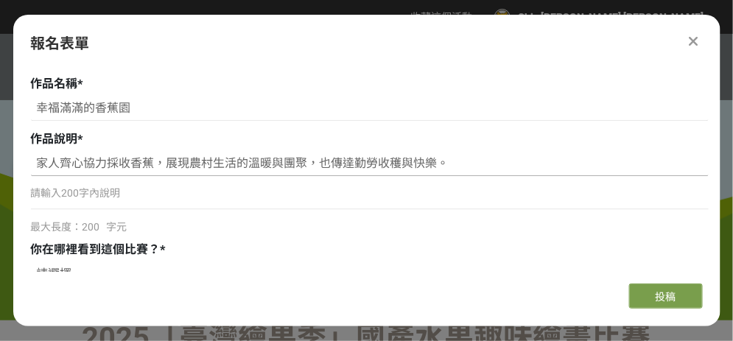
scroll to position [1008, 0]
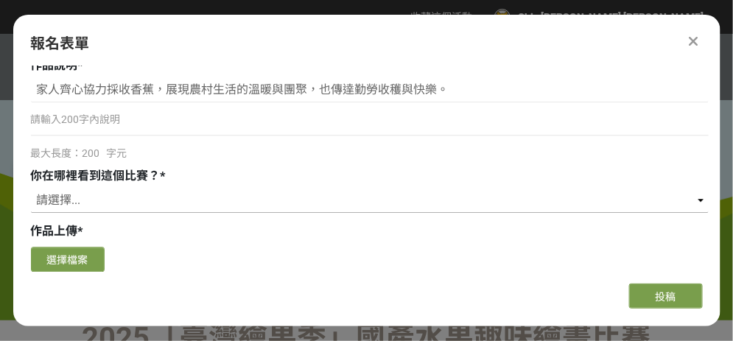
click at [68, 203] on select "請選擇... 獎金獵人網站 Facebook / Instagram 校園講座 / 老師系上推薦 電子郵件 海報 其他" at bounding box center [370, 200] width 678 height 25
select select "Facebook / Instagram"
click at [31, 188] on select "請選擇... 獎金獵人網站 Facebook / Instagram 校園講座 / 老師系上推薦 電子郵件 海報 其他" at bounding box center [370, 200] width 678 height 25
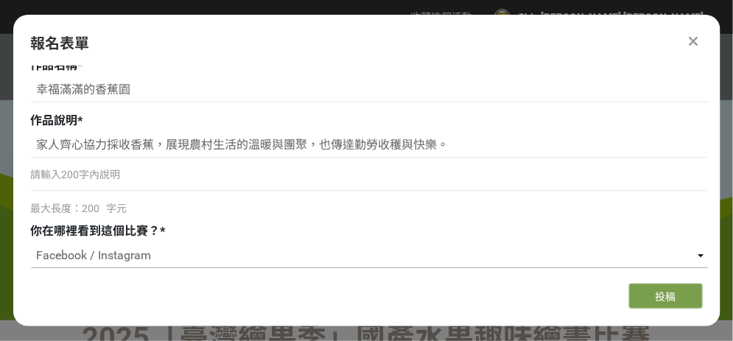
scroll to position [934, 0]
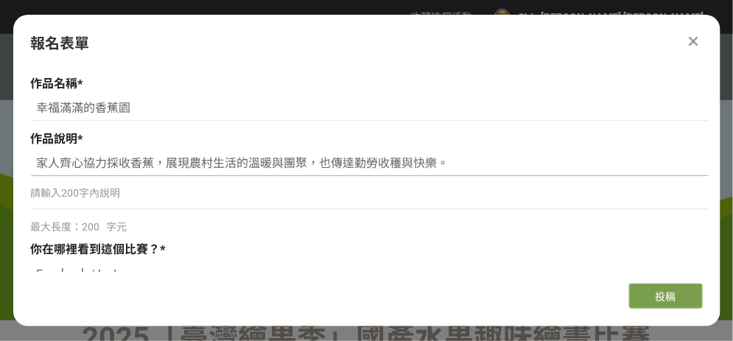
click at [49, 156] on input "家人齊心協力採收香蕉，展現農村生活的溫暖與團聚，也傳達勤勞收穫與快樂。" at bounding box center [370, 163] width 678 height 25
drag, startPoint x: 55, startPoint y: 157, endPoint x: 172, endPoint y: 150, distance: 117.4
click at [172, 151] on input "家人齊心協力採收香蕉，展現農村生活的溫暖與團聚，也傳達勤勞收穫與快樂。" at bounding box center [370, 163] width 678 height 25
click at [171, 151] on input "家人齊心協力採收香蕉，展現農村生活的溫暖與團聚，也傳達勤勞收穫與快樂。" at bounding box center [370, 163] width 678 height 25
click at [39, 157] on input "家人齊心協力採收香蕉，展現農村生活的溫暖與團聚，也傳達勤勞收穫與快樂。" at bounding box center [370, 163] width 678 height 25
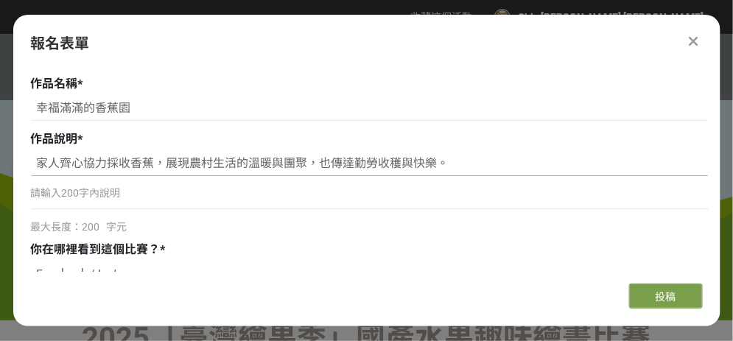
drag, startPoint x: 39, startPoint y: 157, endPoint x: 242, endPoint y: 157, distance: 202.7
click at [242, 157] on input "家人齊心協力採收香蕉，展現農村生活的溫暖與團聚，也傳達勤勞收穫與快樂。" at bounding box center [370, 163] width 678 height 25
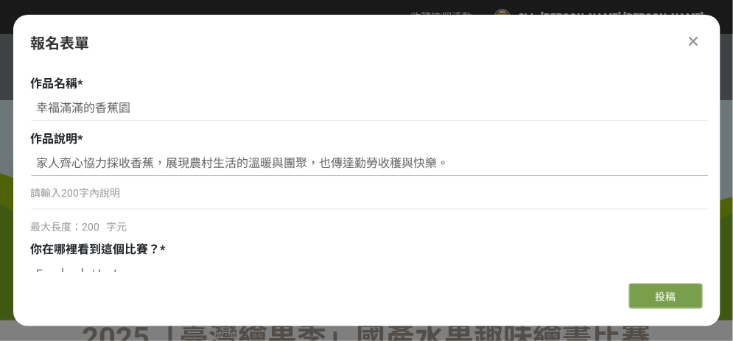
click at [242, 157] on input "家人齊心協力採收香蕉，展現農村生活的溫暖與團聚，也傳達勤勞收穫與快樂。" at bounding box center [370, 163] width 678 height 25
click at [242, 158] on input "家人齊心協力採收香蕉，展現農村生活的溫暖與團聚，也傳達勤勞收穫與快樂。" at bounding box center [370, 163] width 678 height 25
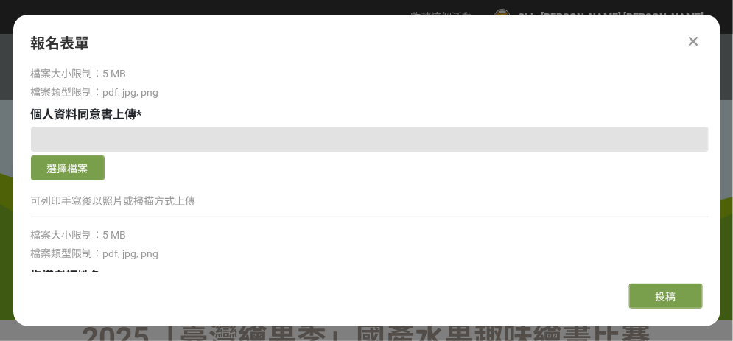
scroll to position [1745, 0]
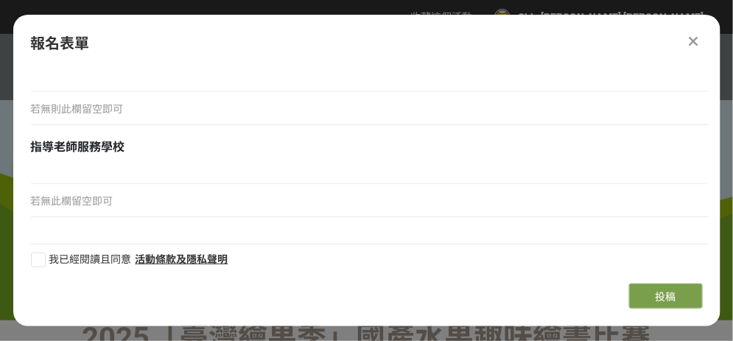
click at [694, 32] on div at bounding box center [694, 41] width 18 height 18
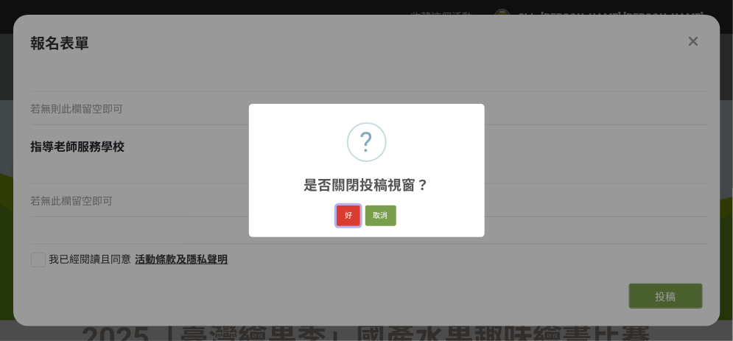
click at [352, 212] on button "好" at bounding box center [349, 216] width 24 height 21
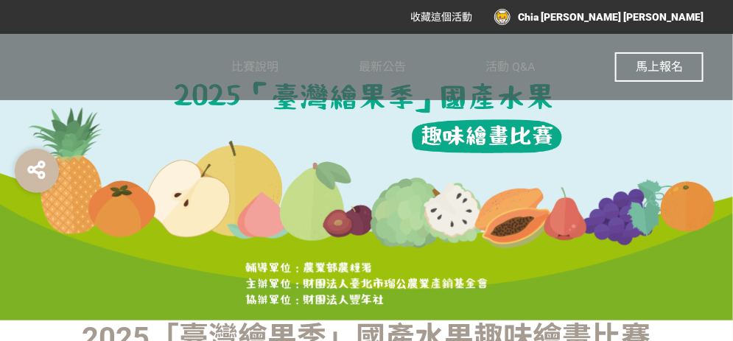
click at [669, 20] on div "Chia [PERSON_NAME] [PERSON_NAME]" at bounding box center [599, 17] width 209 height 16
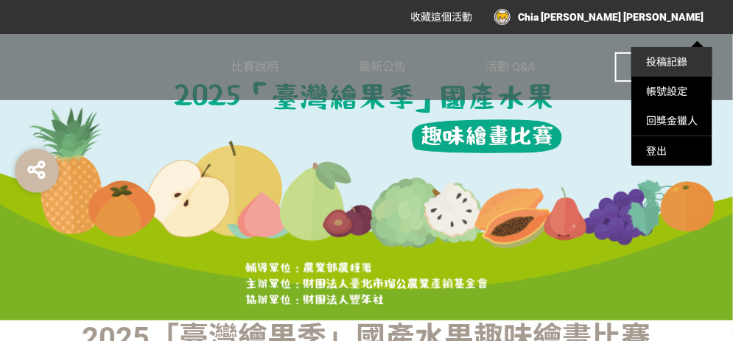
click at [678, 60] on link "投稿記錄" at bounding box center [666, 62] width 41 height 12
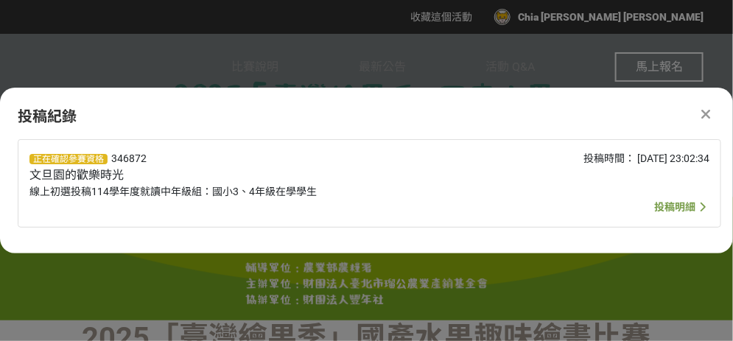
click at [198, 186] on span "線上初選投稿114學年度就讀中年級組：國小3、4年級在學學生" at bounding box center [172, 192] width 287 height 12
click at [663, 203] on span "投稿明細" at bounding box center [675, 207] width 41 height 12
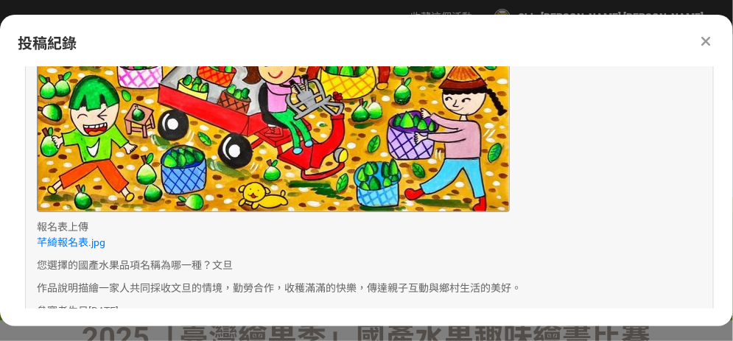
scroll to position [515, 0]
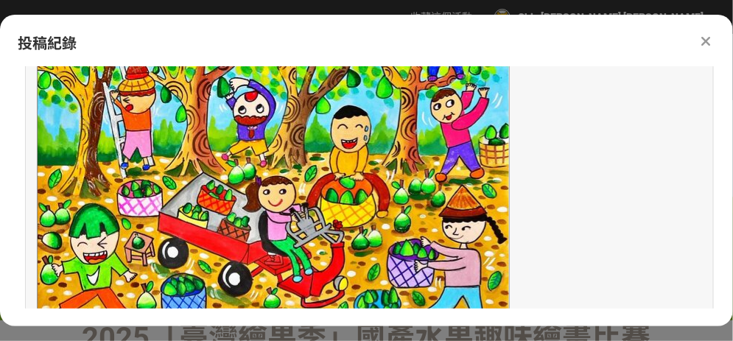
click at [178, 186] on img at bounding box center [273, 165] width 473 height 350
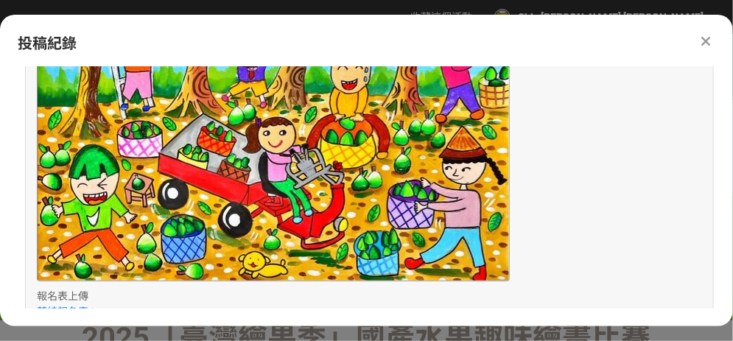
scroll to position [737, 0]
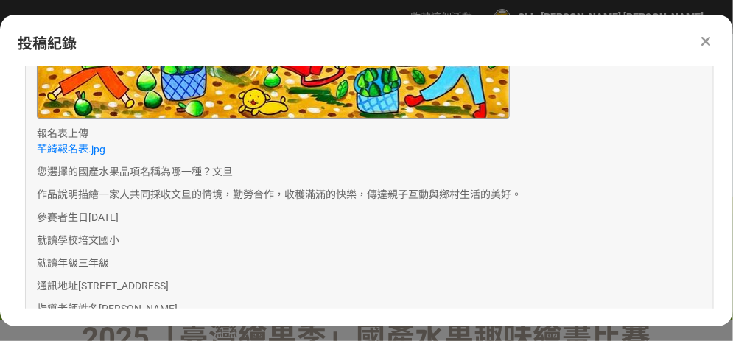
click at [164, 200] on p "作品說明 描繪一家人共同採收文旦的情境，勤勞合作，收穫滿滿的快樂，傳達親子互動與鄉村生活的美好。" at bounding box center [370, 194] width 666 height 15
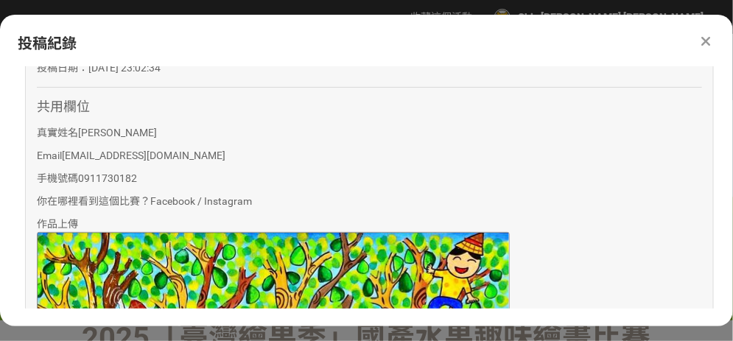
scroll to position [0, 0]
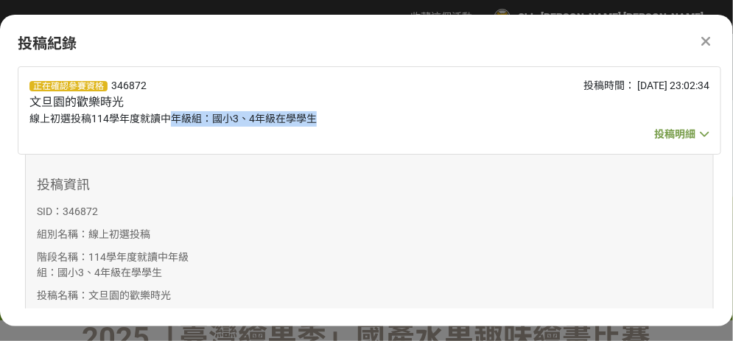
drag, startPoint x: 172, startPoint y: 133, endPoint x: 512, endPoint y: 125, distance: 339.9
click at [512, 125] on div "正在確認參賽資格 346872 文旦園的歡樂時光 線上初選投稿114學年度就讀中年級組：國小3、4年級在學學生 投稿時間： 2025-09-10 23:02:…" at bounding box center [370, 110] width 704 height 88
click at [661, 86] on span "投稿時間： 2025-09-10 23:02:34" at bounding box center [647, 86] width 126 height 12
click at [713, 45] on div at bounding box center [707, 41] width 18 height 18
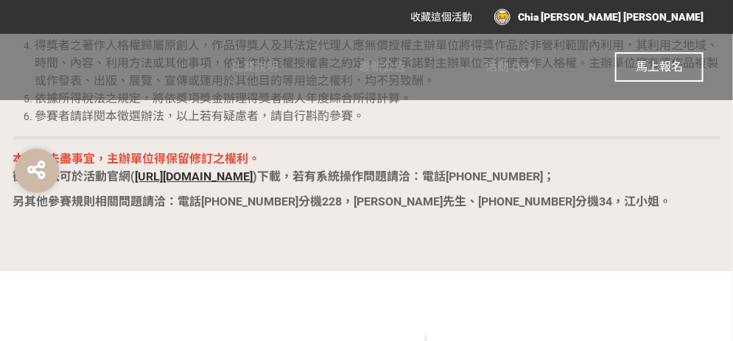
scroll to position [2612, 0]
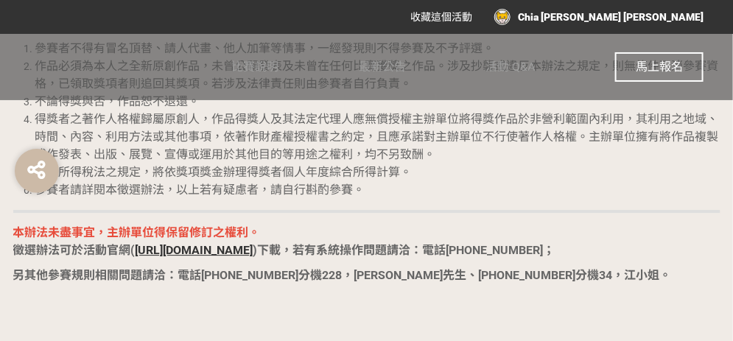
click at [209, 246] on strong "[URL][DOMAIN_NAME]" at bounding box center [195, 250] width 118 height 14
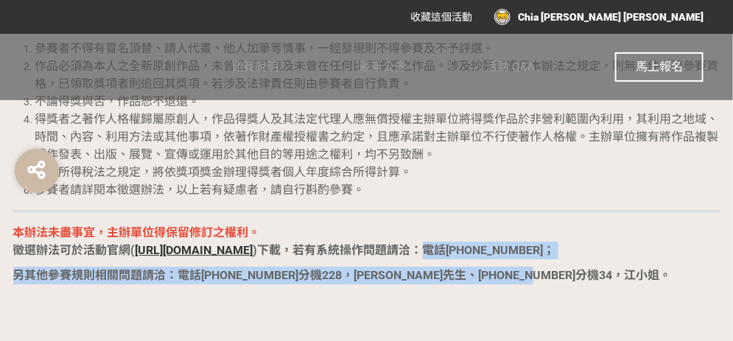
drag, startPoint x: 415, startPoint y: 249, endPoint x: 556, endPoint y: 261, distance: 141.3
click at [212, 274] on strong "另其他參賽規則相關問題請洽：電話[PHONE_NUMBER]分機228，[PERSON_NAME]先生、[PHONE_NUMBER]分機34，江小姐。" at bounding box center [342, 275] width 659 height 14
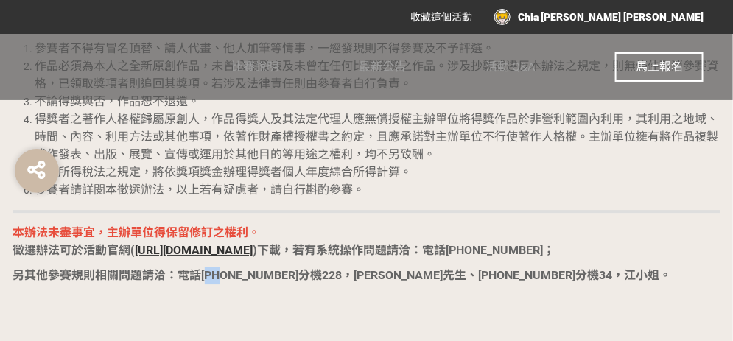
click at [212, 274] on strong "另其他參賽規則相關問題請洽：電話[PHONE_NUMBER]分機228，[PERSON_NAME]先生、[PHONE_NUMBER]分機34，江小姐。" at bounding box center [342, 275] width 659 height 14
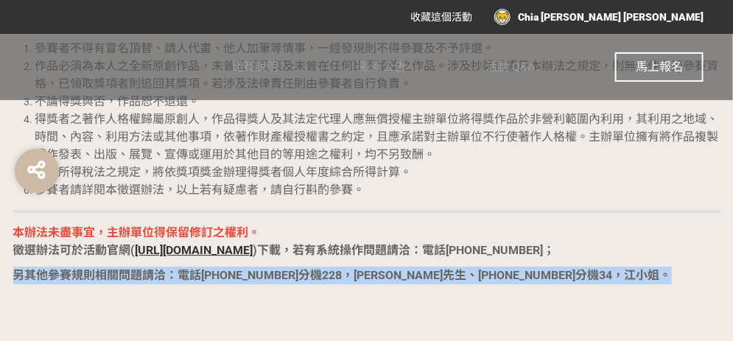
click at [212, 274] on strong "另其他參賽規則相關問題請洽：電話[PHONE_NUMBER]分機228，[PERSON_NAME]先生、[PHONE_NUMBER]分機34，江小姐。" at bounding box center [342, 275] width 659 height 14
drag, startPoint x: 212, startPoint y: 274, endPoint x: 130, endPoint y: 282, distance: 82.1
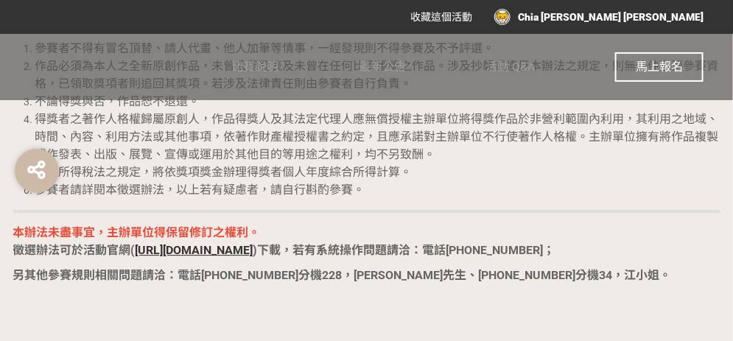
click at [349, 252] on strong ")下載，若有系統操作問題請洽：電話[PHONE_NUMBER]；" at bounding box center [405, 250] width 302 height 14
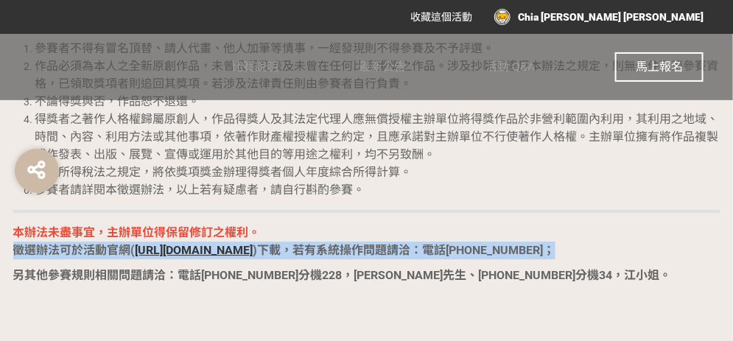
click at [349, 252] on strong ")下載，若有系統操作問題請洽：電話[PHONE_NUMBER]；" at bounding box center [405, 250] width 302 height 14
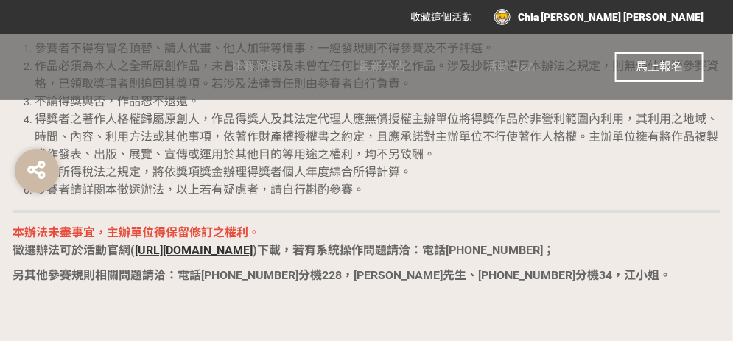
drag, startPoint x: 349, startPoint y: 252, endPoint x: 343, endPoint y: 285, distance: 33.0
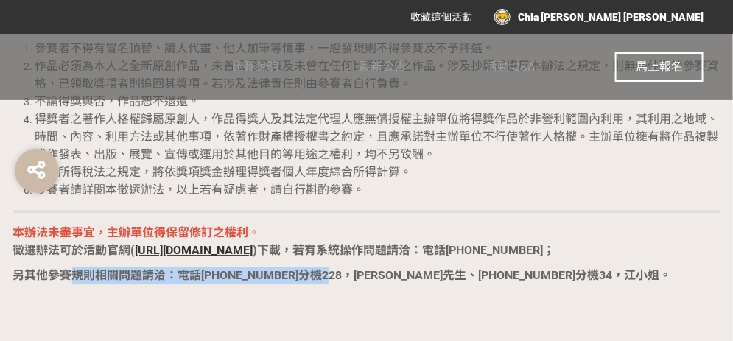
drag, startPoint x: 68, startPoint y: 278, endPoint x: 317, endPoint y: 277, distance: 249.1
click at [317, 277] on strong "另其他參賽規則相關問題請洽：電話[PHONE_NUMBER]分機228，[PERSON_NAME]先生、[PHONE_NUMBER]分機34，江小姐。" at bounding box center [342, 275] width 659 height 14
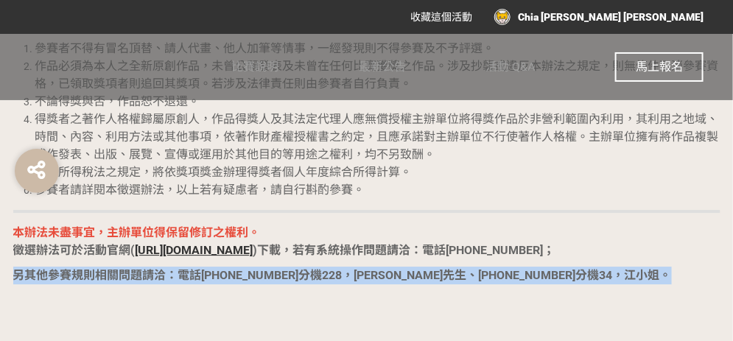
click at [317, 277] on strong "另其他參賽規則相關問題請洽：電話[PHONE_NUMBER]分機228，[PERSON_NAME]先生、[PHONE_NUMBER]分機34，江小姐。" at bounding box center [342, 275] width 659 height 14
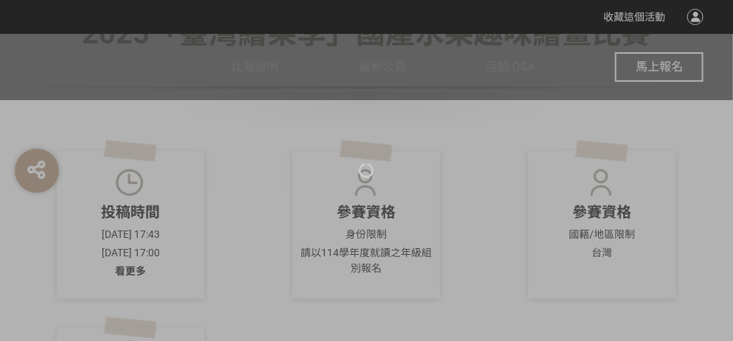
scroll to position [295, 0]
